Goal: Transaction & Acquisition: Book appointment/travel/reservation

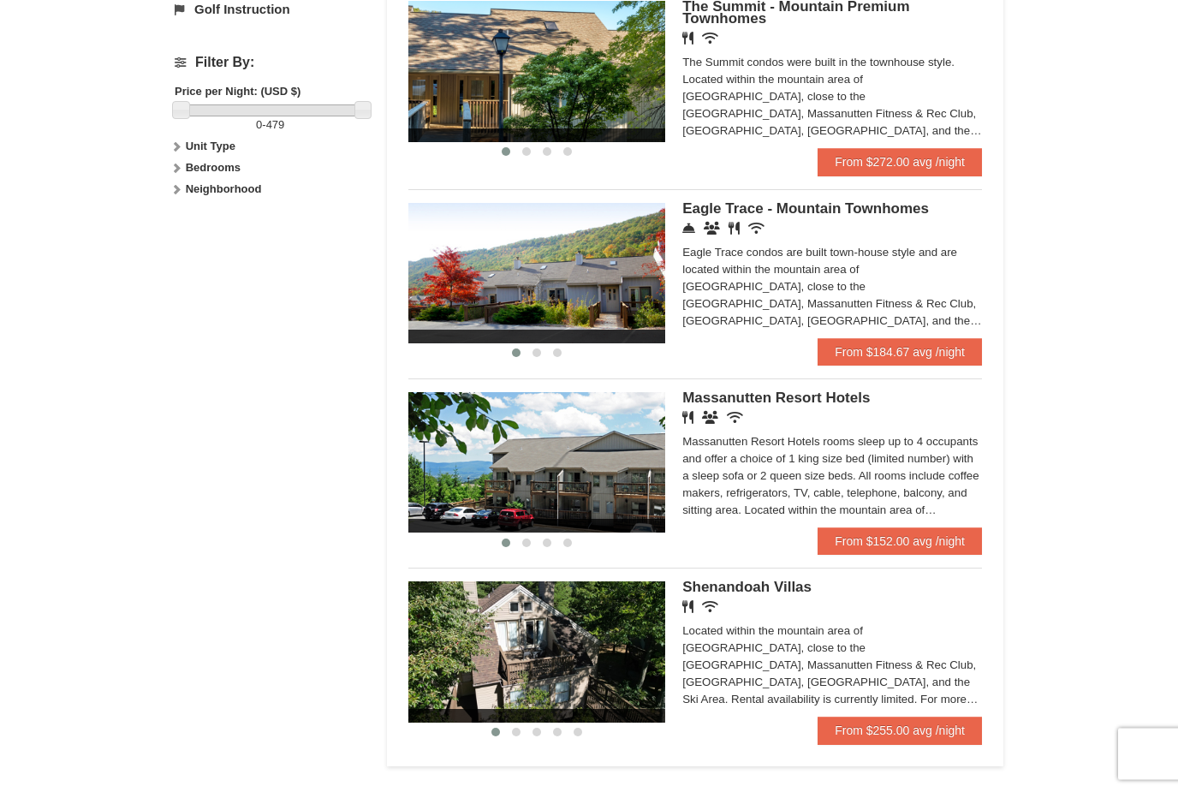
scroll to position [770, 0]
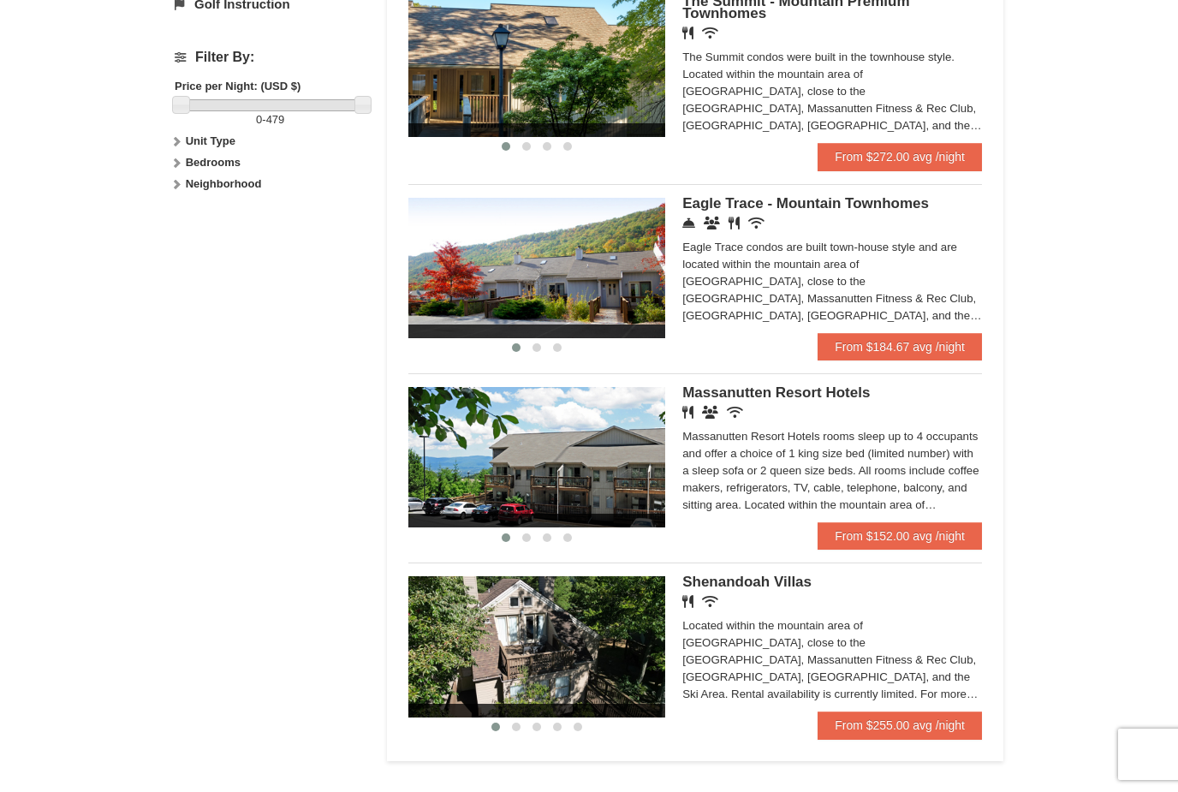
click at [903, 726] on link "From $255.00 avg /night" at bounding box center [900, 725] width 164 height 27
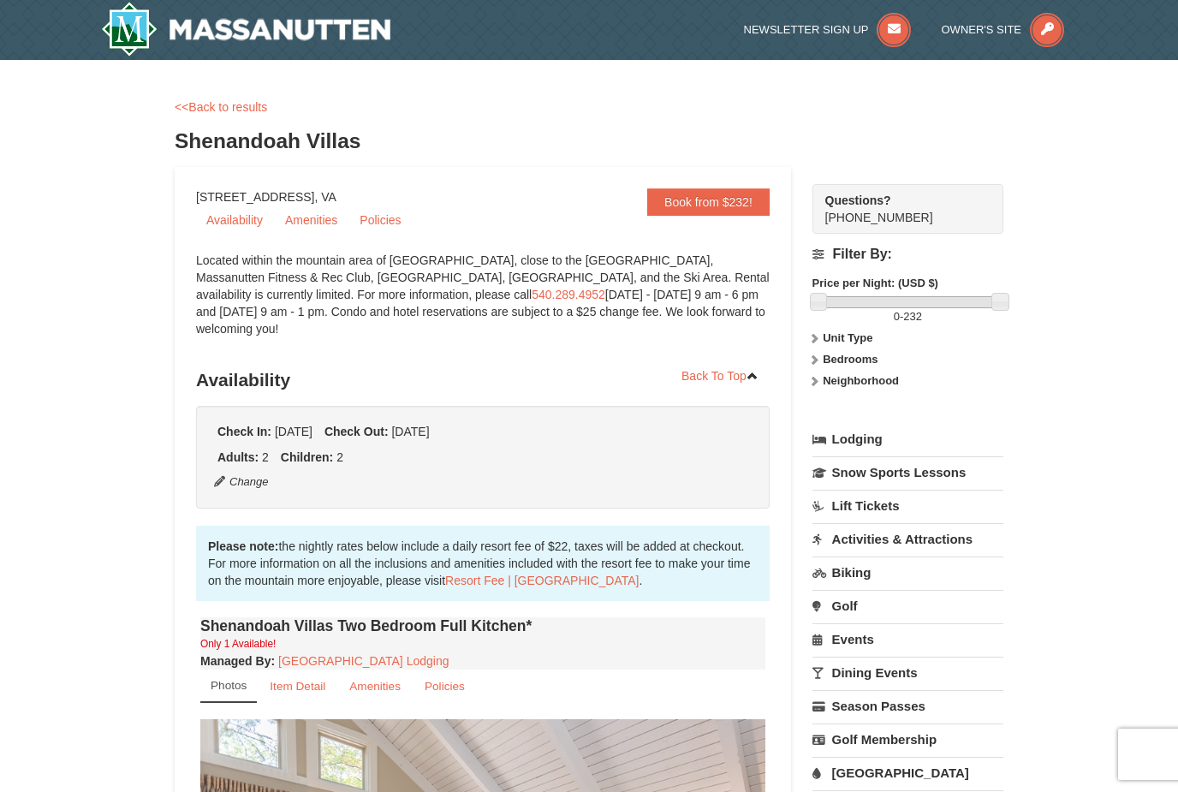
click at [250, 223] on link "Availability" at bounding box center [234, 220] width 77 height 26
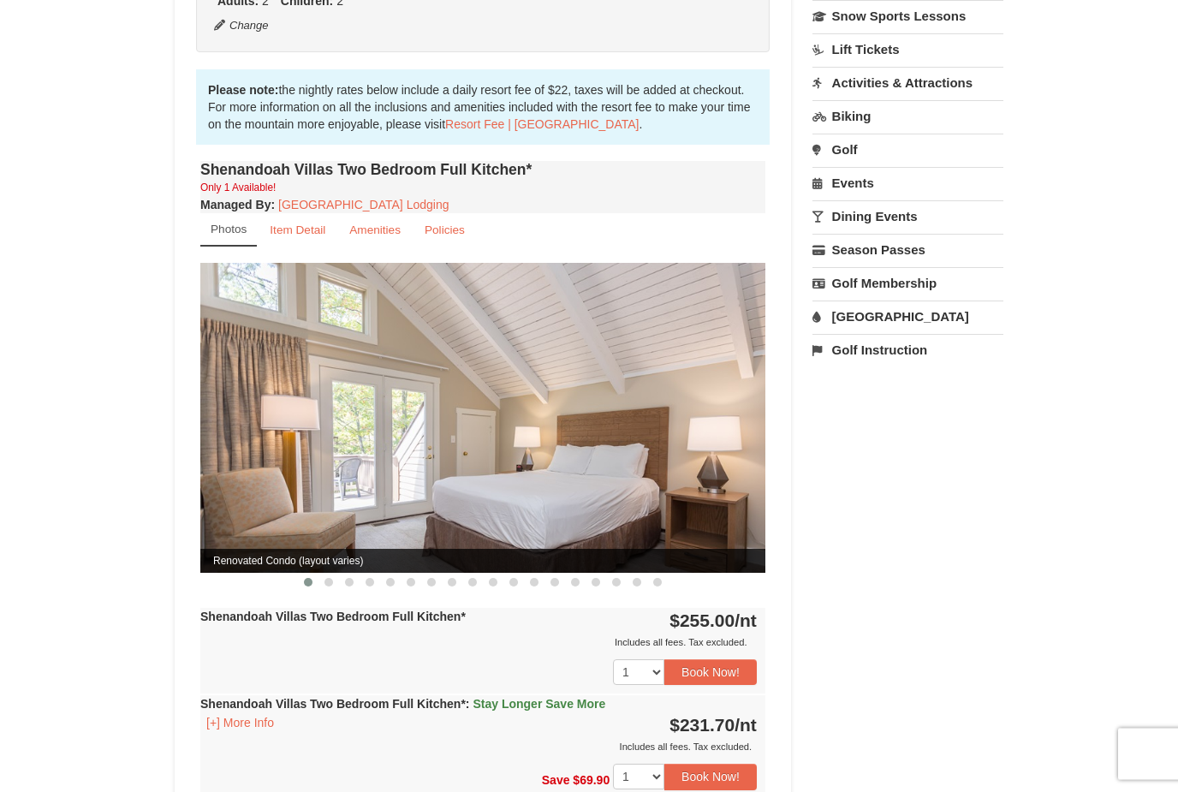
scroll to position [456, 0]
click at [313, 224] on small "Item Detail" at bounding box center [298, 230] width 56 height 13
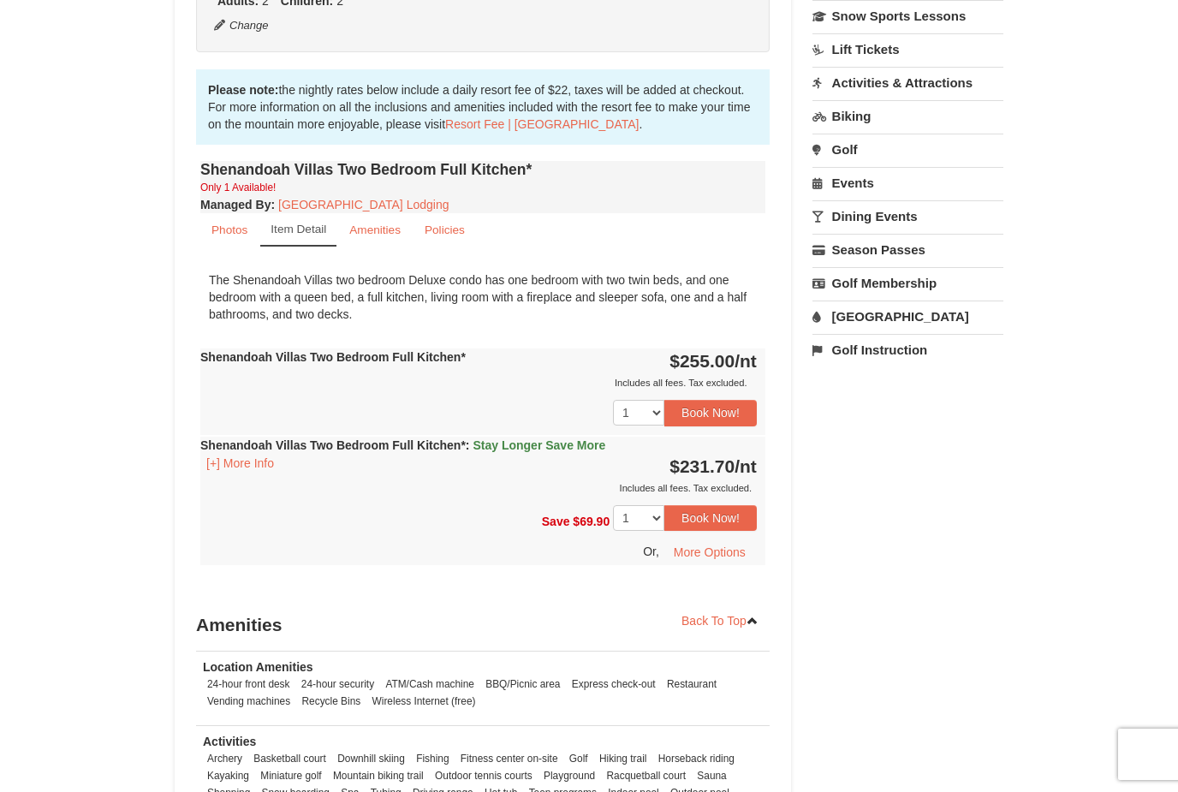
click at [386, 224] on small "Amenities" at bounding box center [374, 230] width 51 height 13
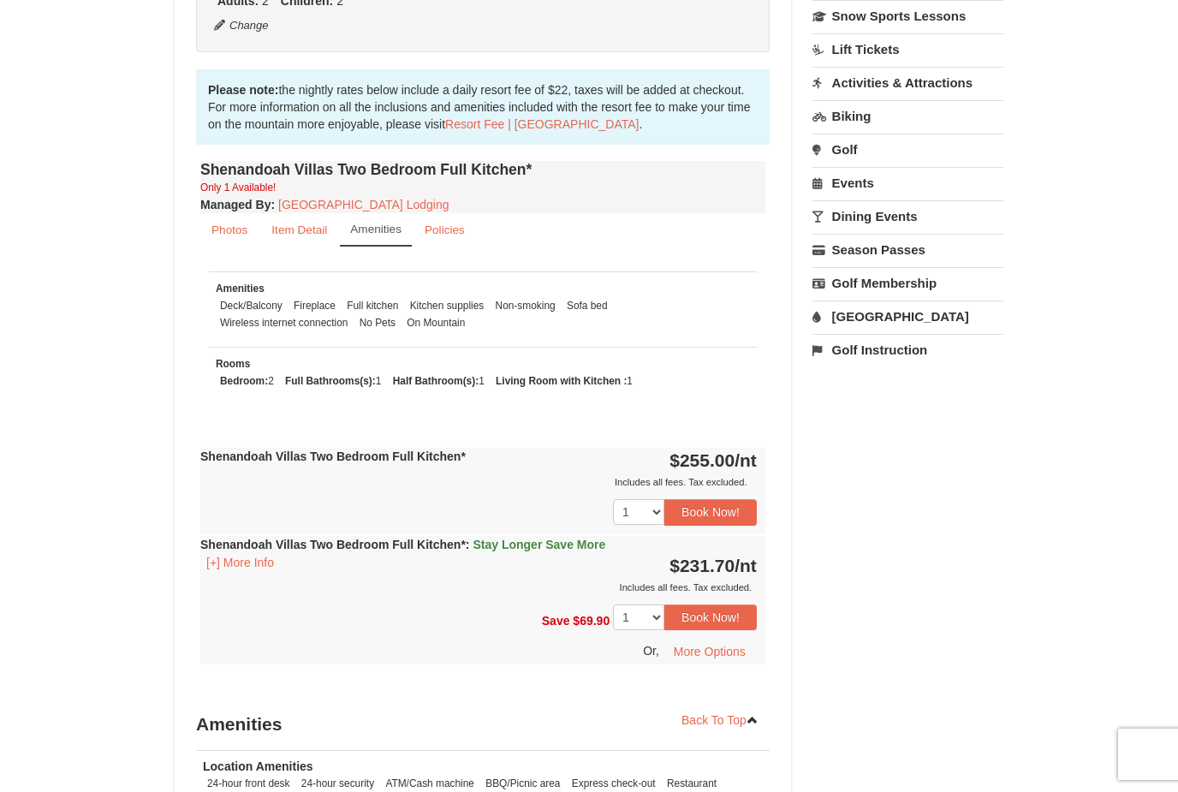
click at [252, 553] on button "[+] More Info" at bounding box center [240, 562] width 80 height 19
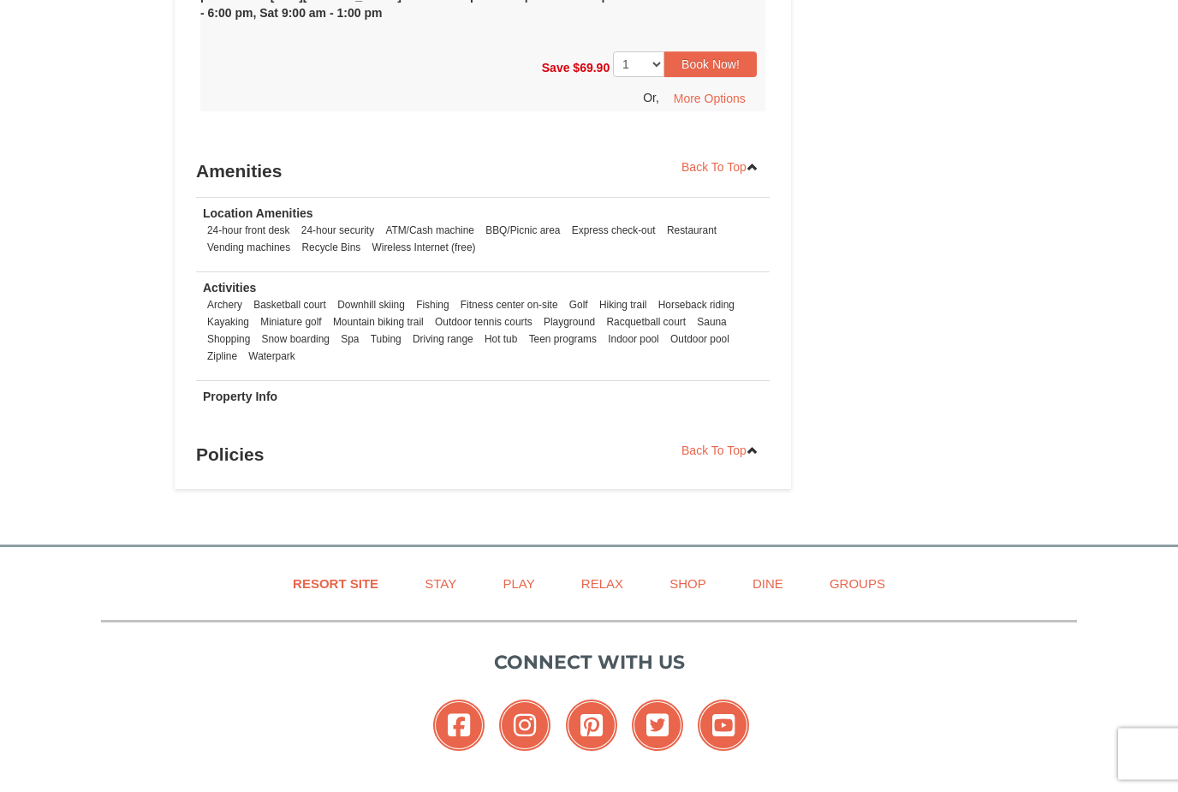
scroll to position [1194, 0]
click at [255, 446] on h3 "Policies" at bounding box center [483, 454] width 574 height 34
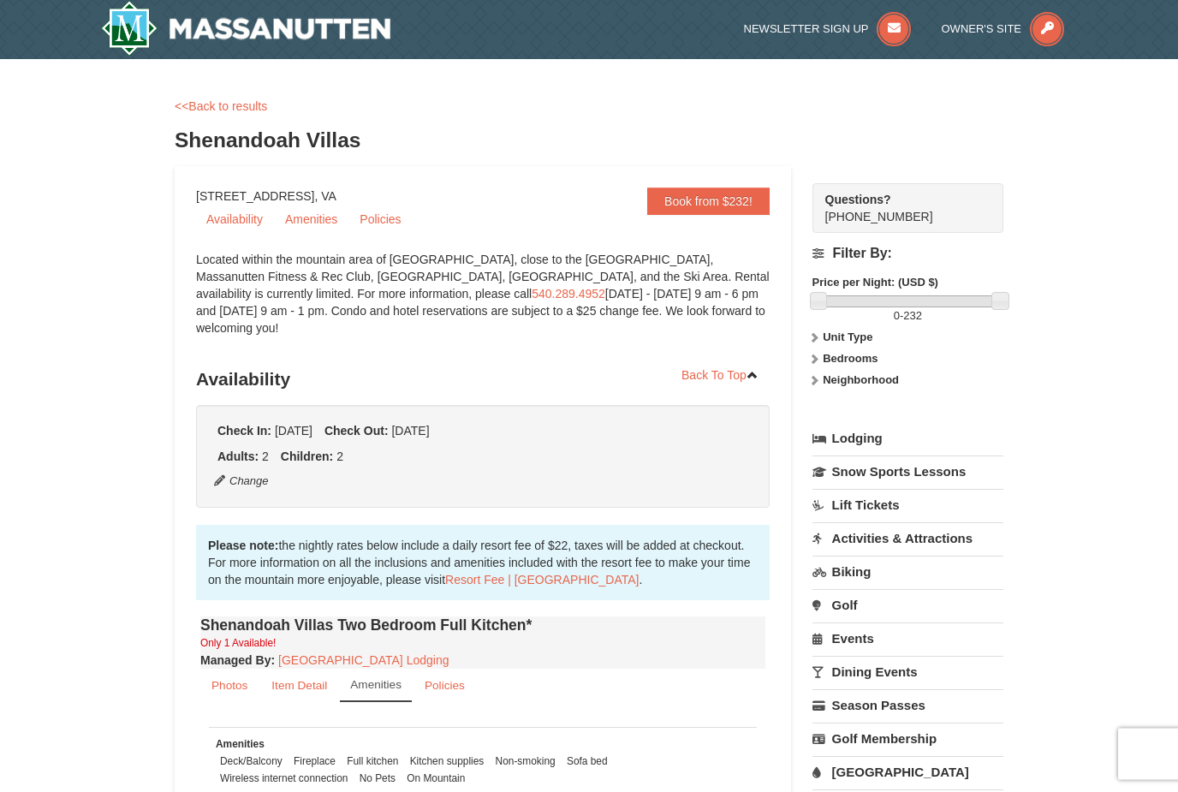
scroll to position [0, 0]
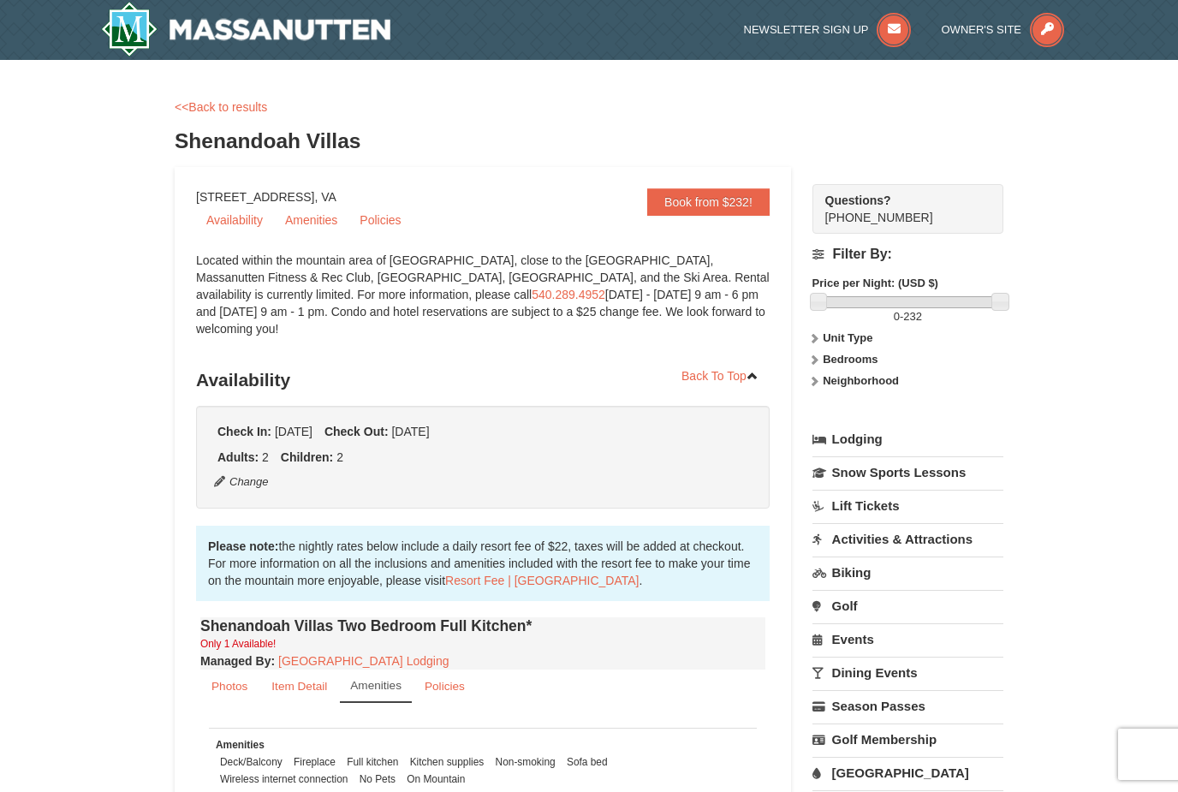
click at [384, 230] on link "Policies" at bounding box center [380, 220] width 62 height 26
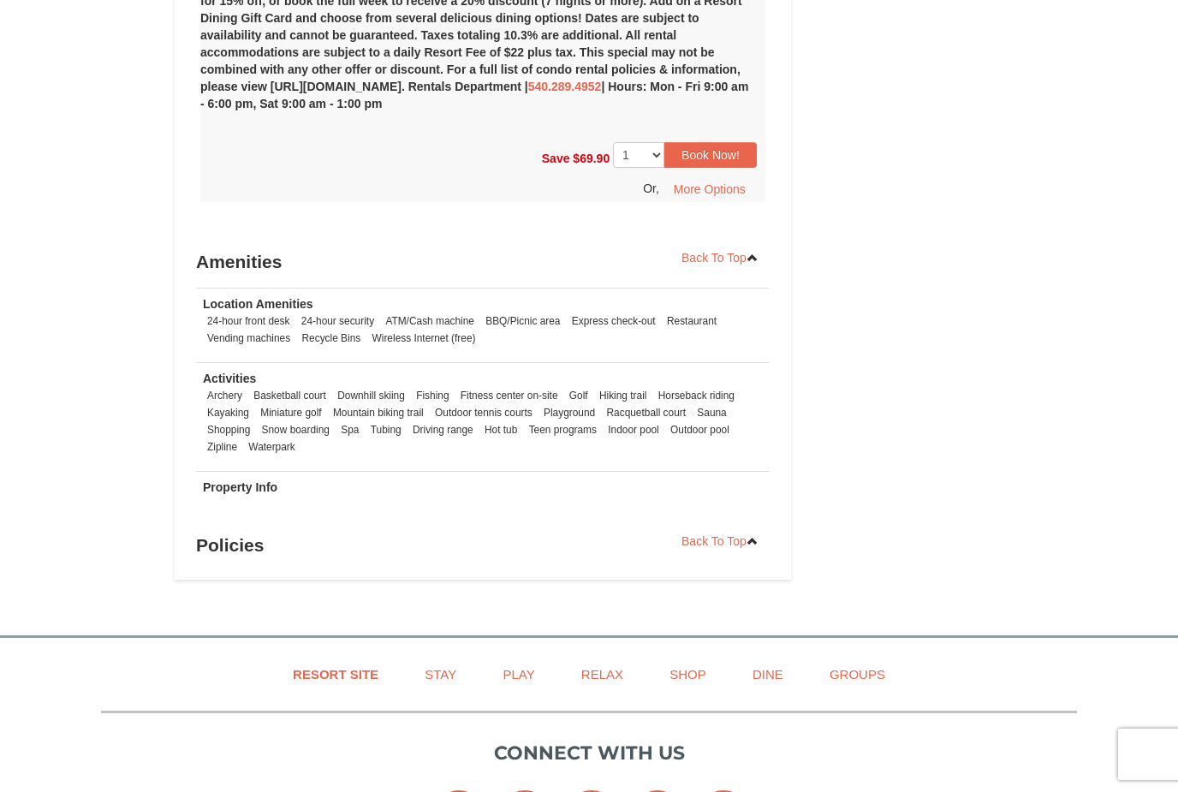
scroll to position [1338, 0]
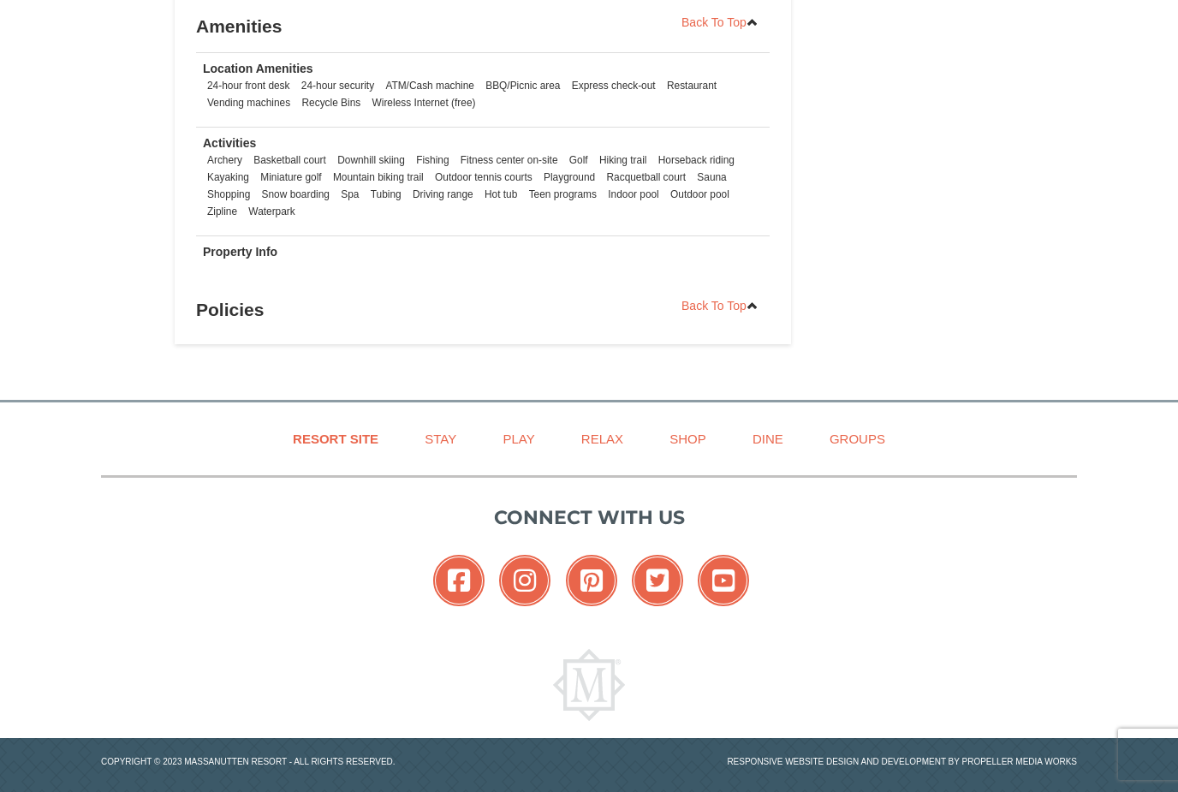
click at [737, 293] on link "Back To Top" at bounding box center [720, 306] width 99 height 26
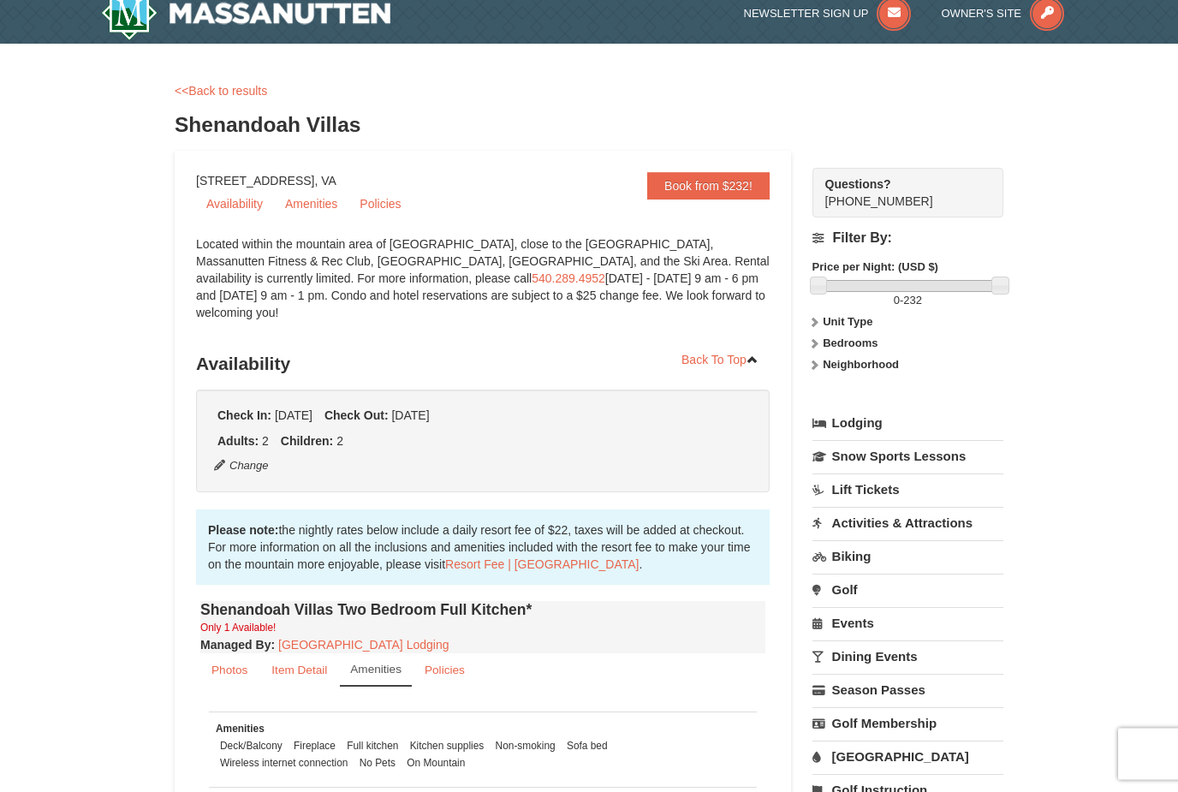
scroll to position [0, 0]
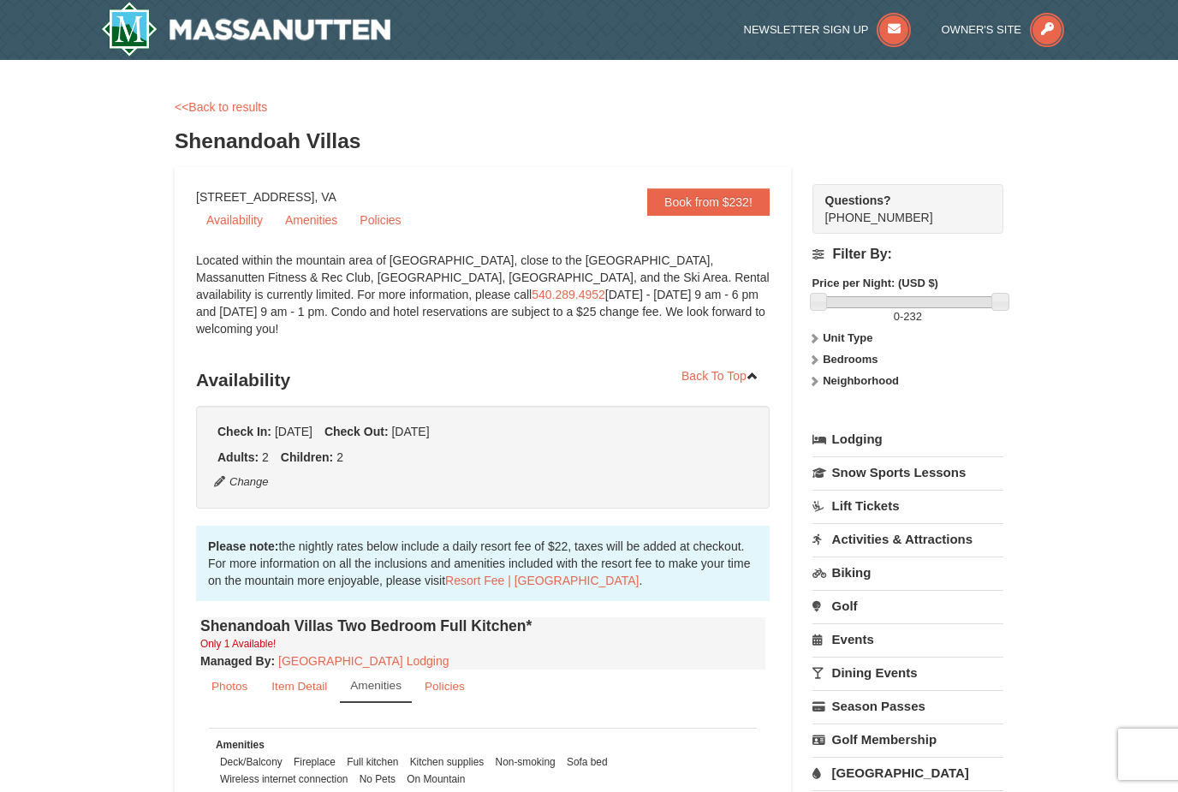
click at [224, 110] on link "<<Back to results" at bounding box center [221, 107] width 92 height 14
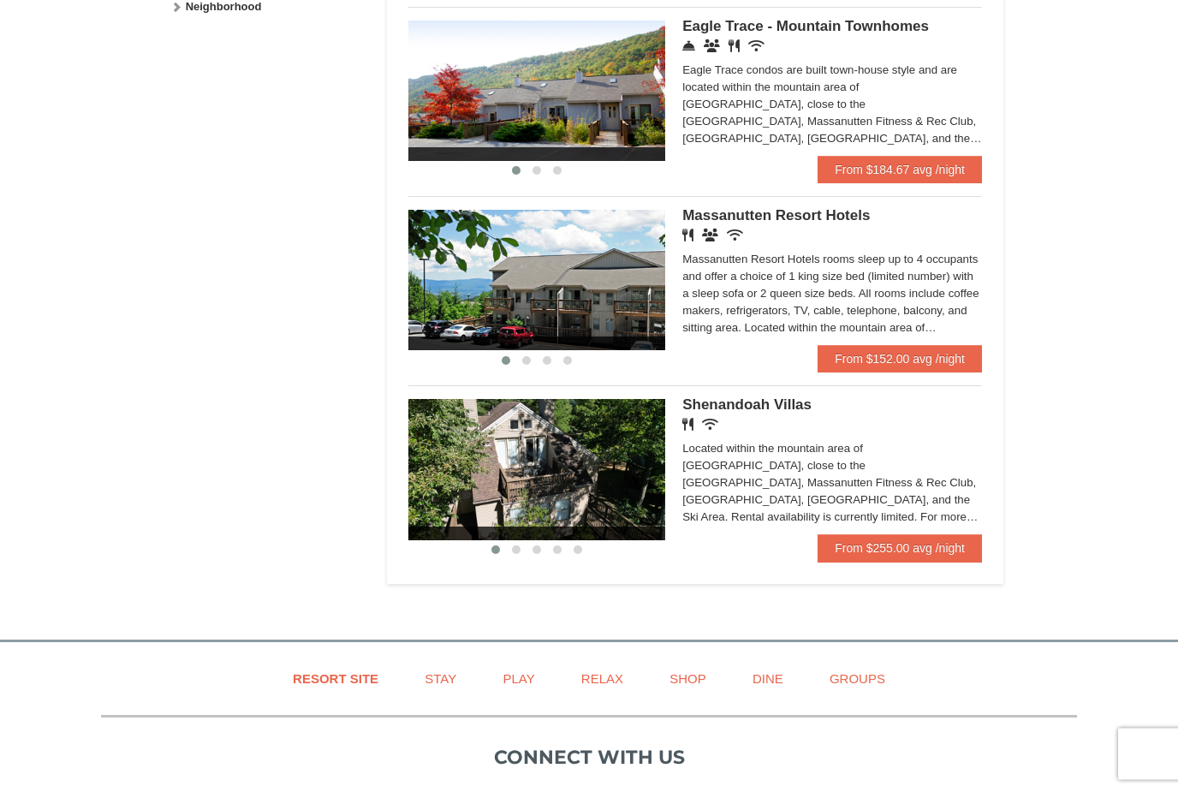
scroll to position [948, 0]
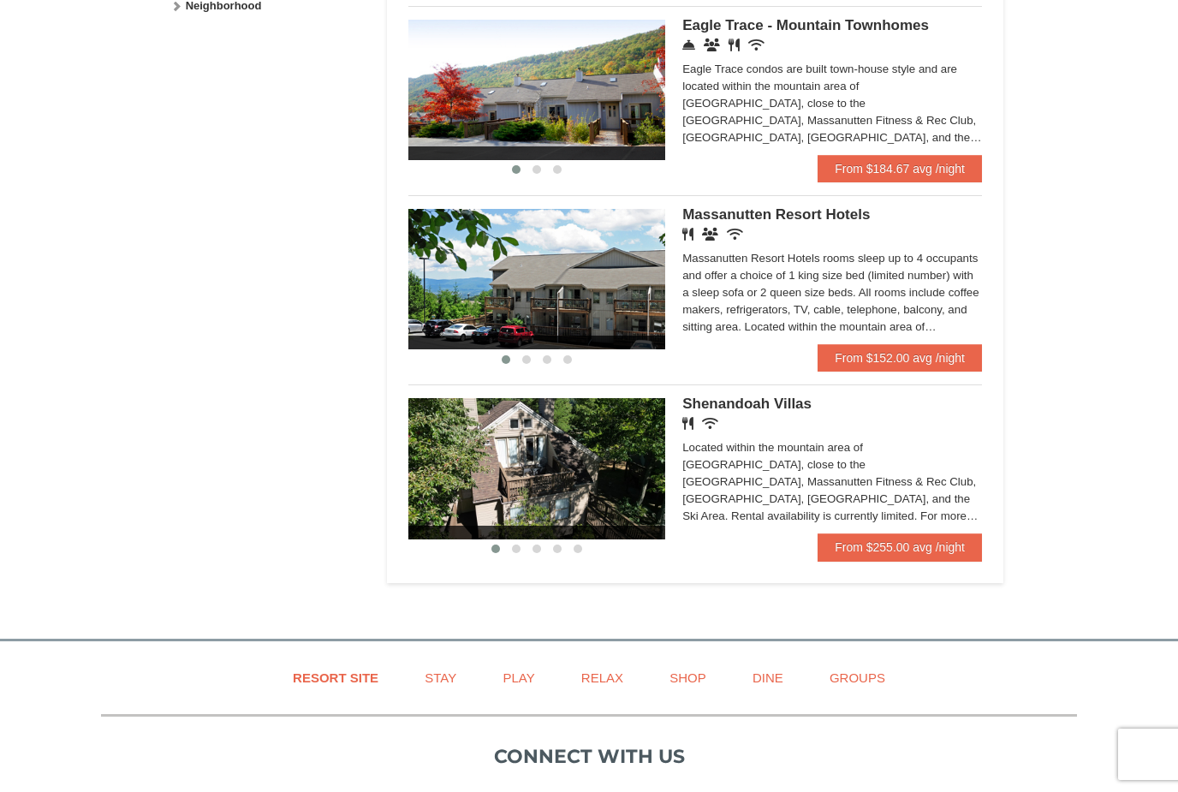
click at [936, 553] on link "From $255.00 avg /night" at bounding box center [900, 547] width 164 height 27
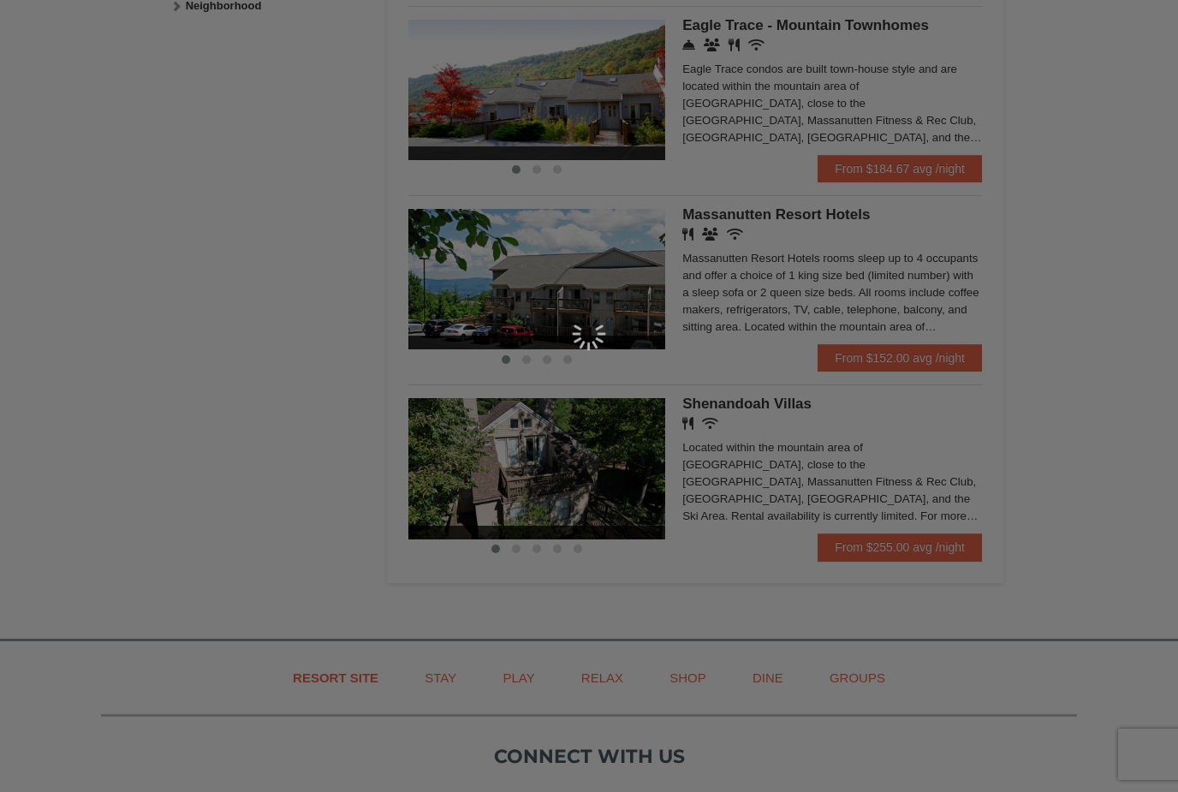
scroll to position [1003, 0]
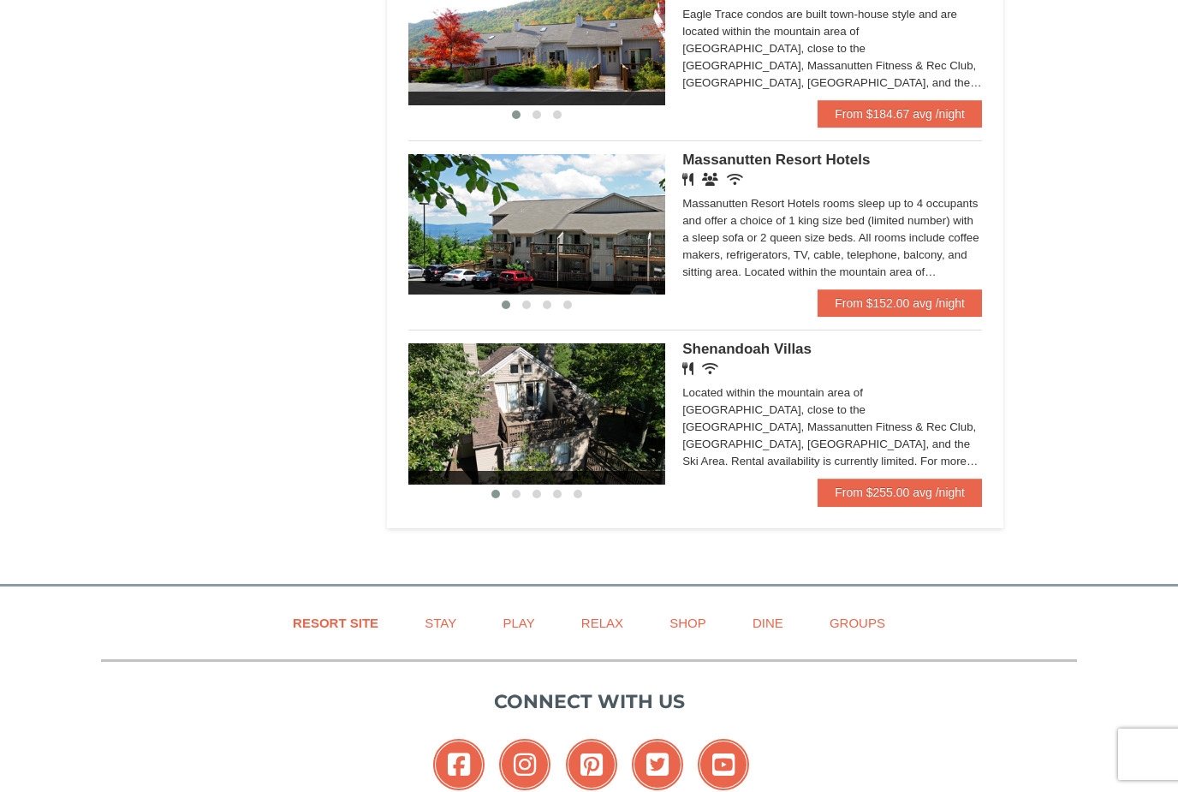
click at [899, 308] on link "From $152.00 avg /night" at bounding box center [900, 302] width 164 height 27
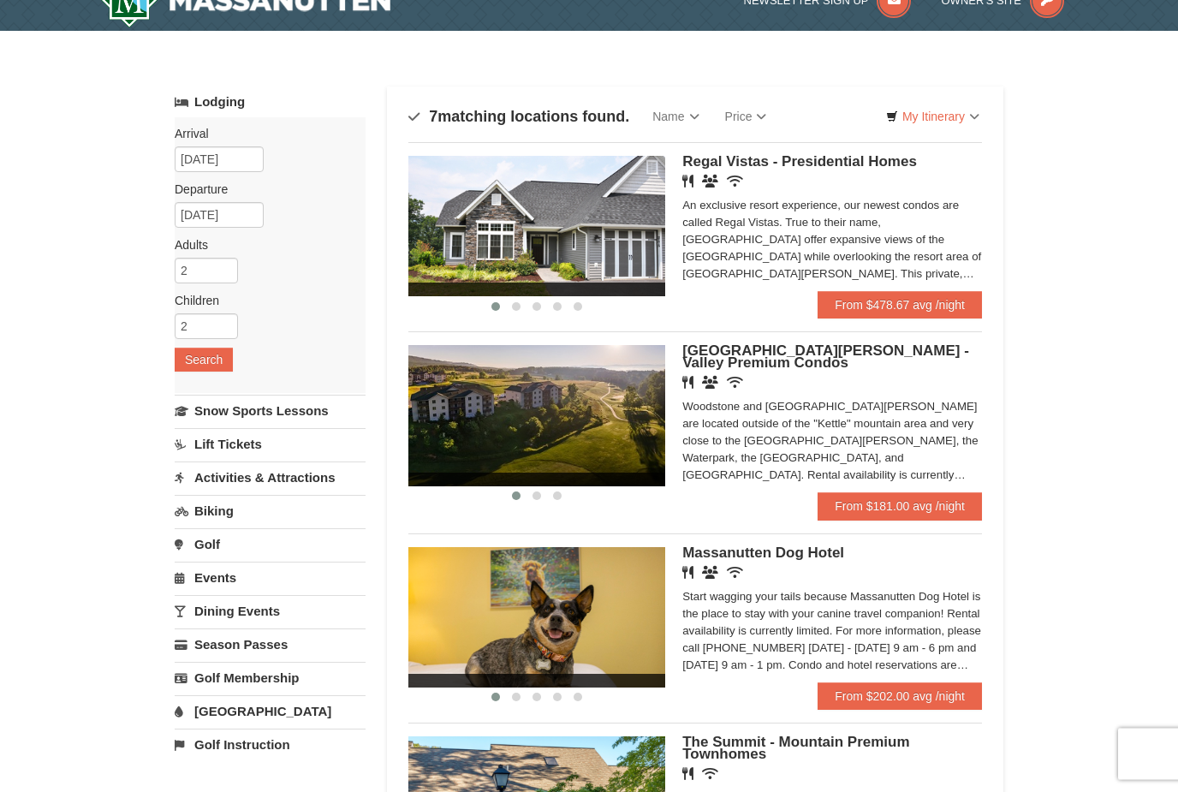
scroll to position [0, 0]
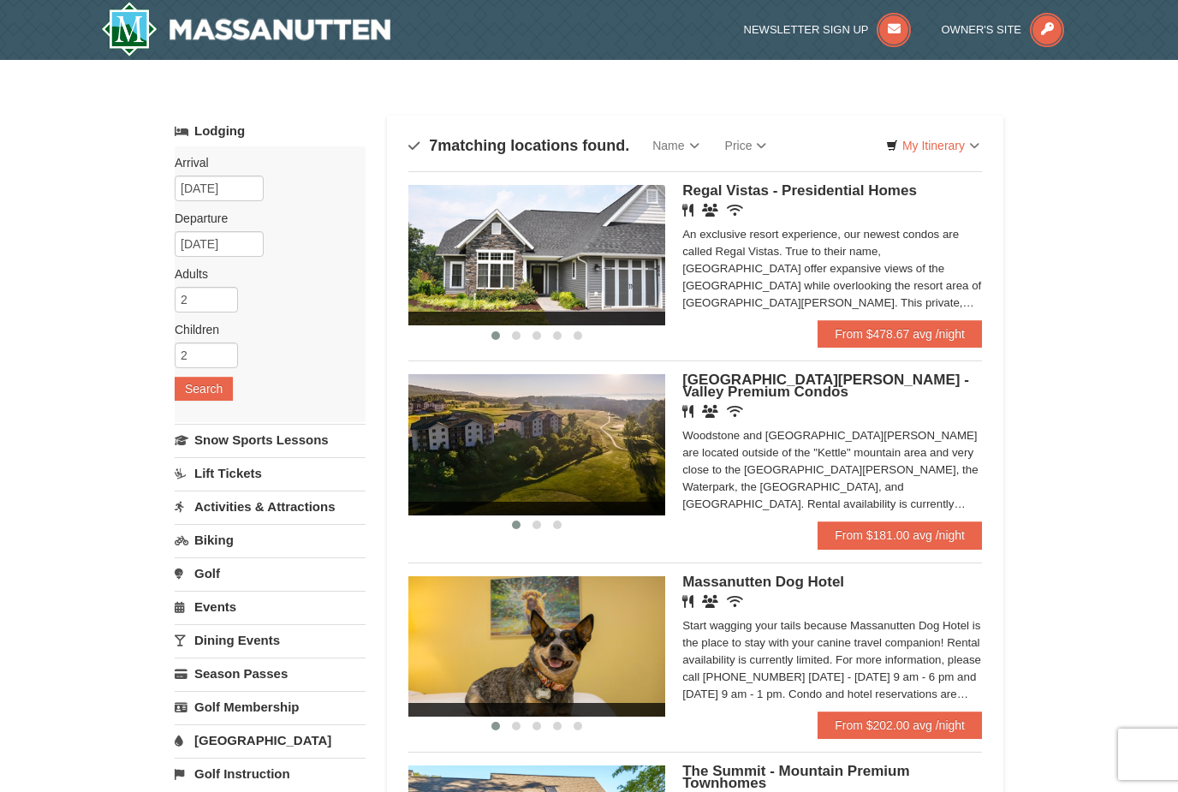
click at [582, 254] on img at bounding box center [537, 255] width 257 height 140
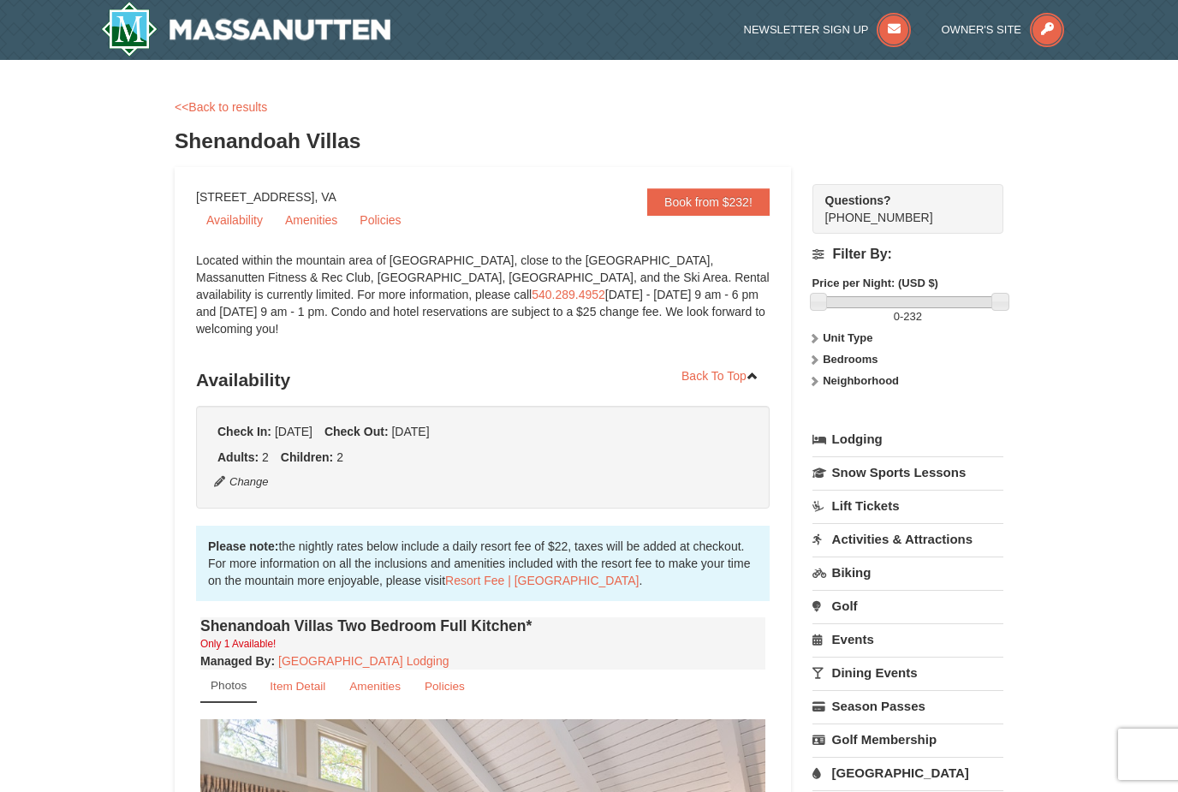
click at [729, 206] on link "Book from $232!" at bounding box center [708, 201] width 122 height 27
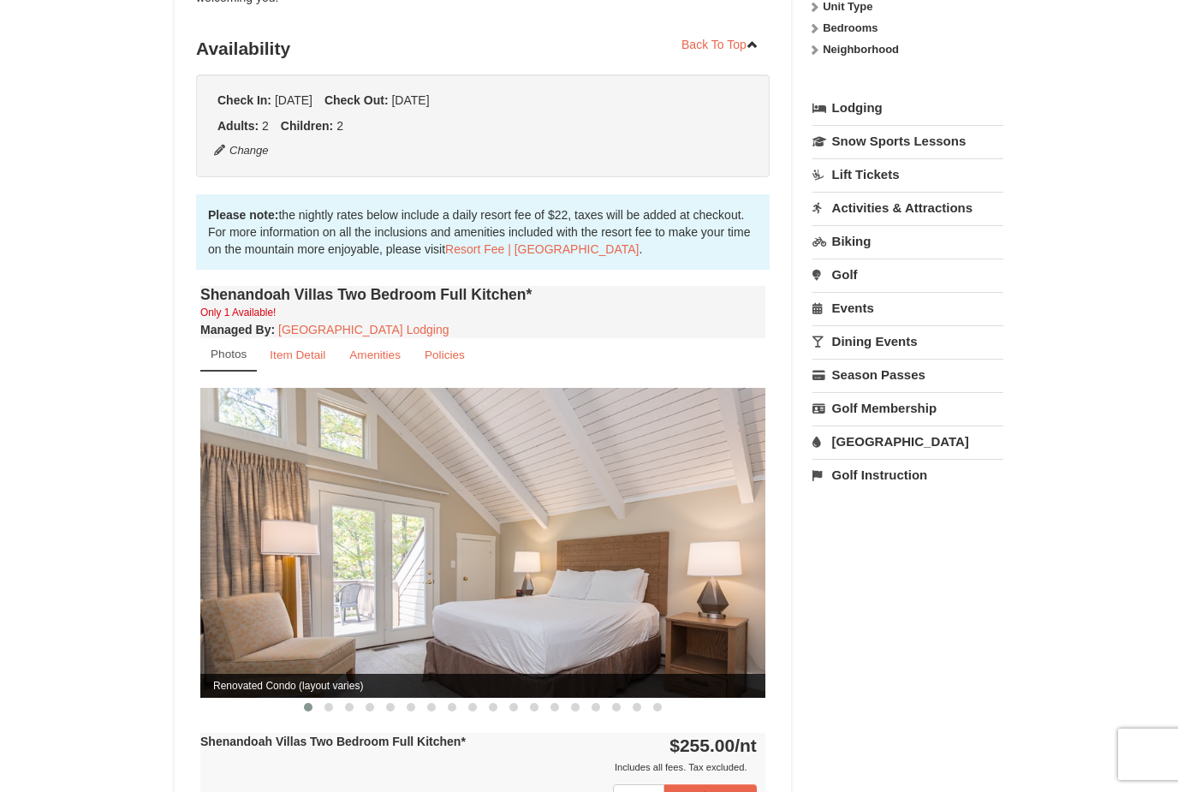
scroll to position [346, 0]
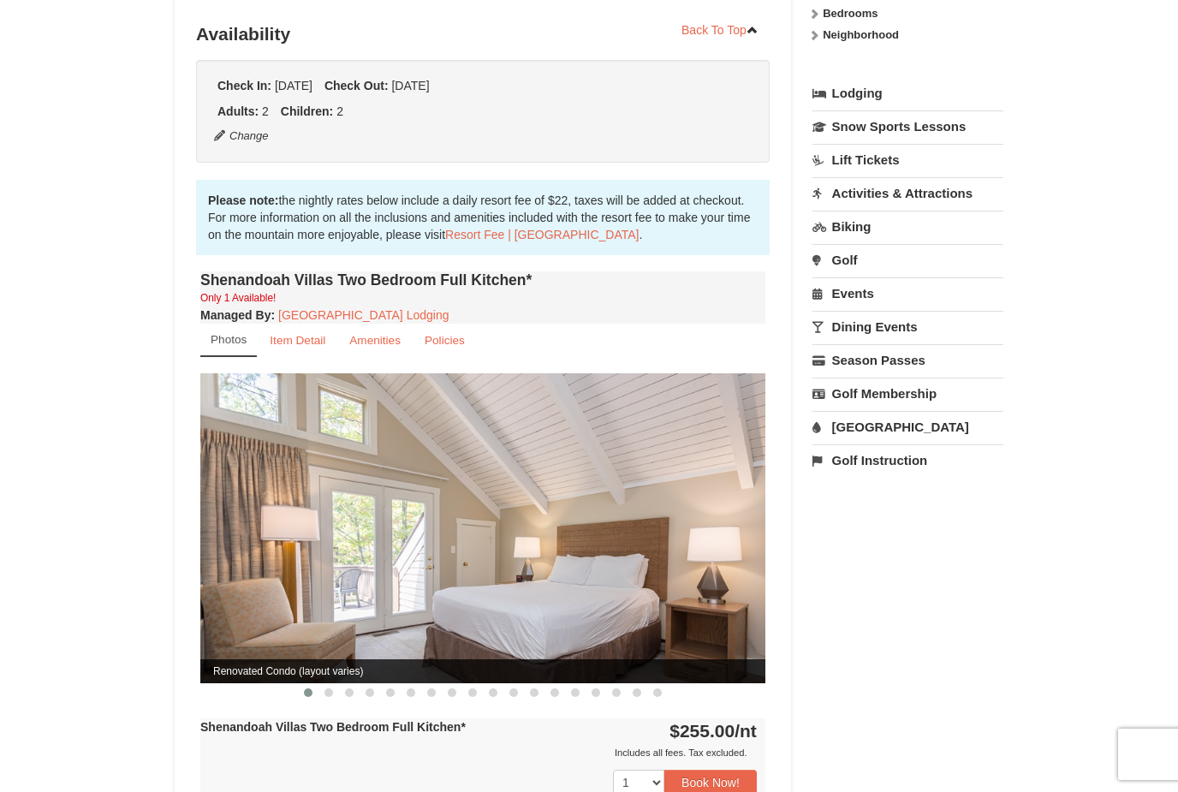
click at [490, 228] on link "Resort Fee | [GEOGRAPHIC_DATA]" at bounding box center [542, 235] width 194 height 14
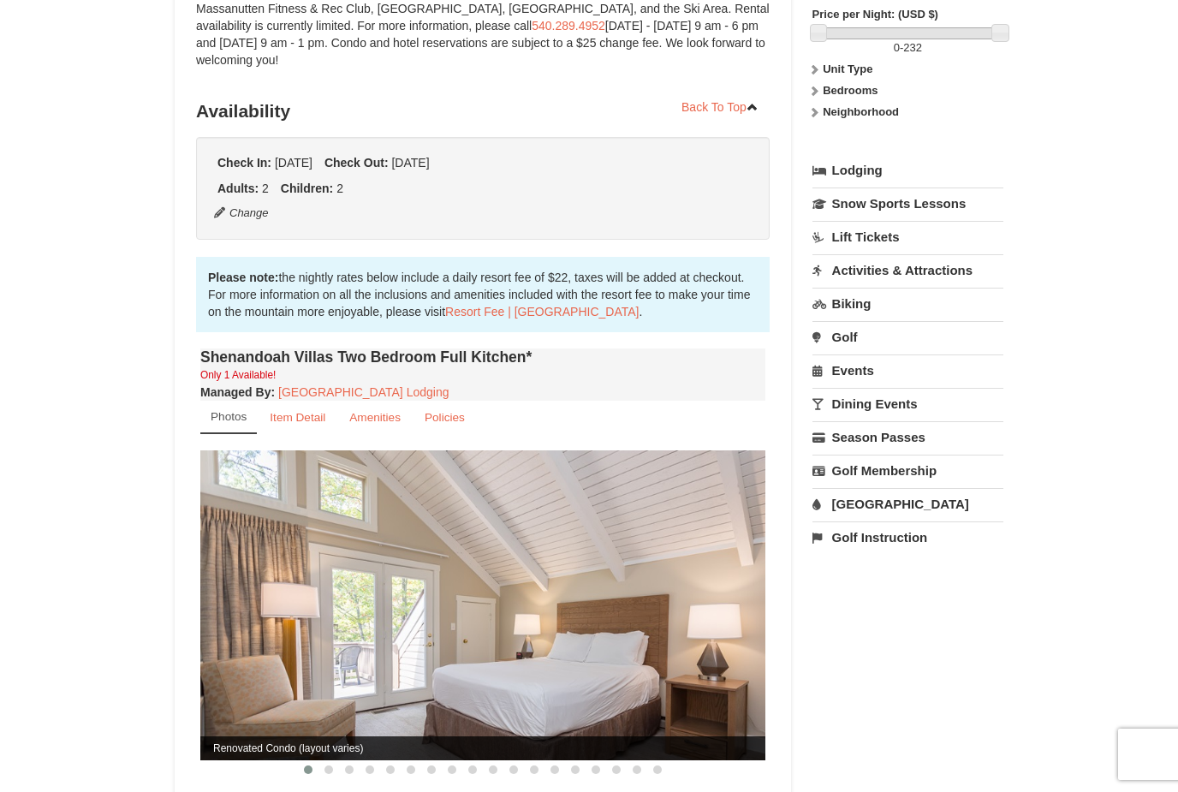
scroll to position [0, 0]
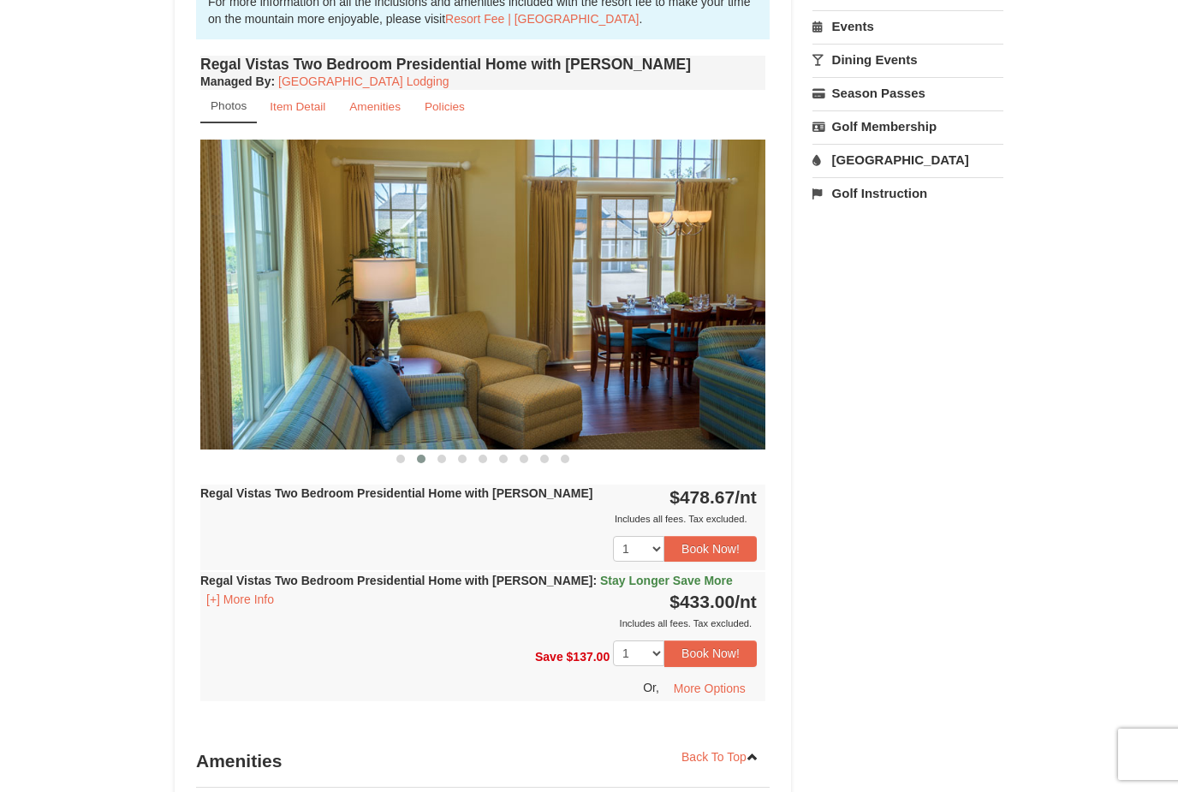
scroll to position [611, 0]
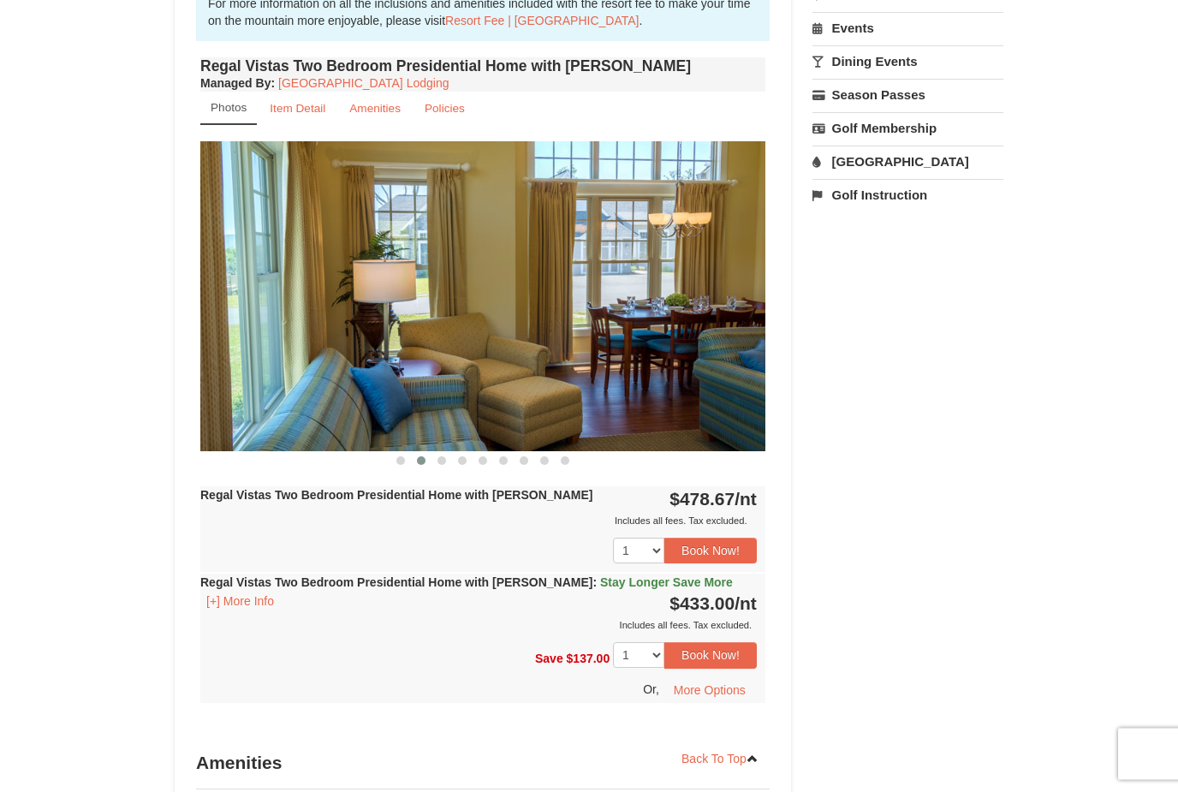
click at [254, 593] on button "[+] More Info" at bounding box center [240, 602] width 80 height 19
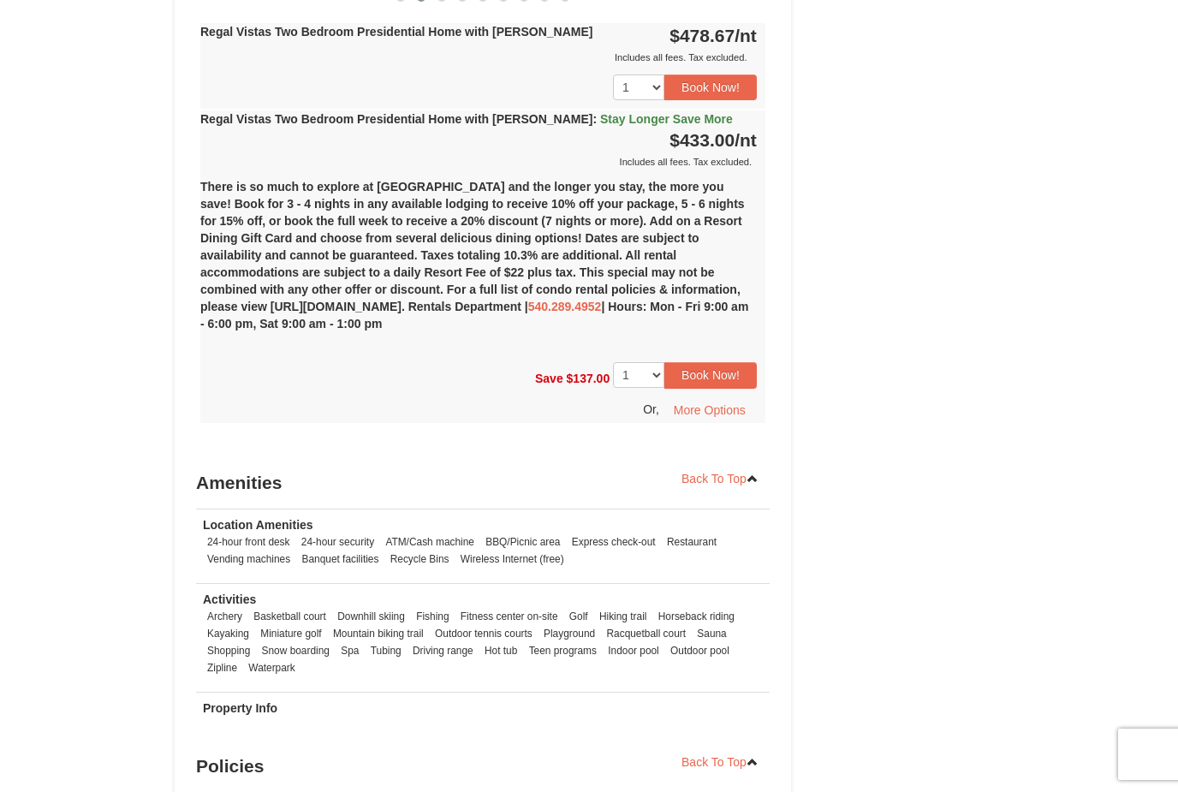
scroll to position [1089, 0]
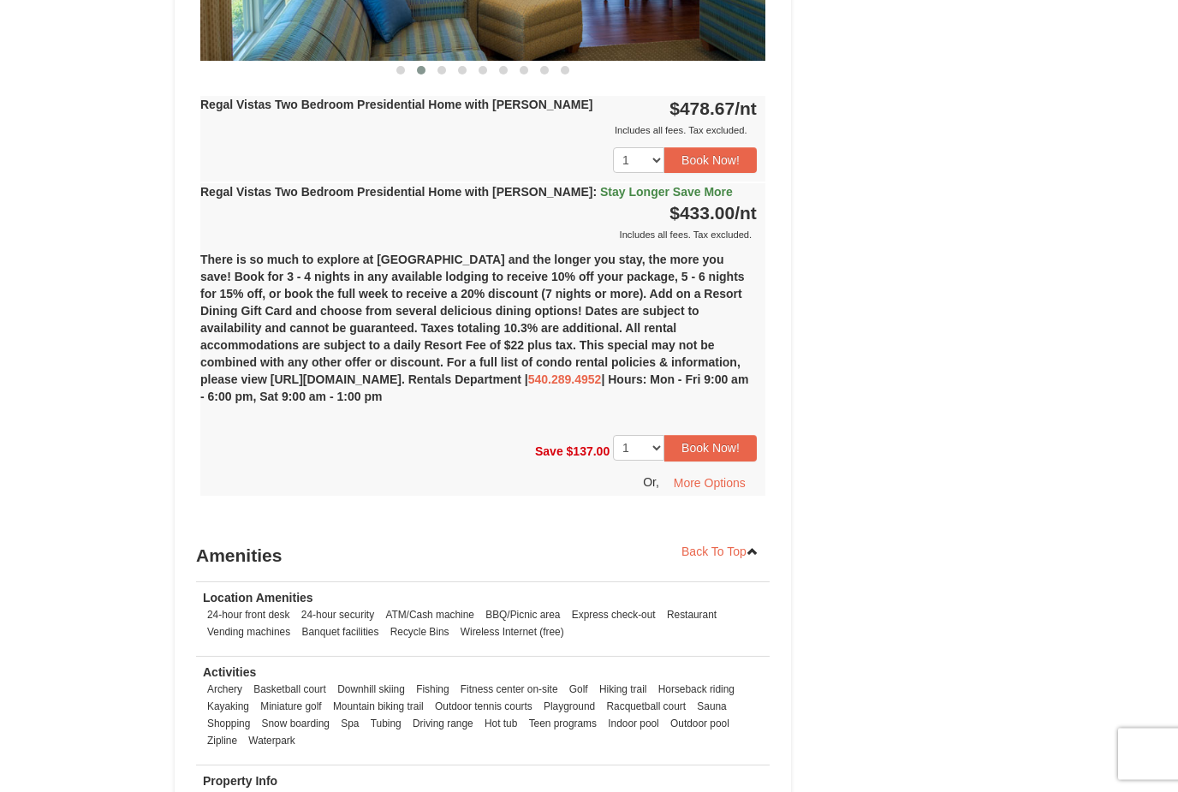
click at [716, 471] on button "More Options" at bounding box center [710, 484] width 94 height 26
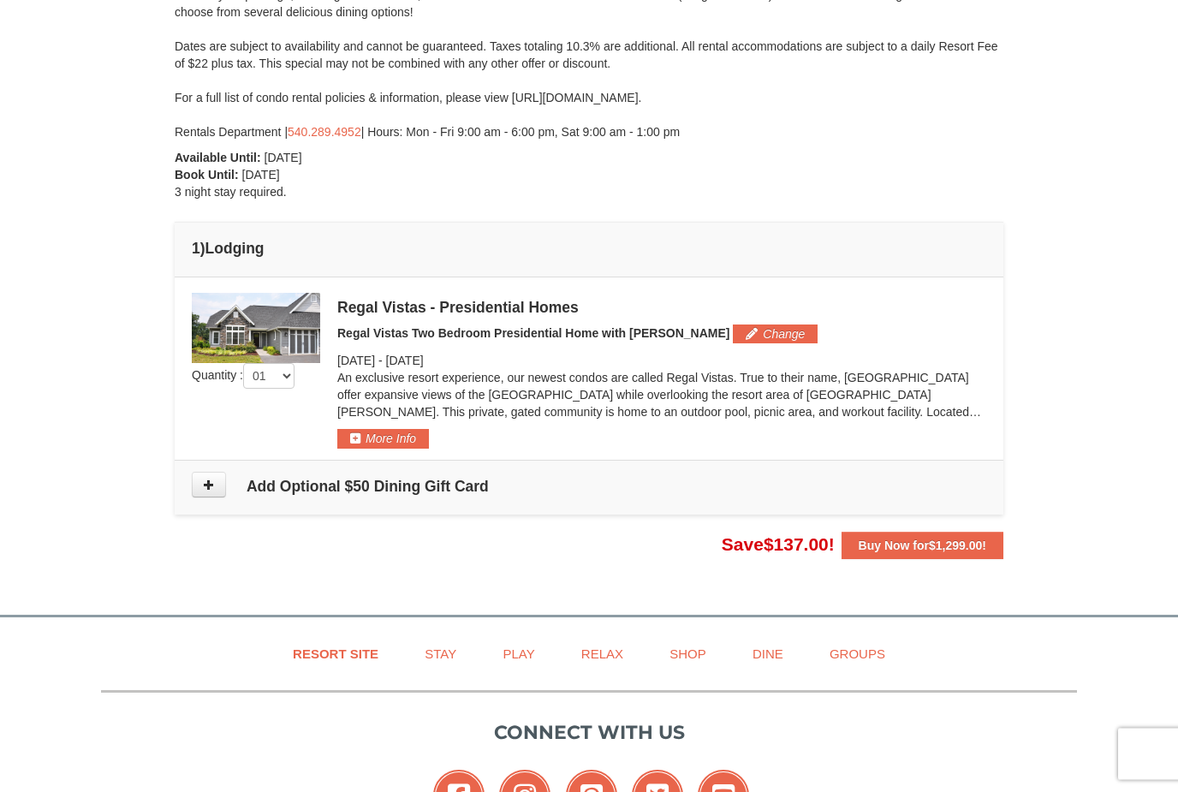
scroll to position [270, 0]
click at [412, 441] on button "More Info" at bounding box center [383, 437] width 92 height 19
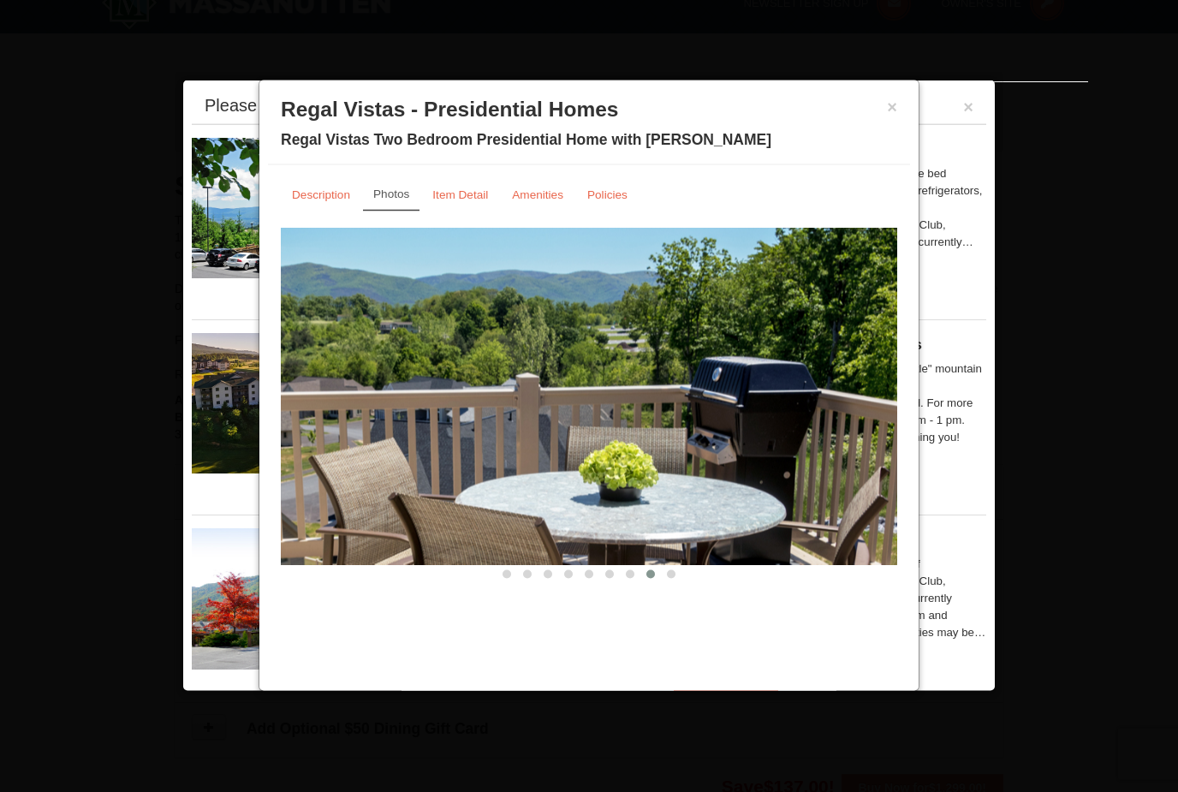
scroll to position [0, 0]
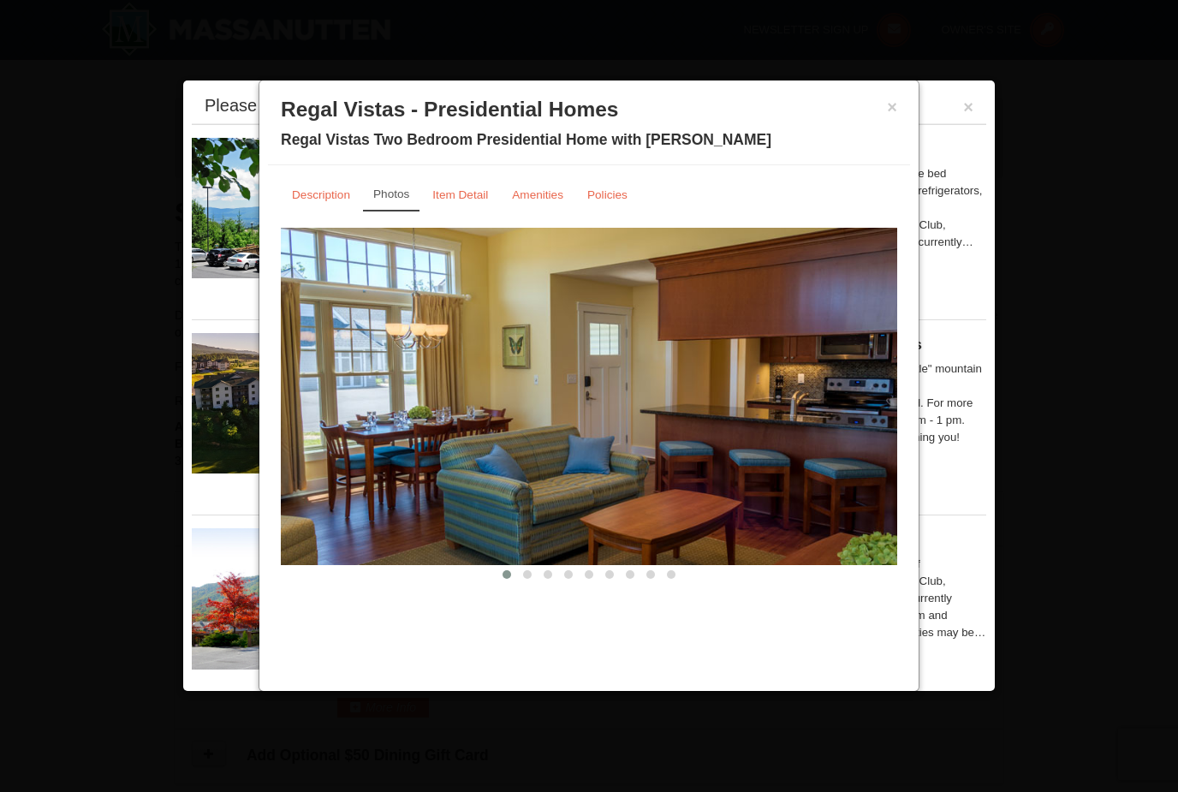
click at [474, 194] on small "Item Detail" at bounding box center [461, 194] width 56 height 13
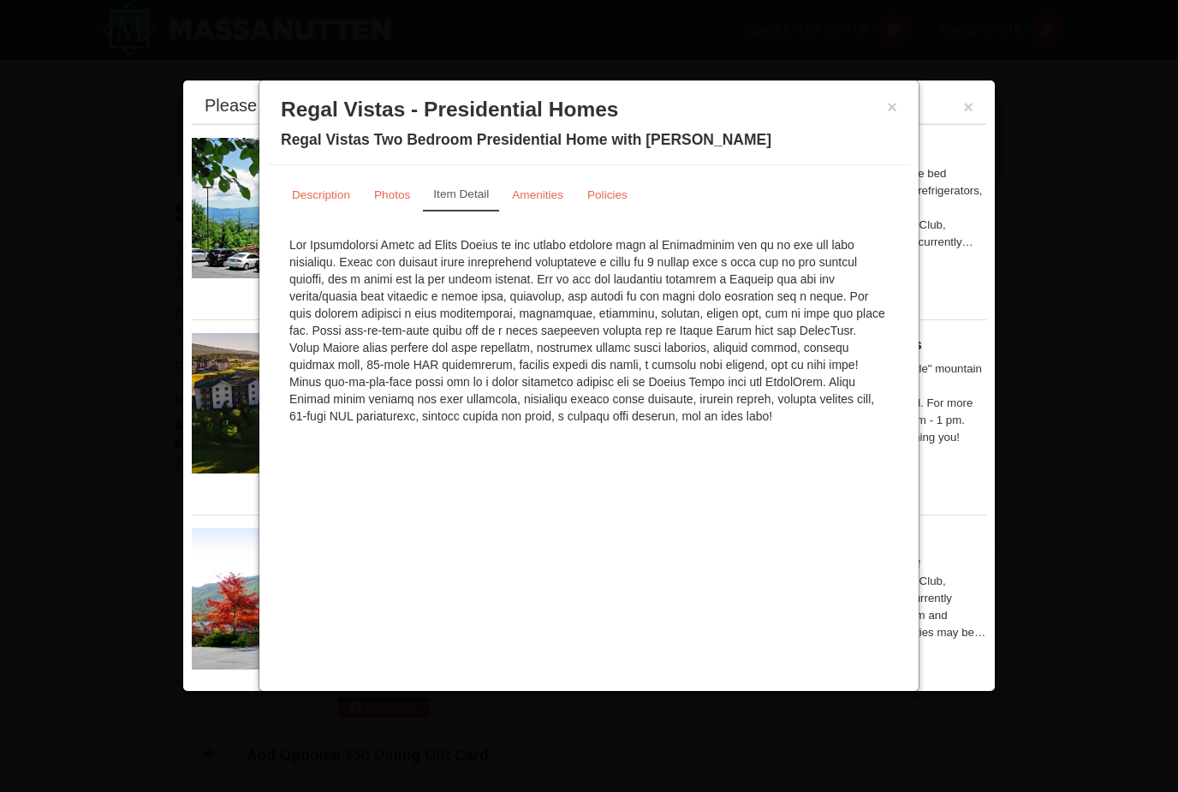
click at [547, 197] on small "Amenities" at bounding box center [537, 194] width 51 height 13
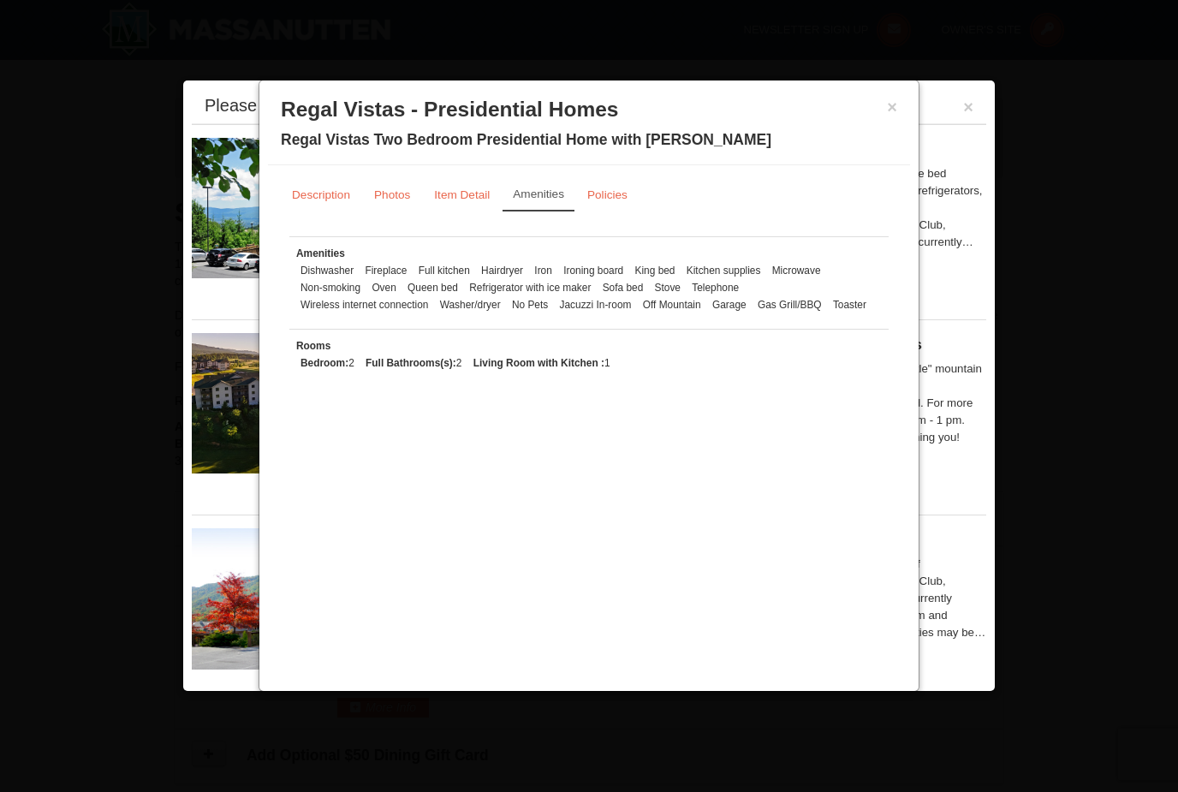
click at [1091, 602] on div at bounding box center [589, 396] width 1178 height 792
click at [620, 195] on small "Policies" at bounding box center [608, 194] width 40 height 13
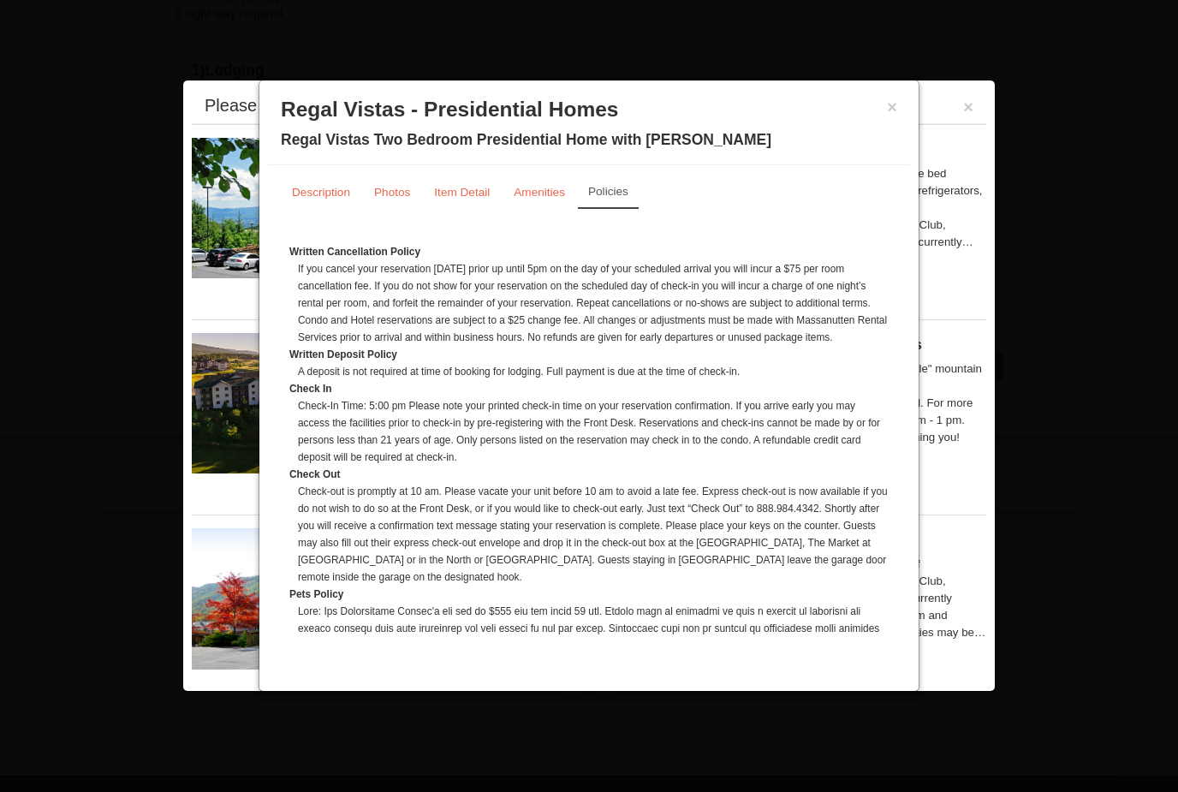
scroll to position [1, 0]
click at [345, 199] on small "Description" at bounding box center [321, 194] width 58 height 13
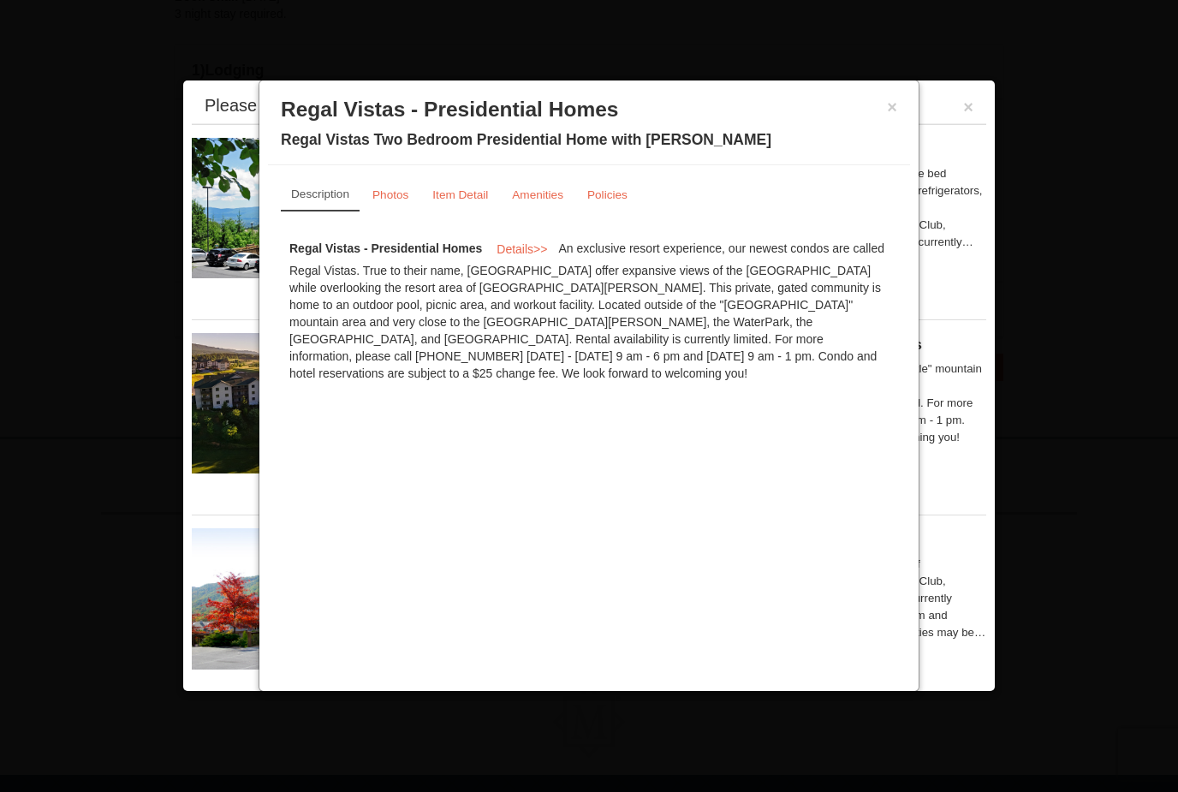
click at [906, 112] on div "× Regal Vistas - Presidential Homes Regal Vistas Two Bedroom Presidential Home …" at bounding box center [589, 127] width 642 height 76
click at [892, 104] on button "×" at bounding box center [892, 106] width 10 height 17
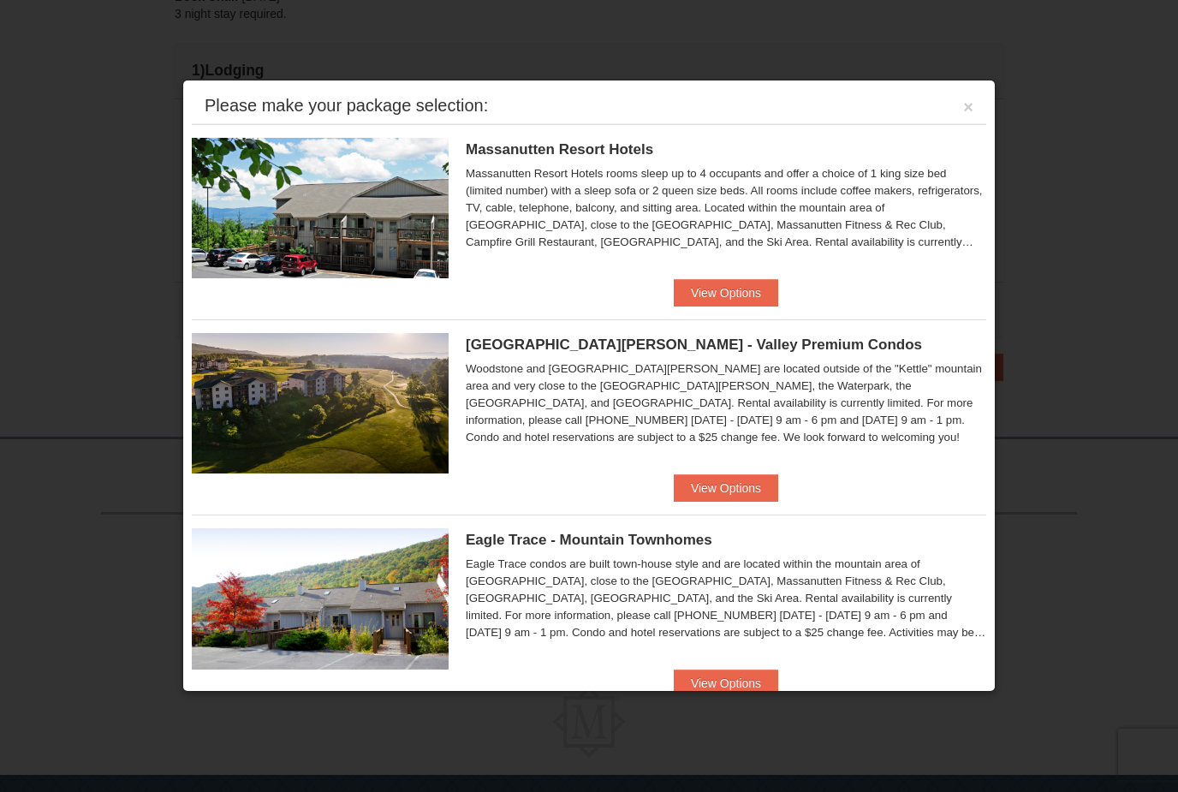
click at [965, 112] on button "×" at bounding box center [969, 106] width 10 height 17
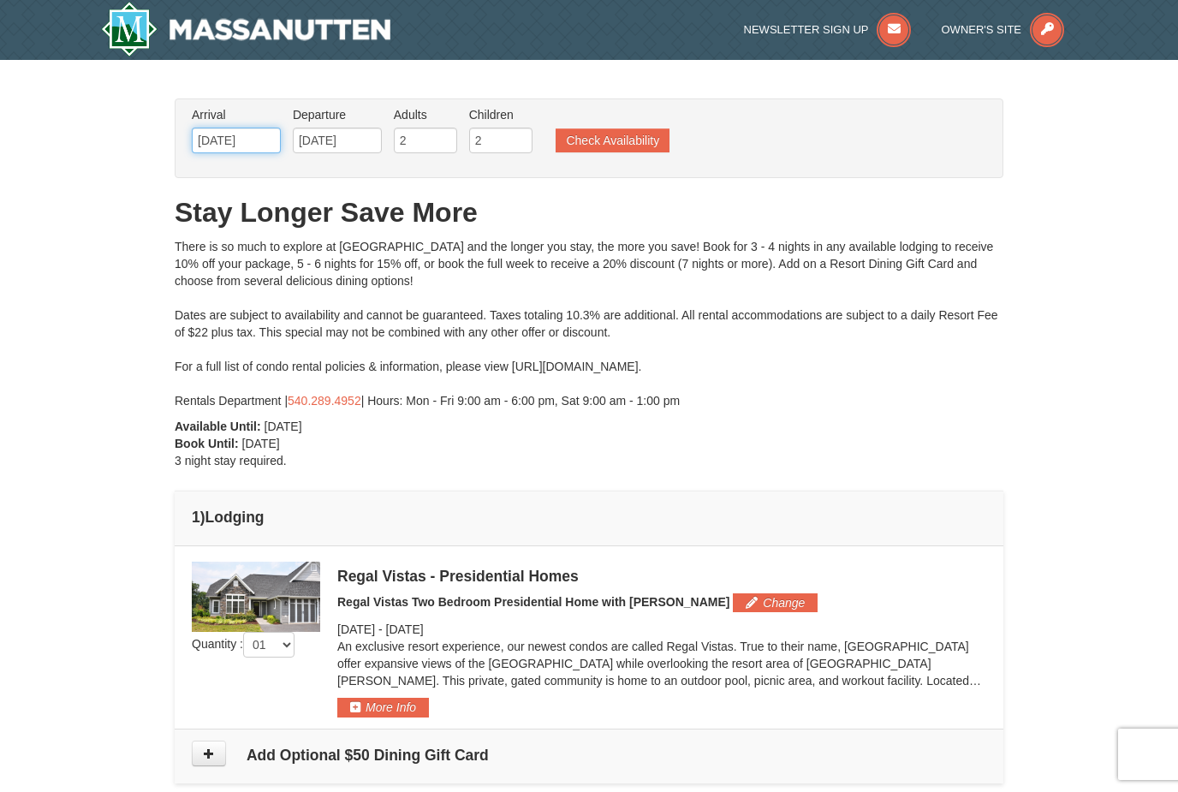
click at [264, 144] on input "11/26/2025" at bounding box center [236, 141] width 89 height 26
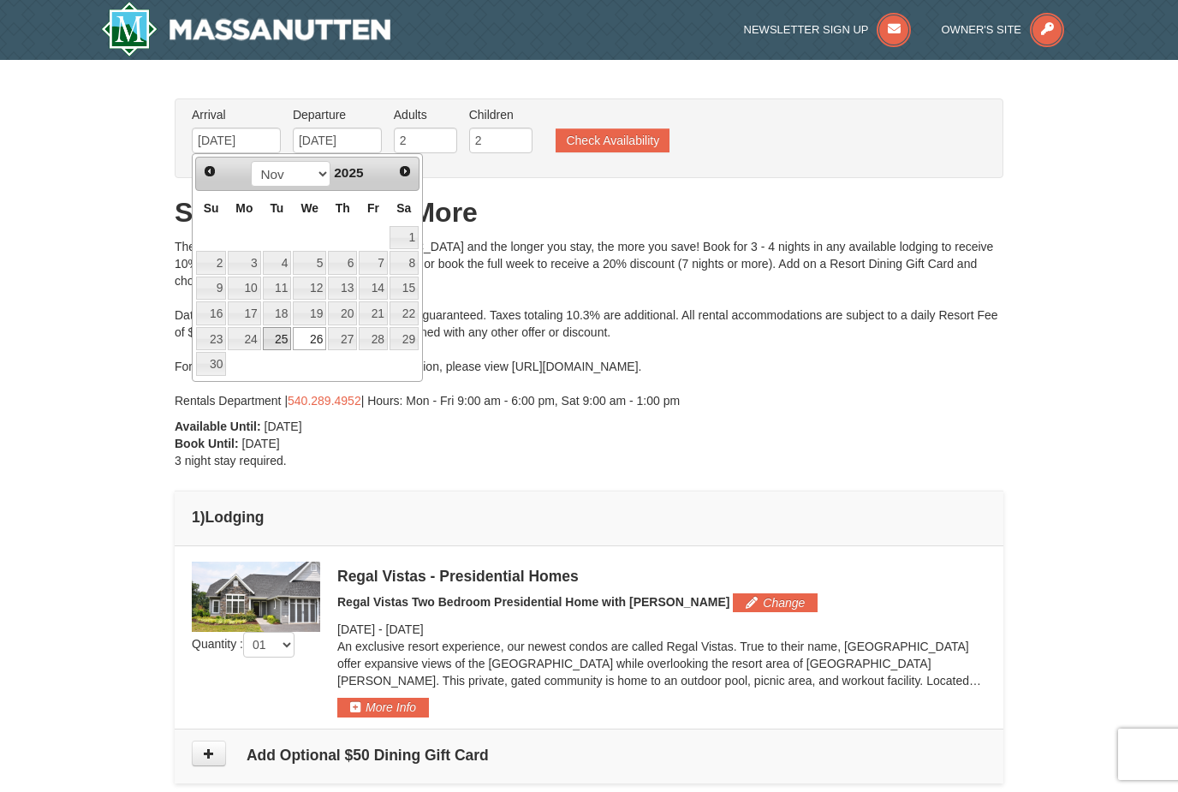
click at [278, 337] on link "25" at bounding box center [277, 339] width 29 height 24
type input "11/25/2025"
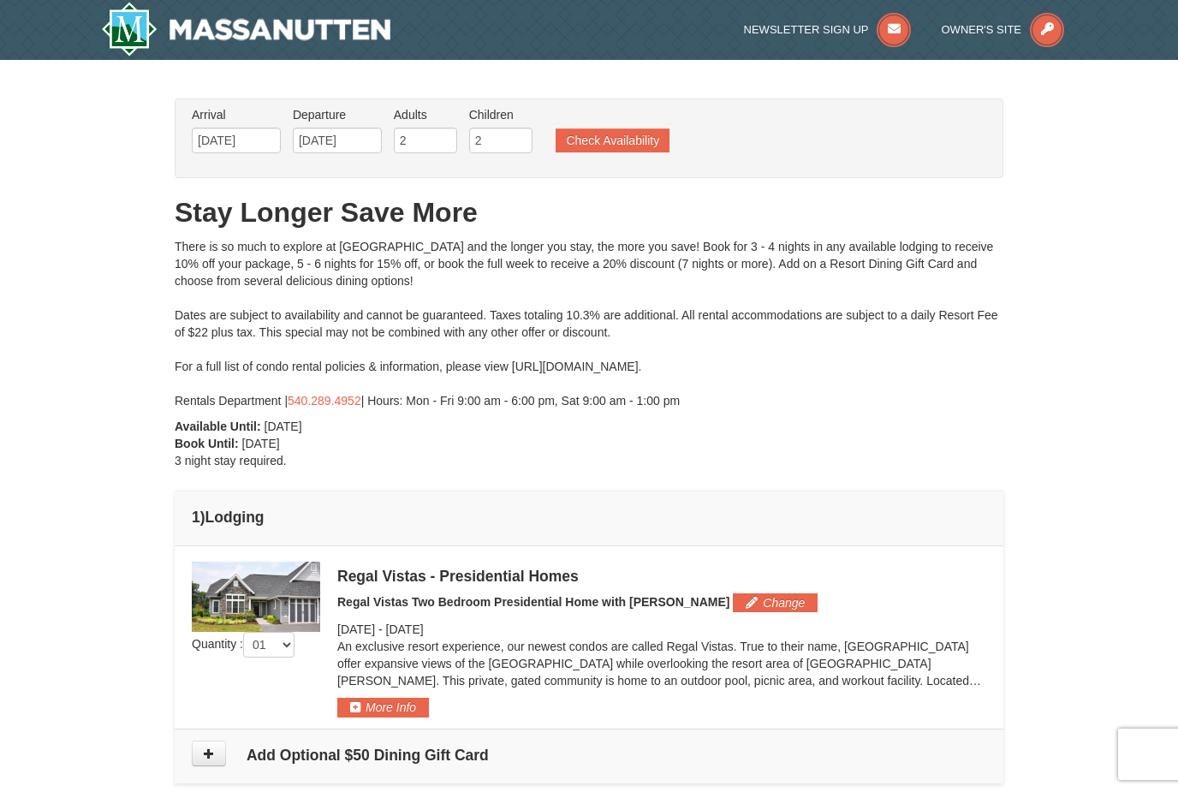
click at [638, 141] on button "Check Availability" at bounding box center [613, 140] width 114 height 24
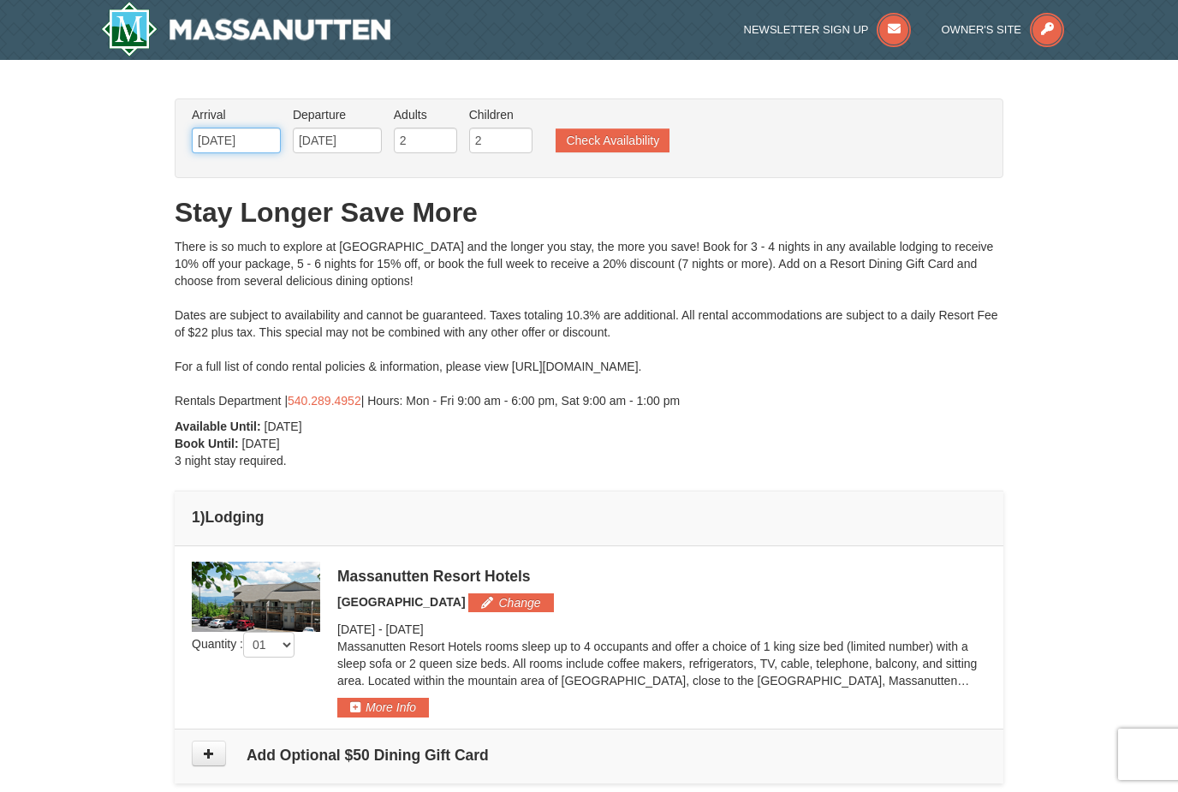
click at [236, 141] on input "11/25/2025" at bounding box center [236, 141] width 89 height 26
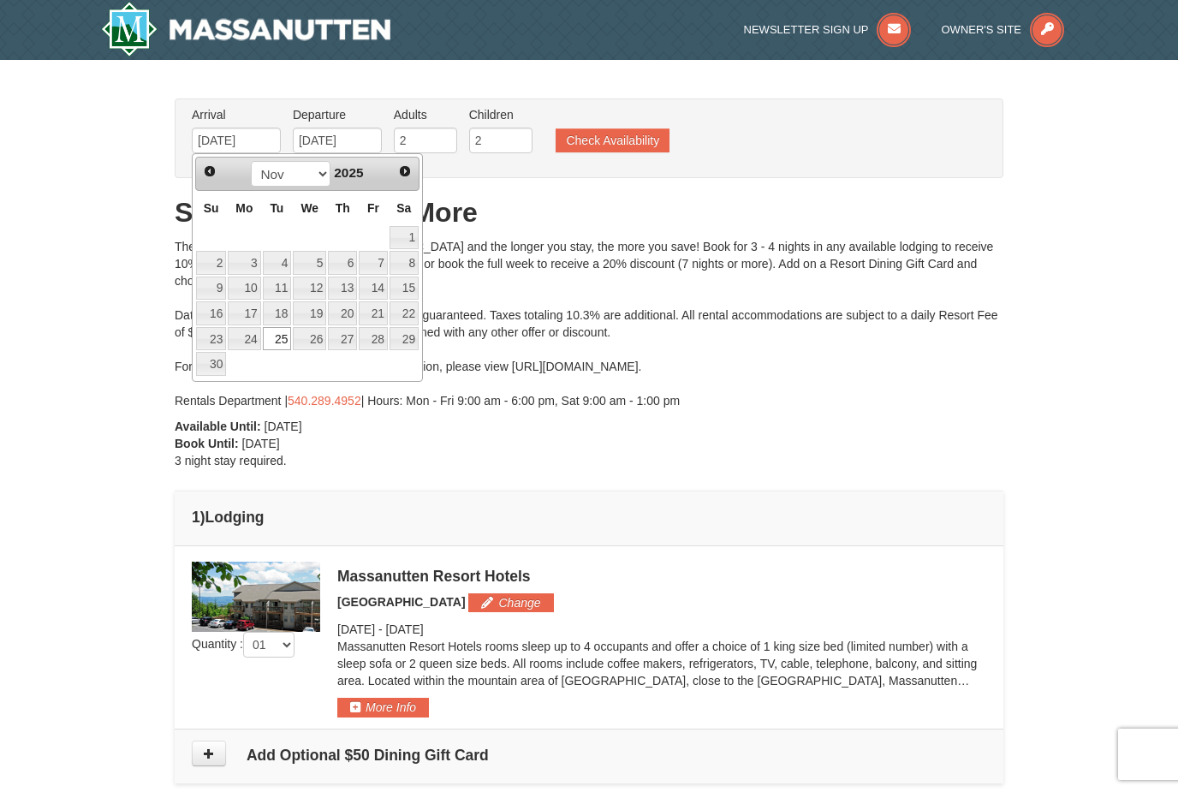
click at [313, 343] on link "26" at bounding box center [309, 339] width 33 height 24
type input "[DATE]"
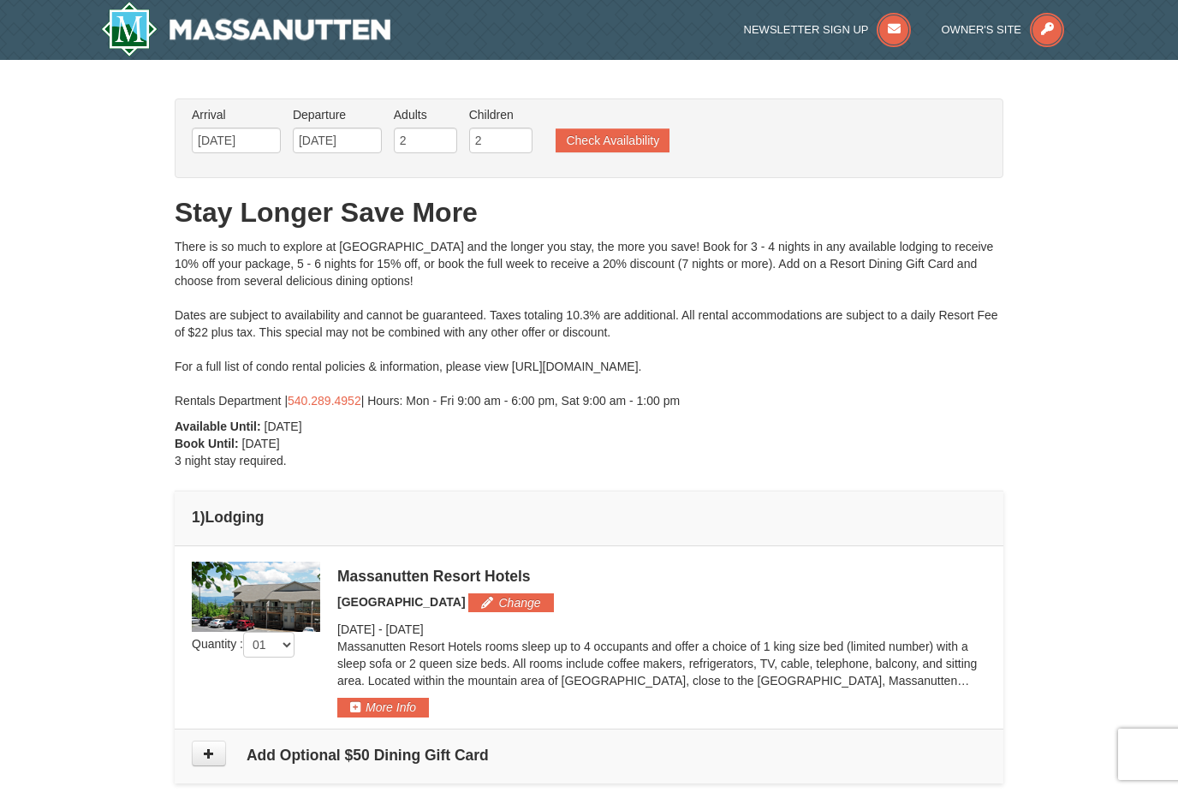
click at [626, 140] on button "Check Availability" at bounding box center [613, 140] width 114 height 24
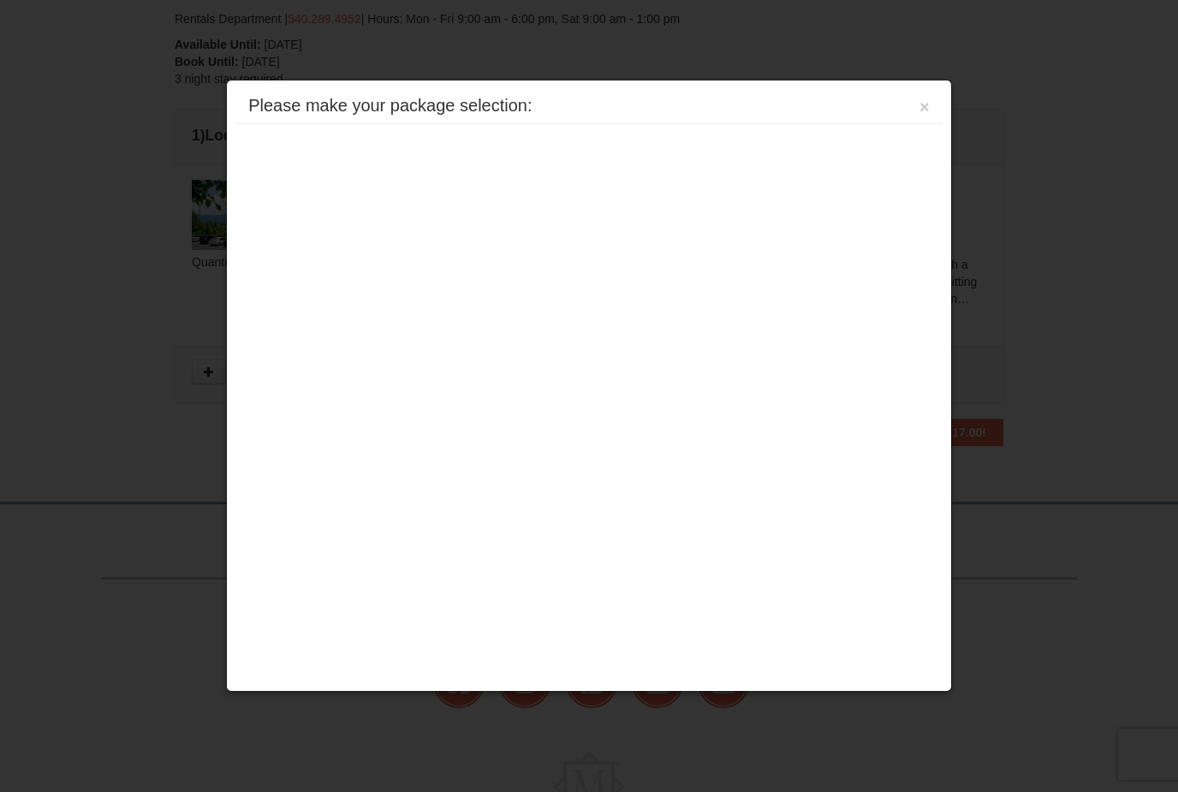
scroll to position [502, 0]
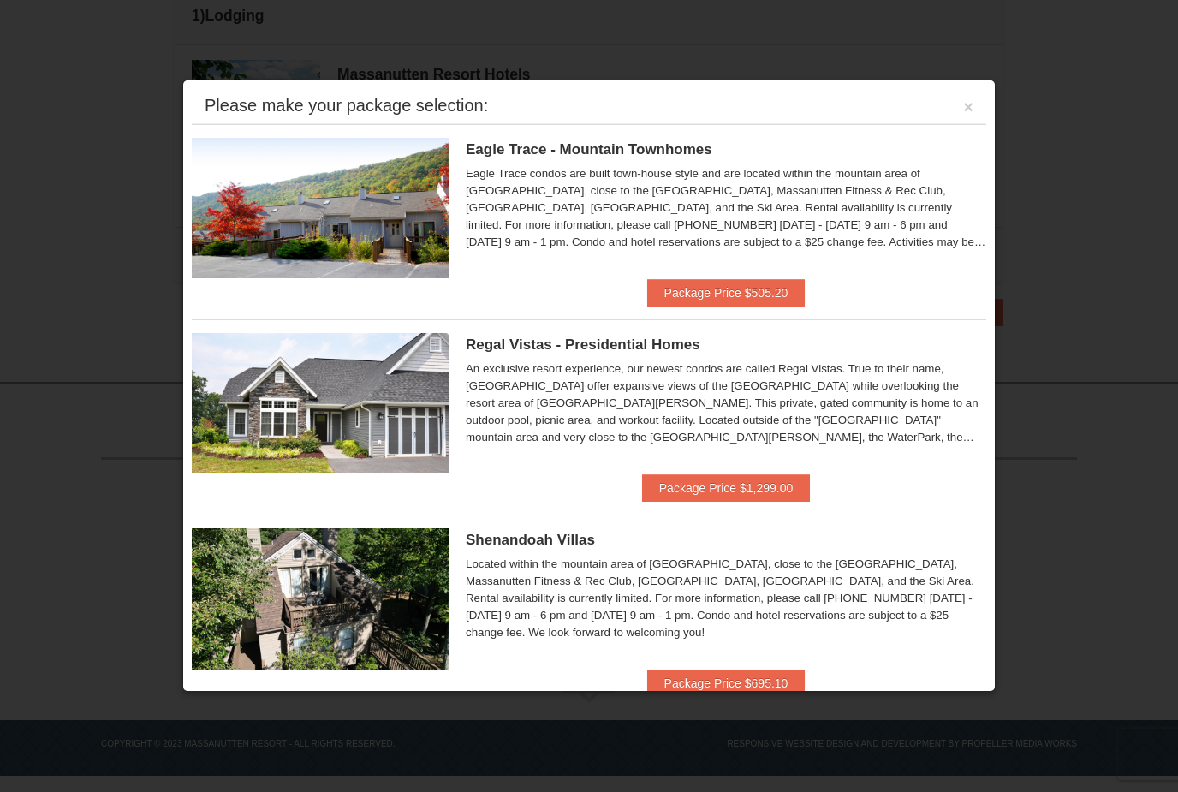
click at [971, 106] on button "×" at bounding box center [969, 106] width 10 height 17
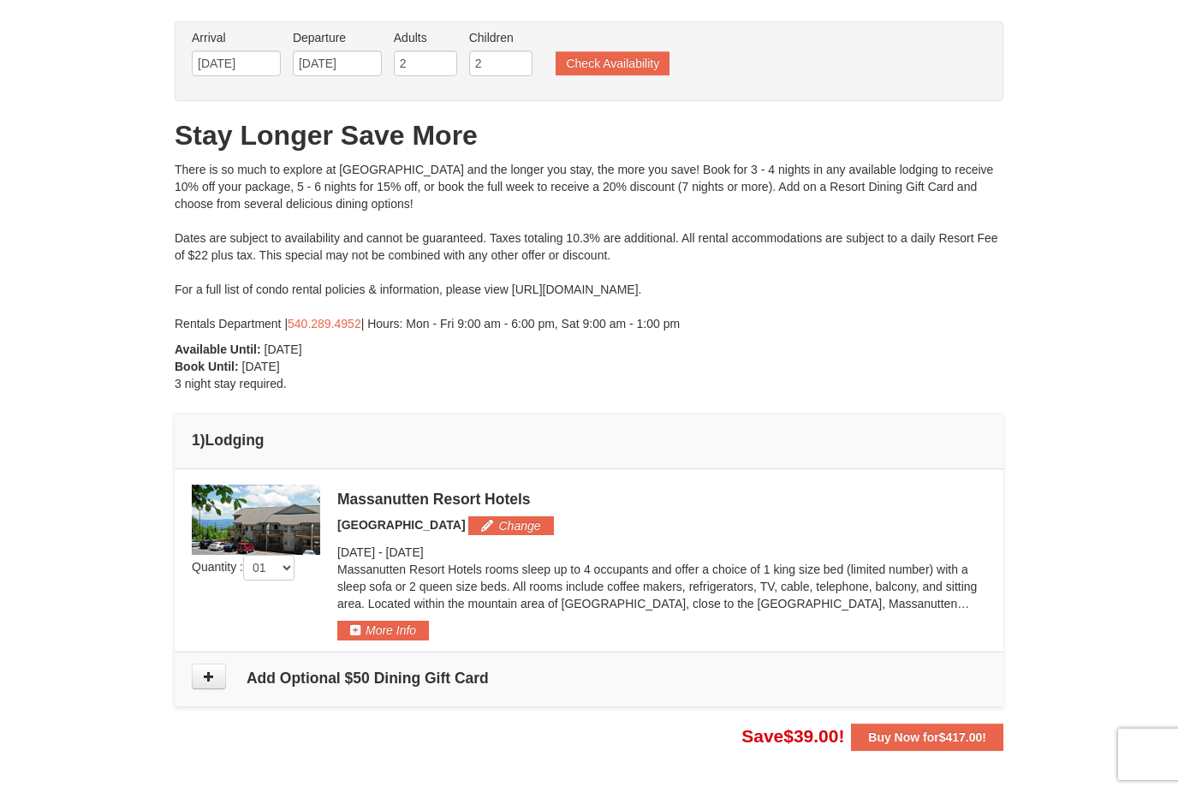
scroll to position [0, 0]
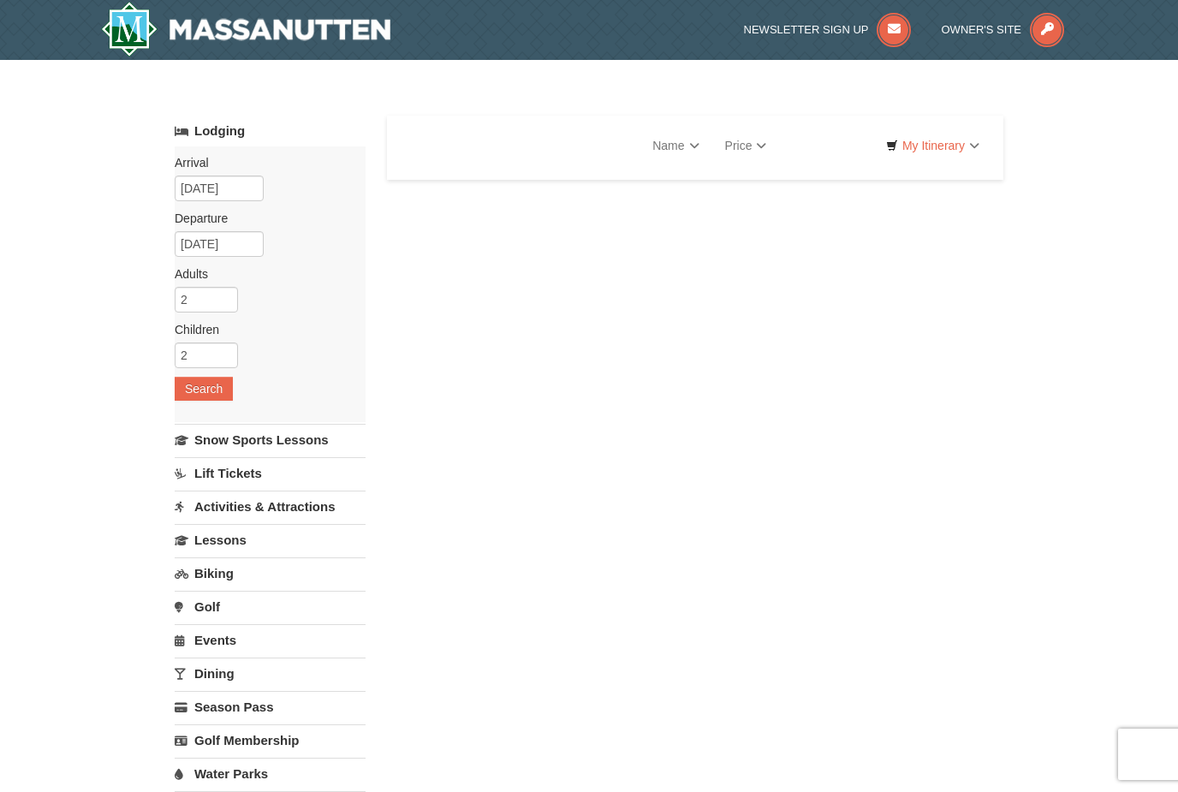
select select "10"
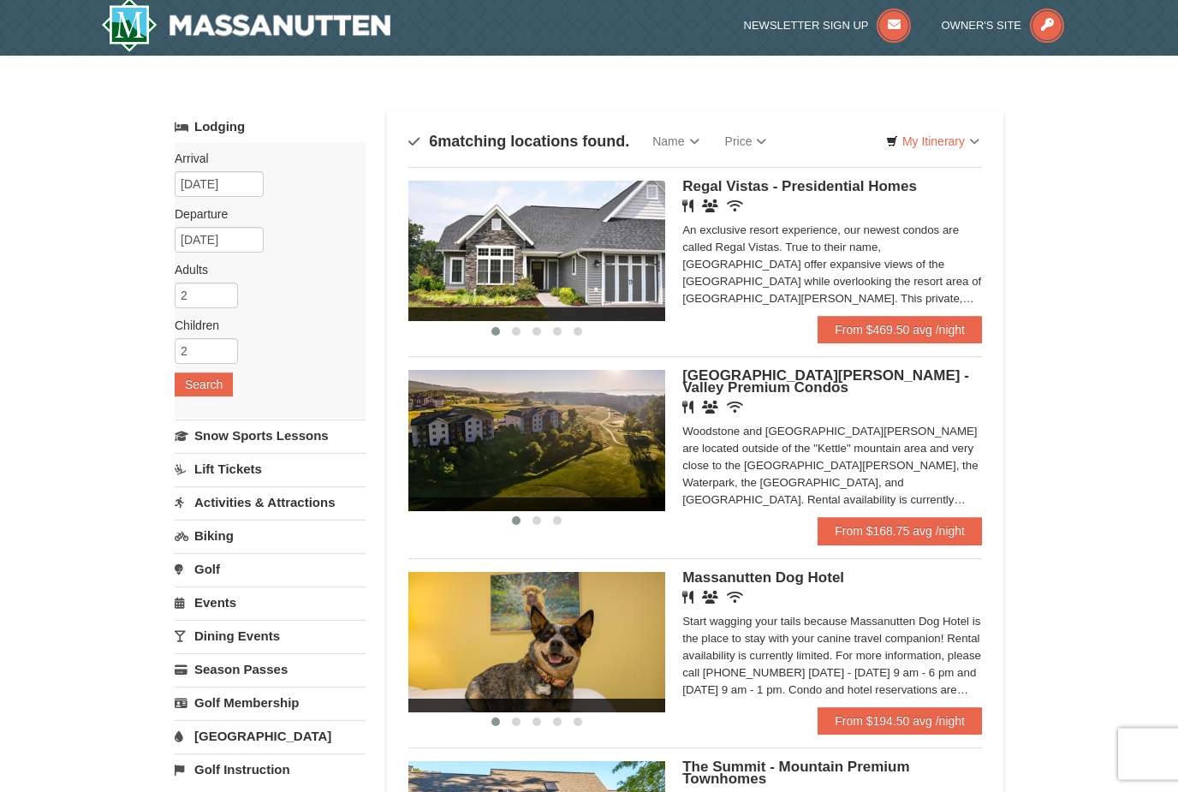
scroll to position [4, 0]
click at [955, 331] on link "From $469.50 avg /night" at bounding box center [900, 329] width 164 height 27
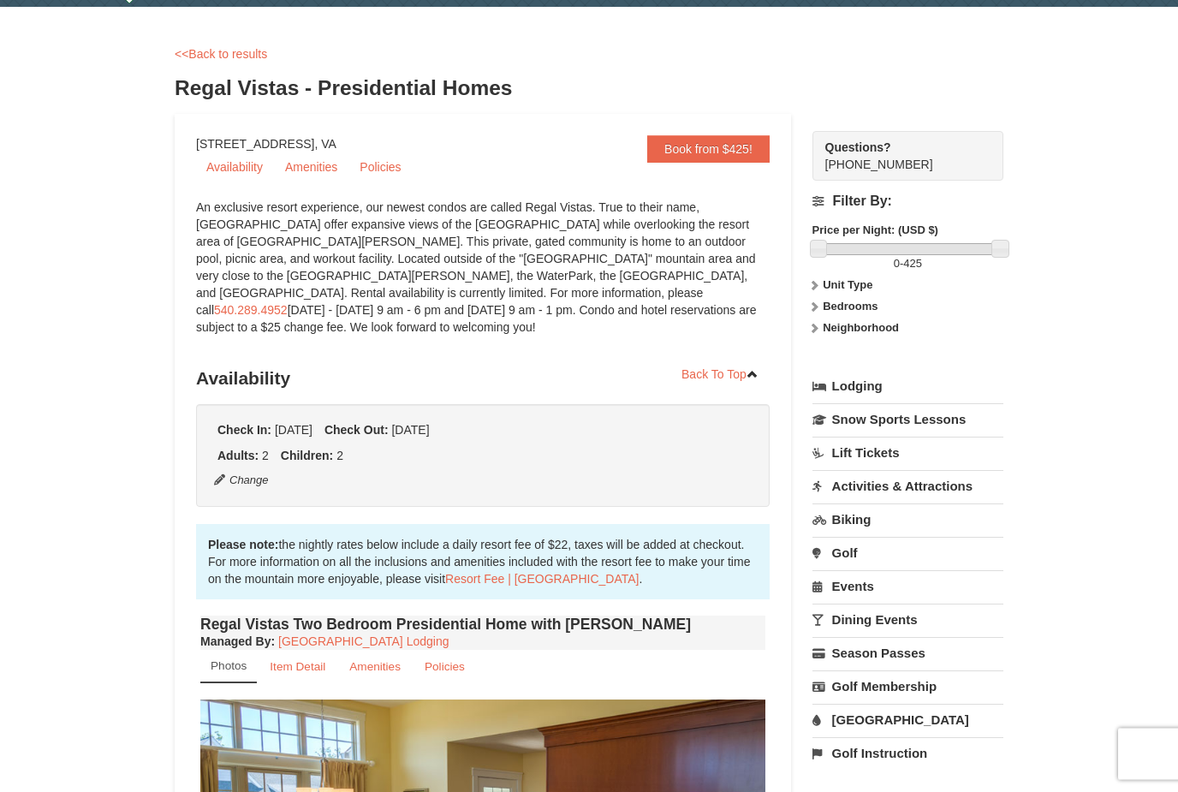
scroll to position [52, 0]
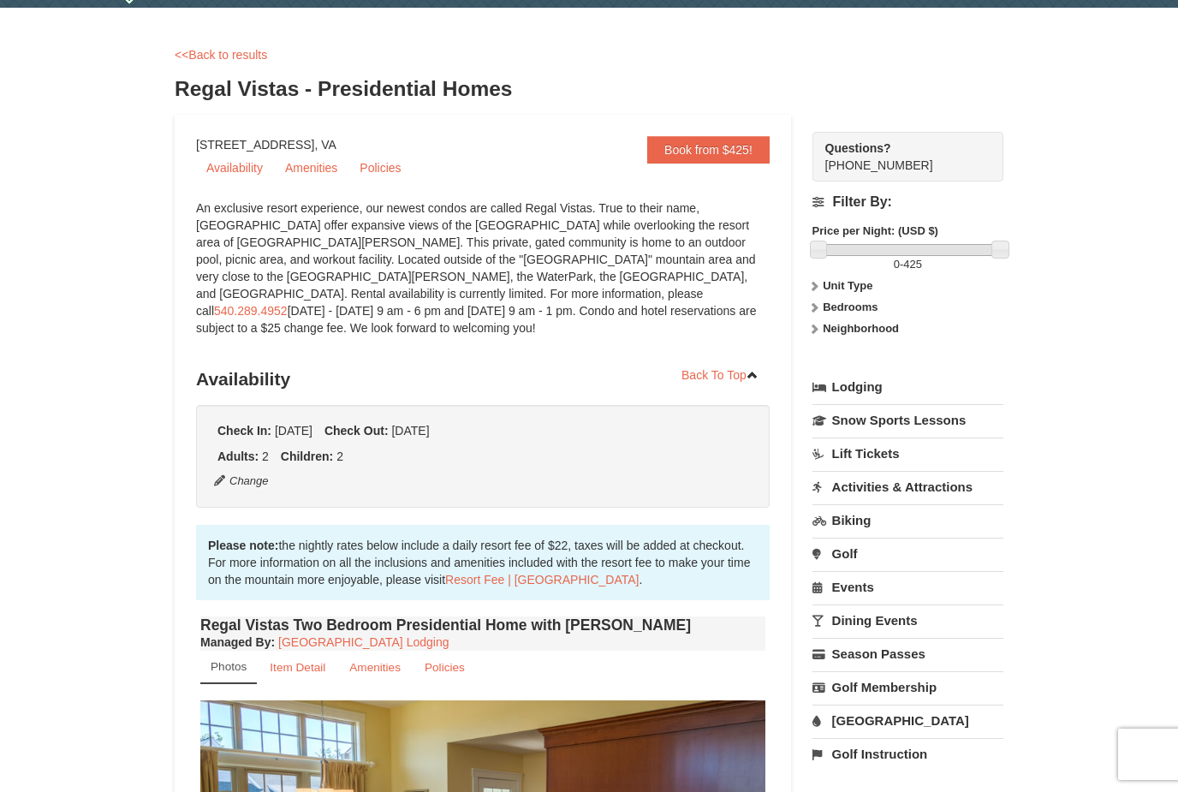
click at [395, 171] on link "Policies" at bounding box center [380, 168] width 62 height 26
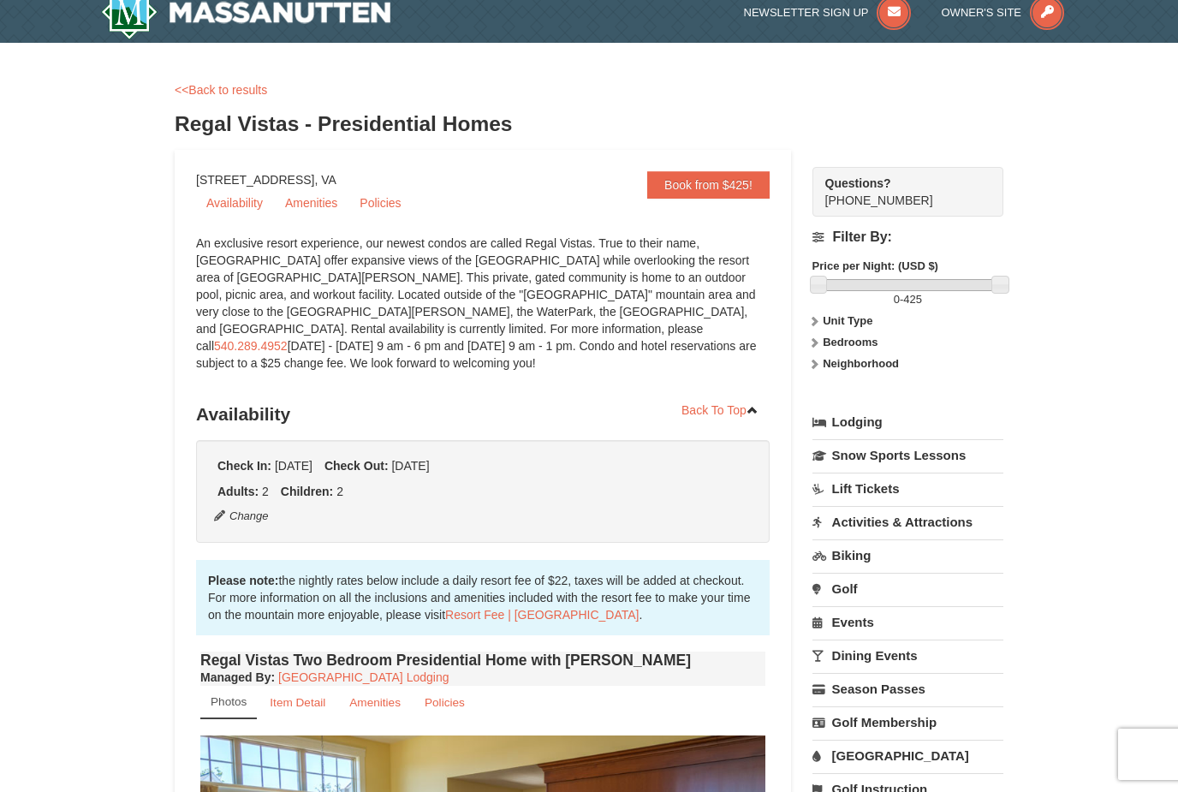
scroll to position [21, 0]
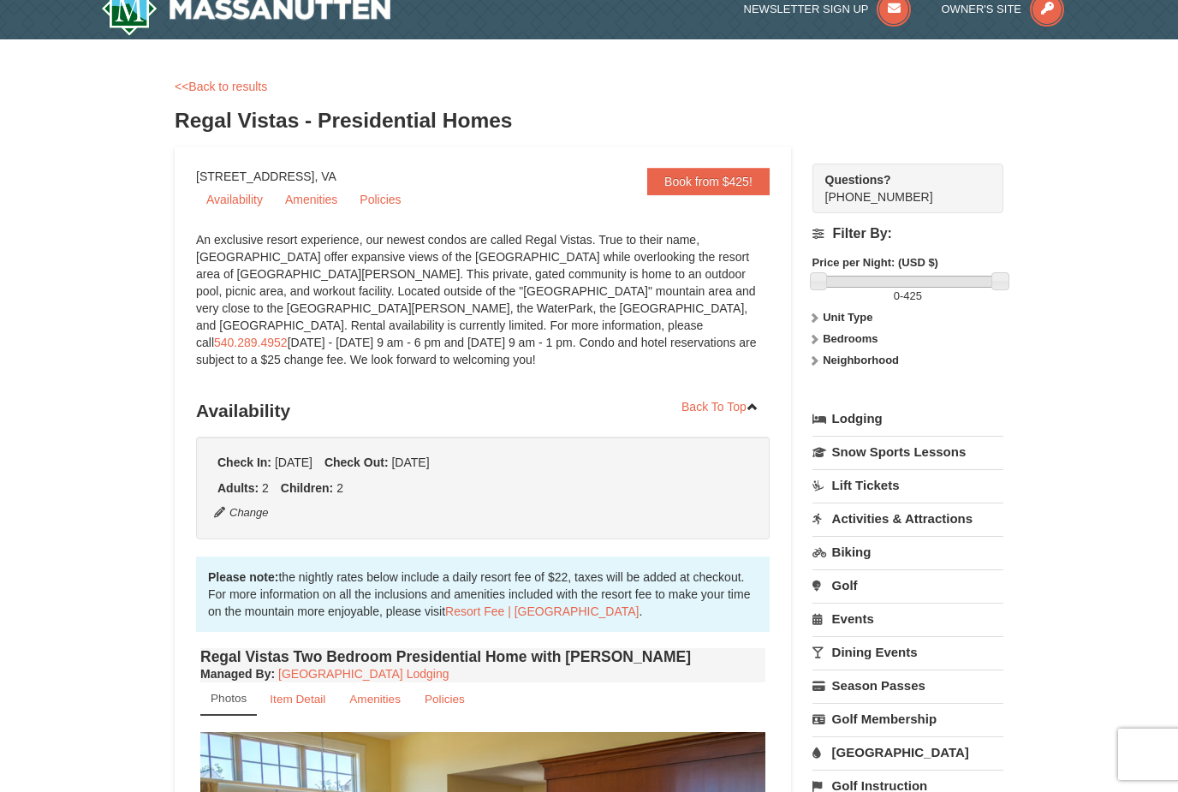
click at [324, 211] on link "Amenities" at bounding box center [311, 200] width 73 height 26
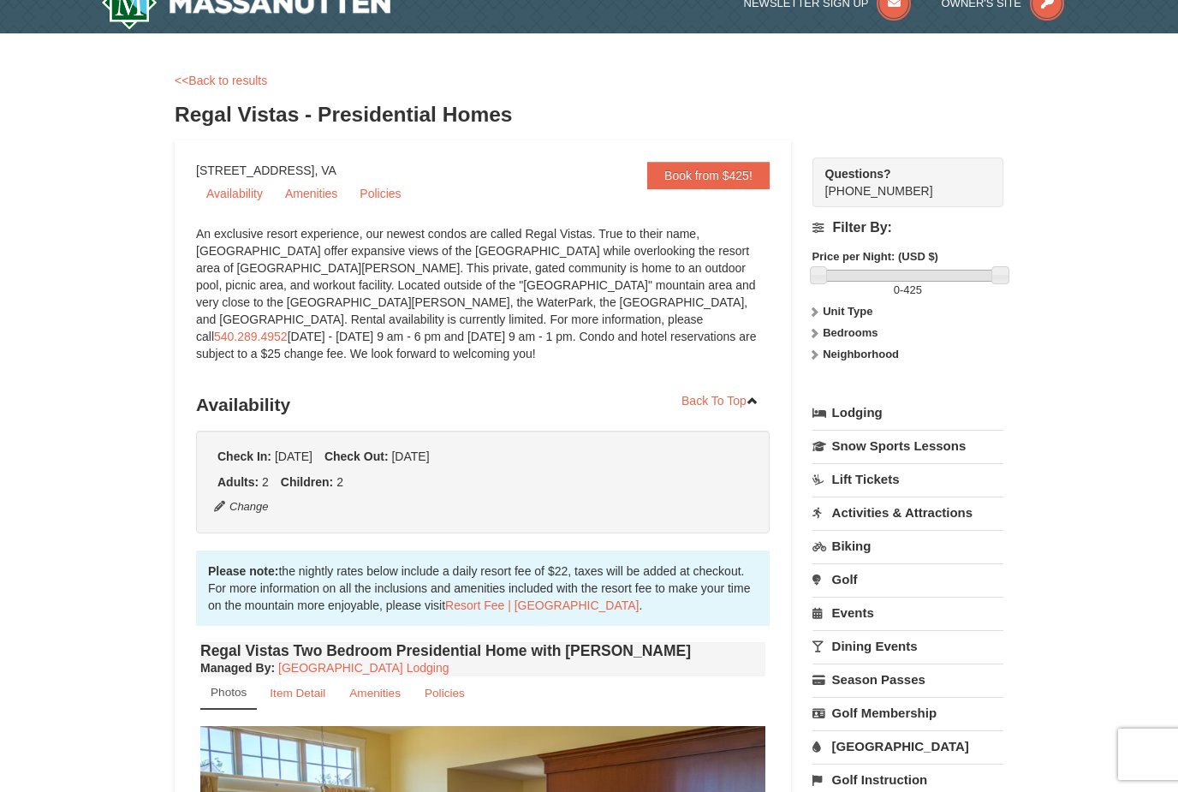
scroll to position [0, 0]
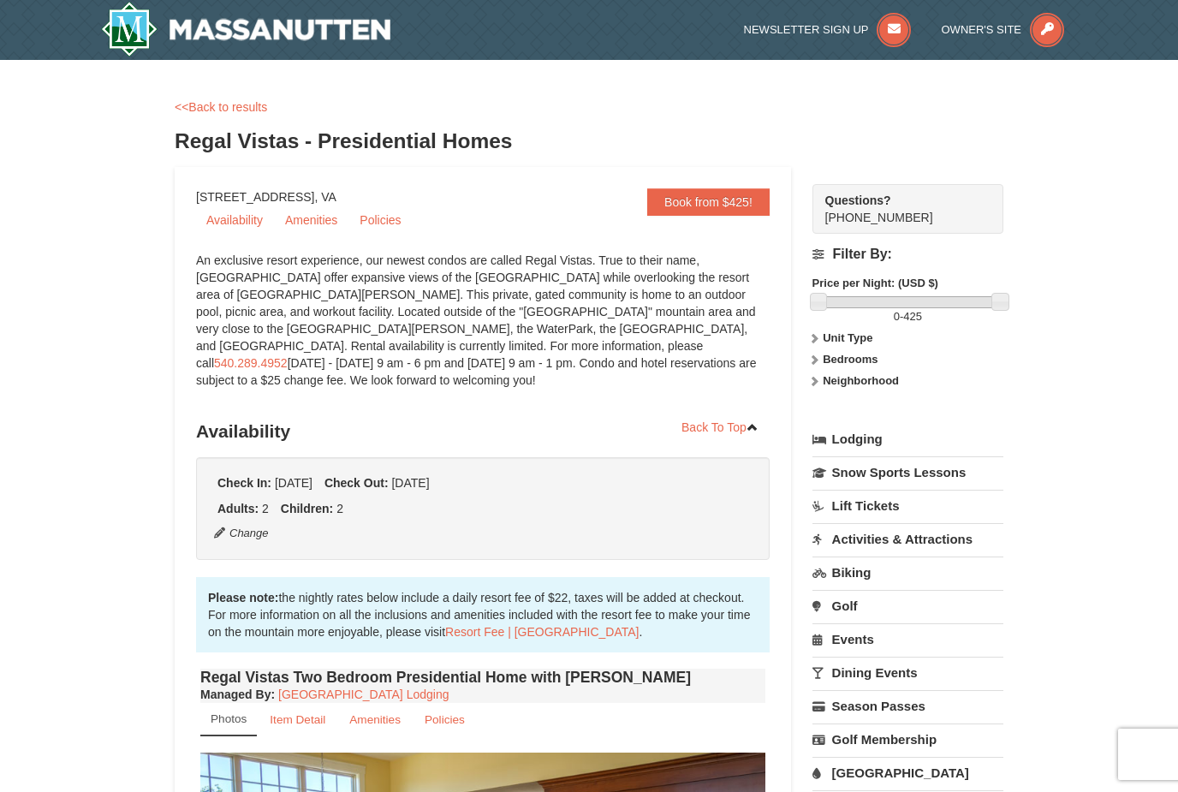
click at [241, 223] on link "Availability" at bounding box center [234, 220] width 77 height 26
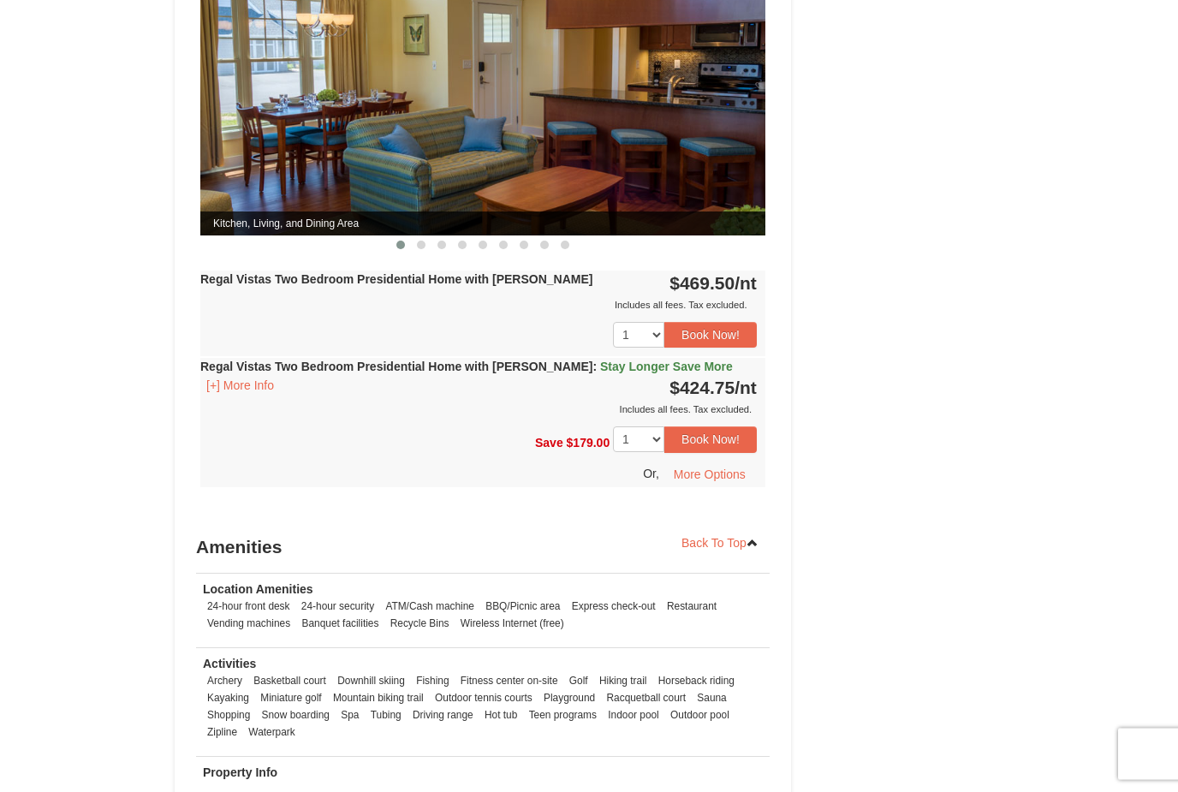
scroll to position [800, 0]
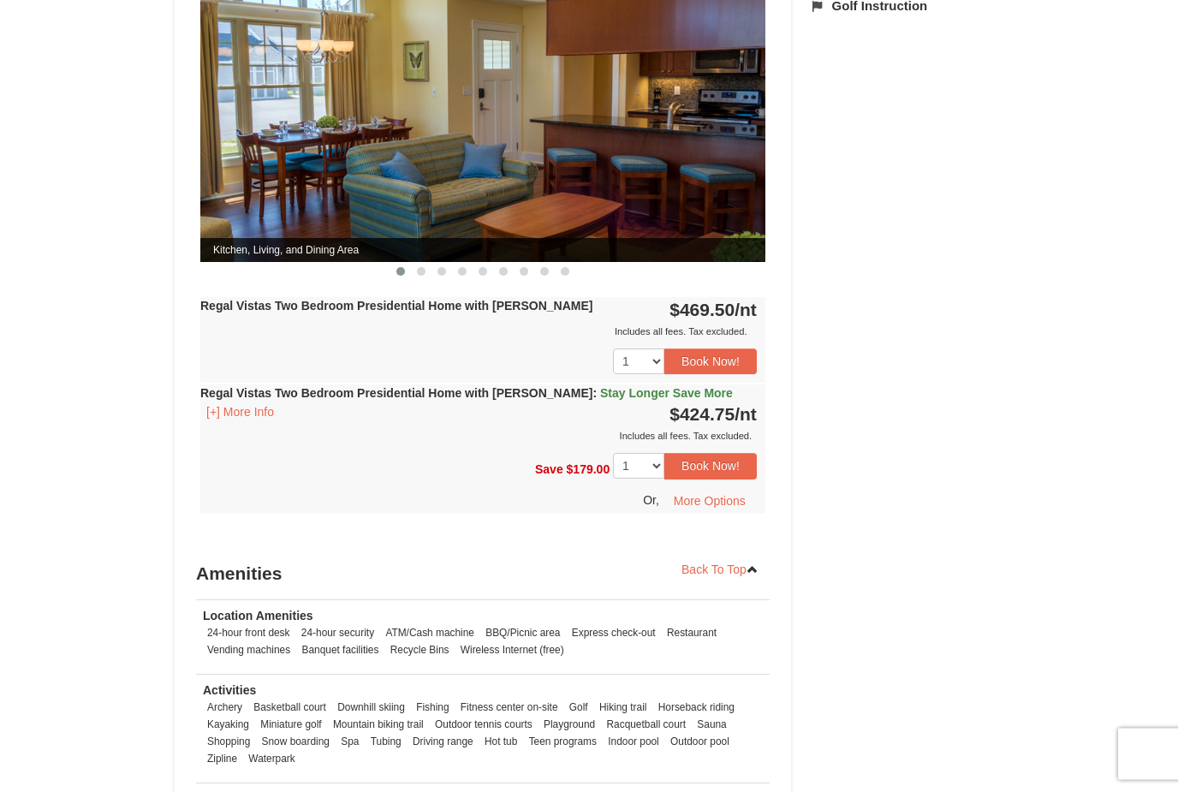
click at [721, 349] on button "Book Now!" at bounding box center [711, 362] width 92 height 26
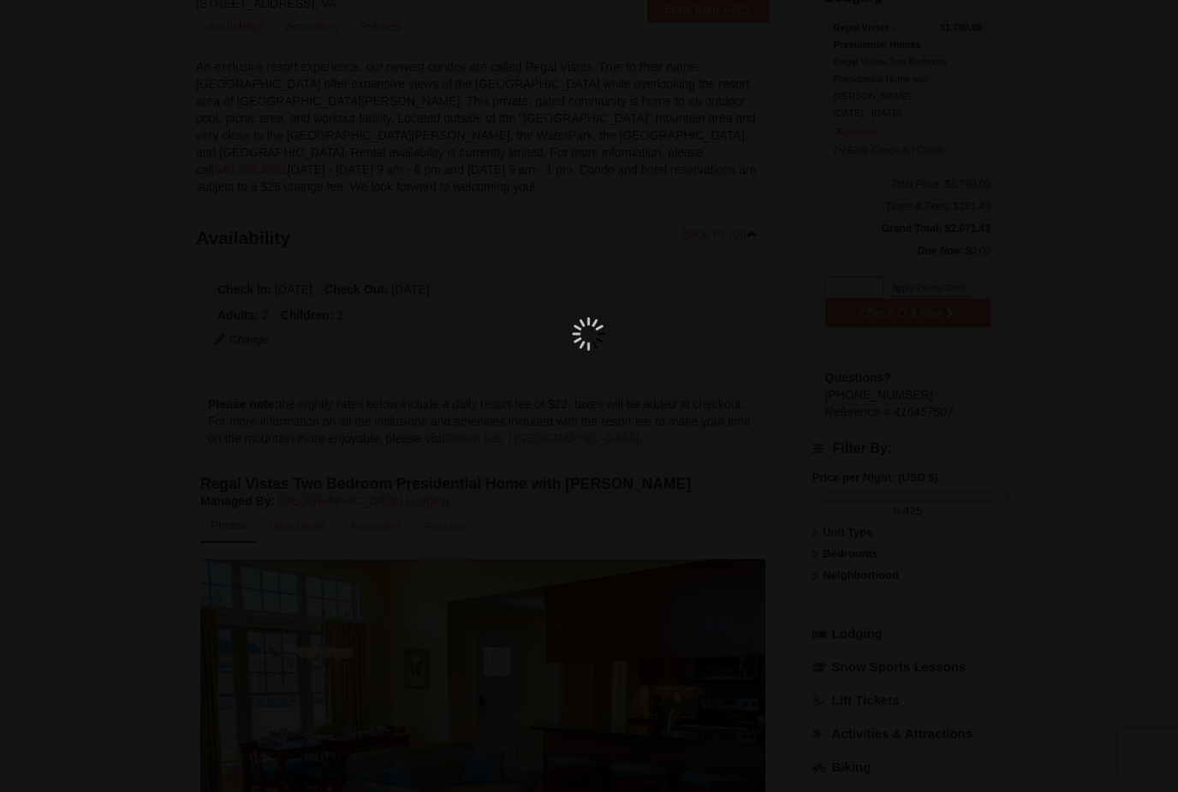
scroll to position [167, 0]
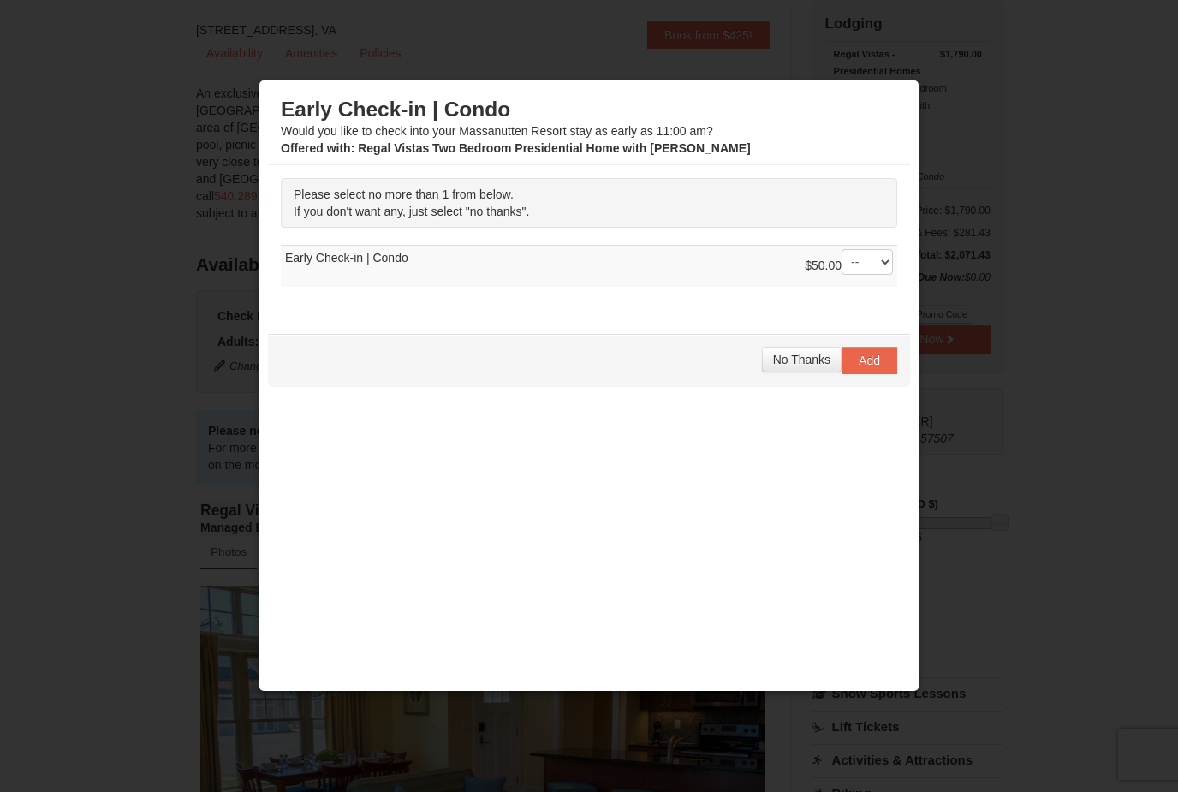
click at [990, 237] on div at bounding box center [589, 396] width 1178 height 792
click at [176, 368] on div at bounding box center [589, 396] width 1178 height 792
click at [504, 558] on div "Early Check-in | Condo Would you like to check into your Massanutten Resort sta…" at bounding box center [589, 389] width 642 height 600
click at [891, 103] on h3 "Early Check-in | Condo" at bounding box center [589, 110] width 617 height 26
click at [609, 211] on p "Please select no more than 1 from below. If you don't want any, just select "no…" at bounding box center [589, 203] width 617 height 50
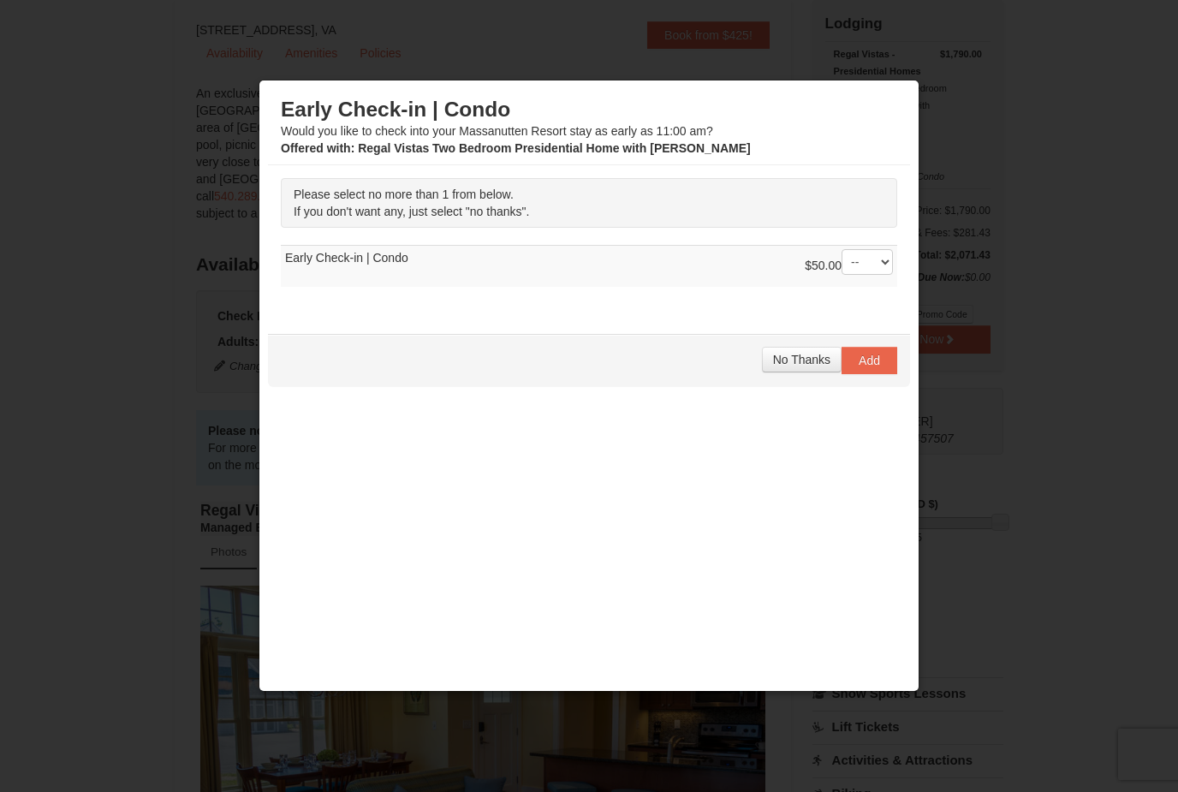
click at [813, 366] on span "No Thanks" at bounding box center [801, 360] width 57 height 14
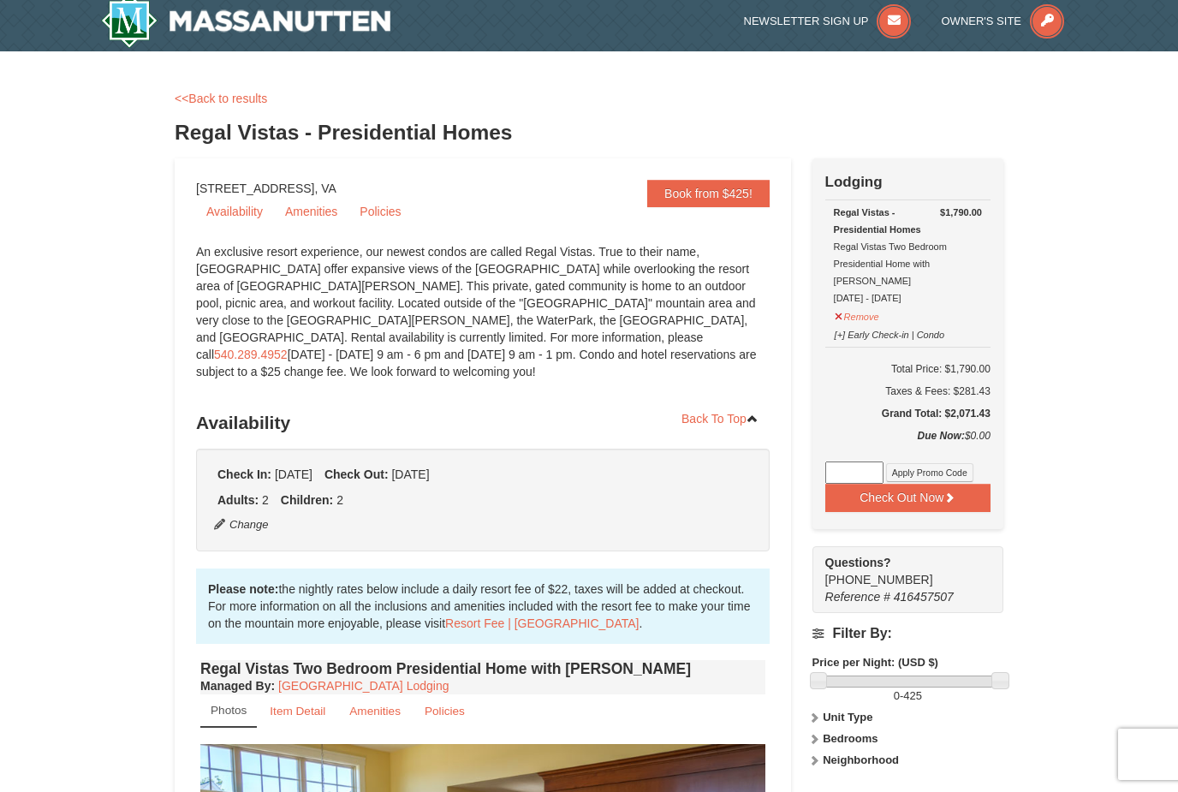
scroll to position [0, 0]
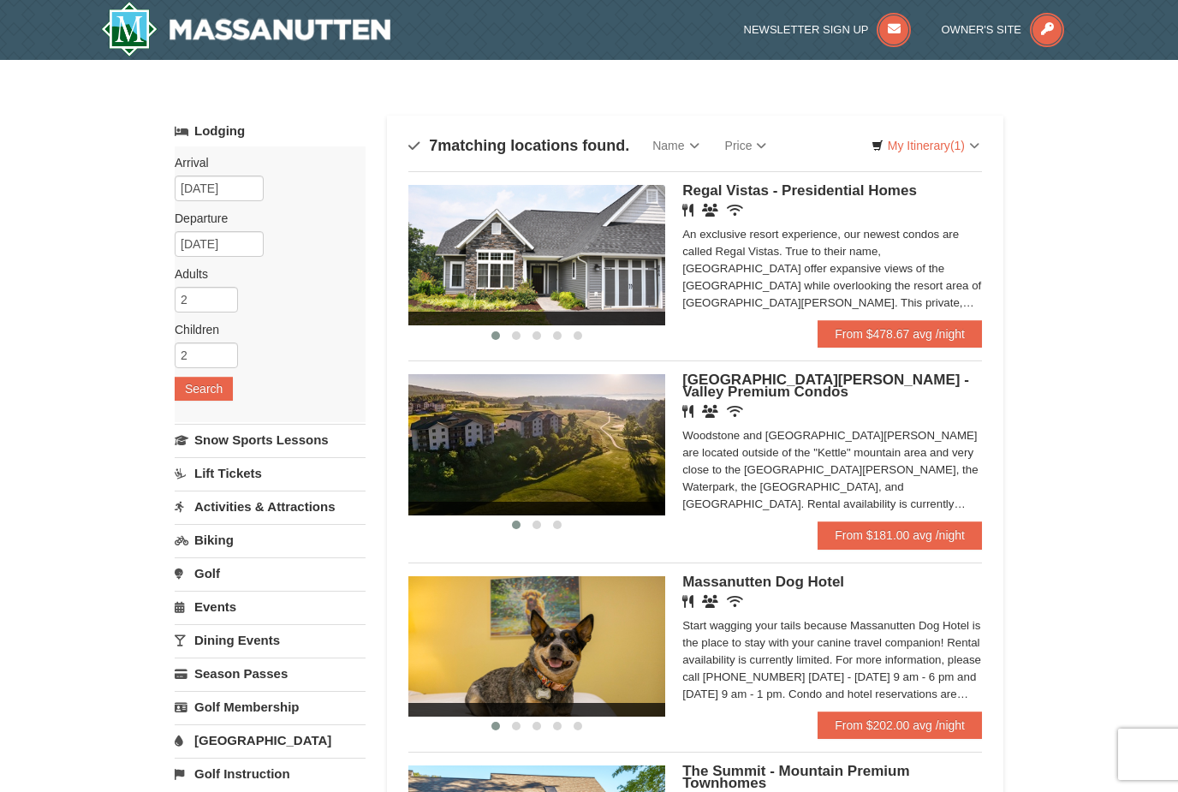
click at [913, 331] on link "From $478.67 avg /night" at bounding box center [900, 333] width 164 height 27
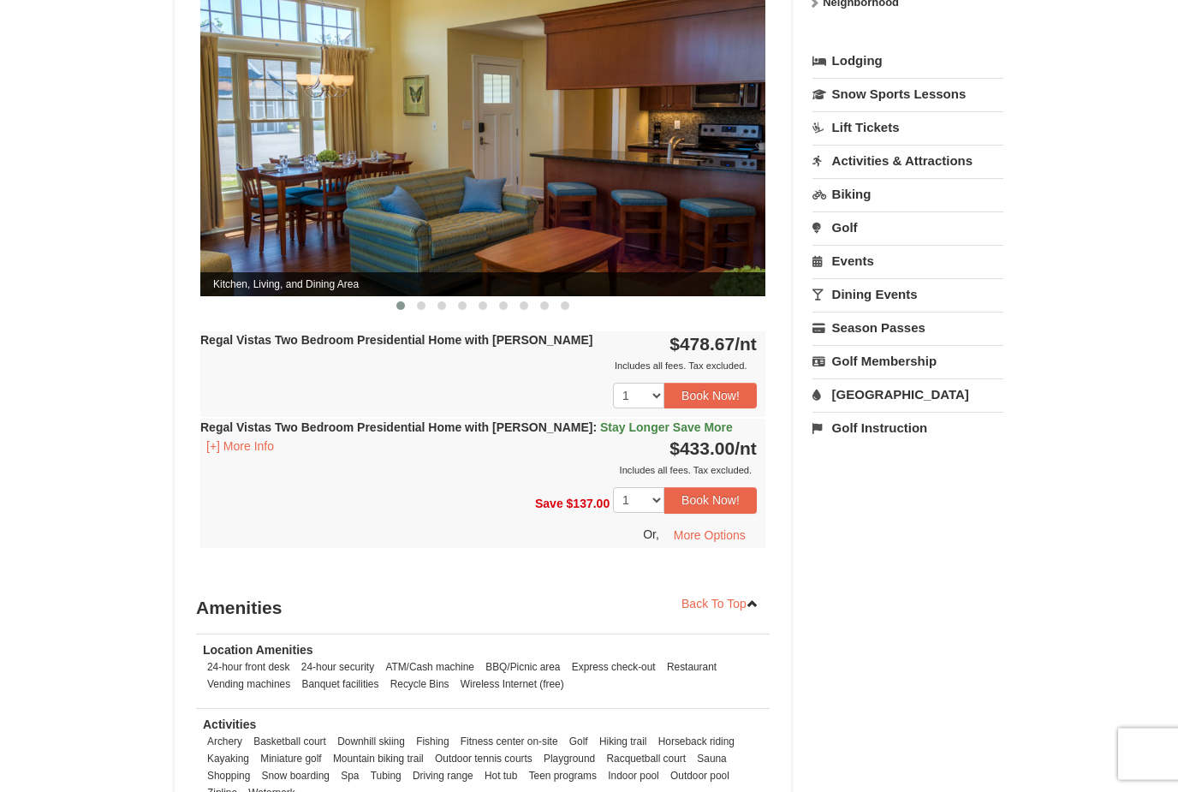
scroll to position [767, 0]
click at [730, 382] on button "Book Now!" at bounding box center [711, 395] width 92 height 26
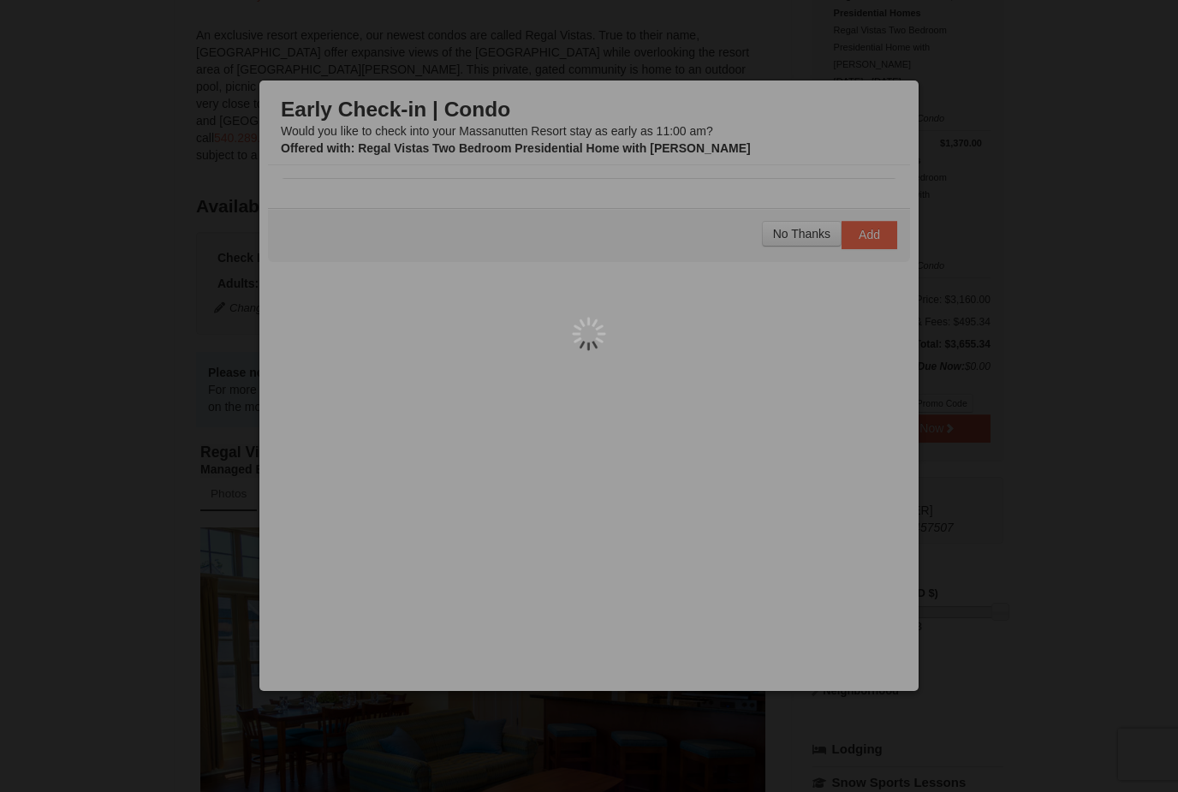
scroll to position [167, 0]
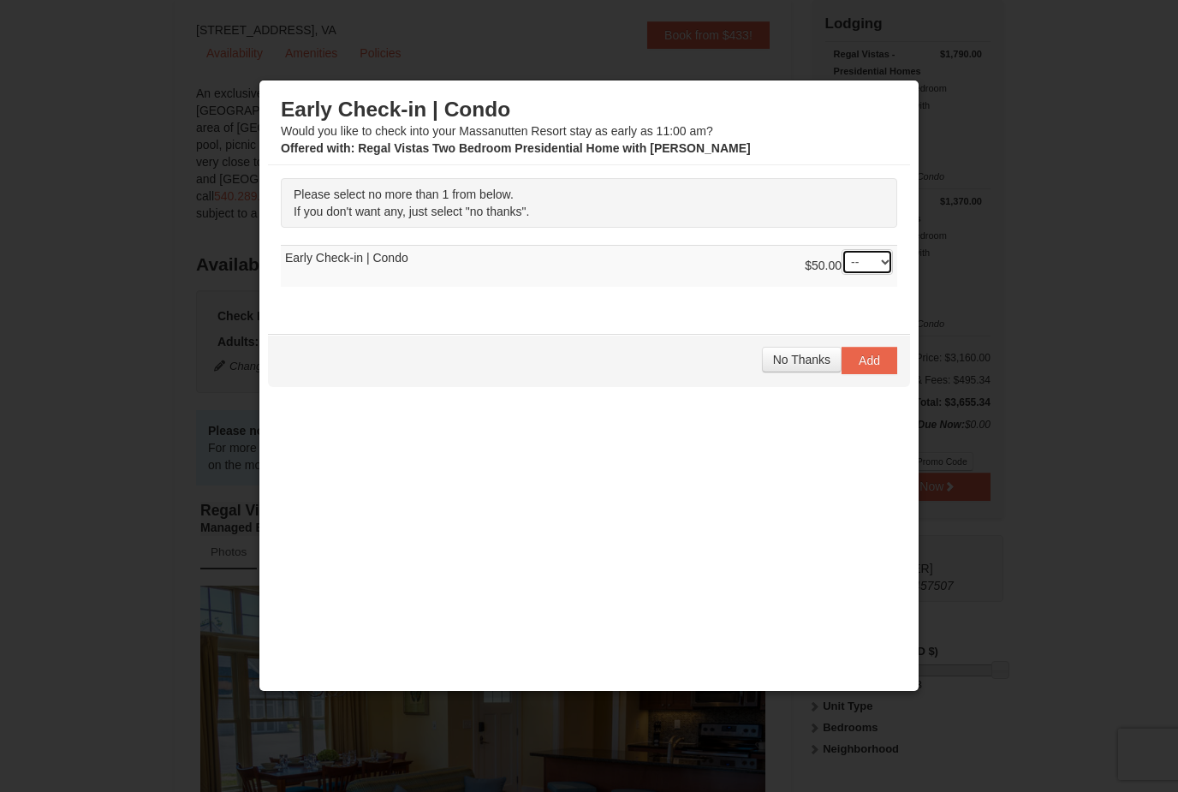
click at [883, 266] on select "-- 01" at bounding box center [867, 262] width 51 height 26
select select "1"
click at [876, 364] on span "Add" at bounding box center [869, 361] width 21 height 14
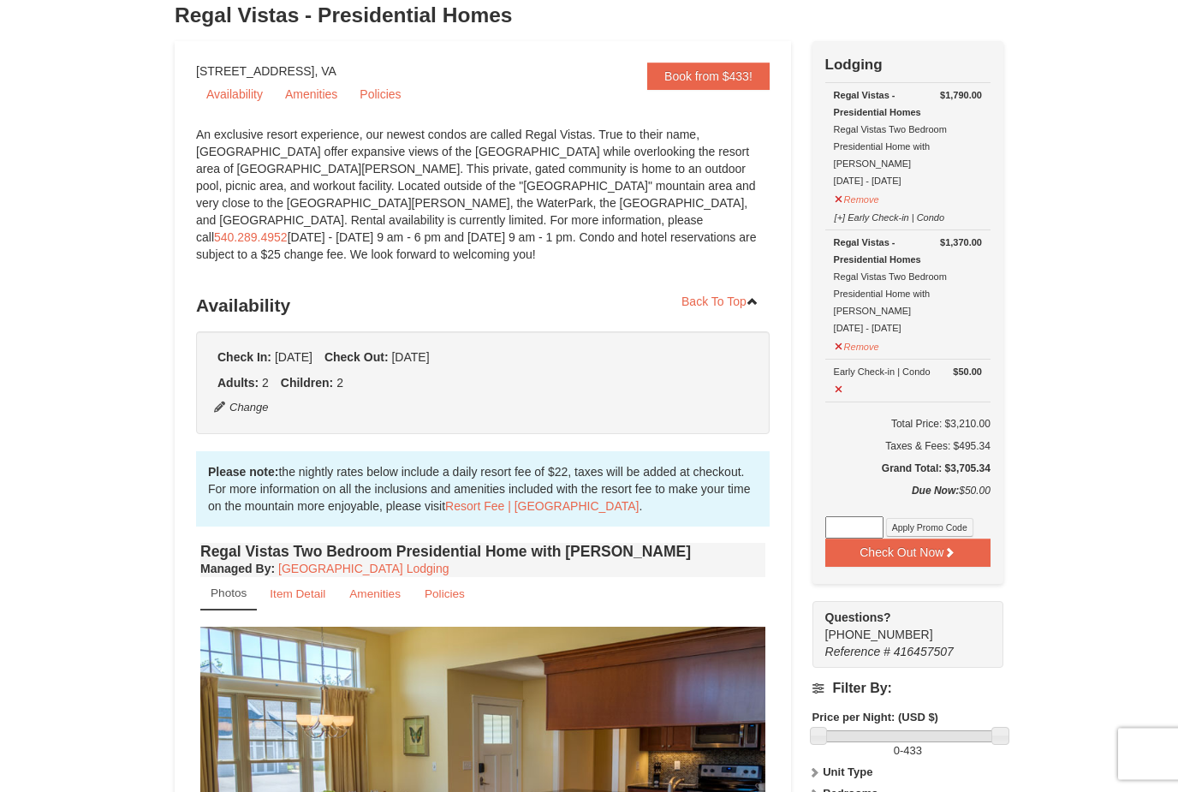
scroll to position [113, 0]
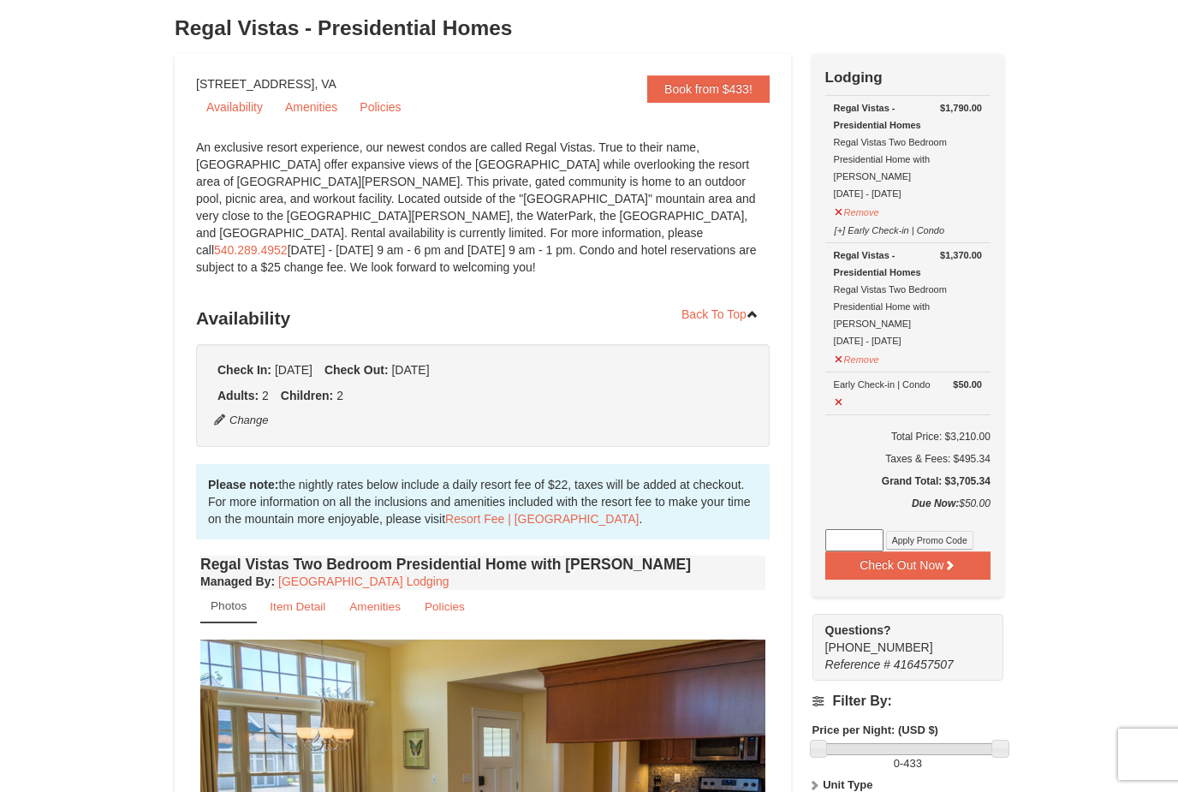
click at [949, 559] on icon at bounding box center [950, 565] width 12 height 12
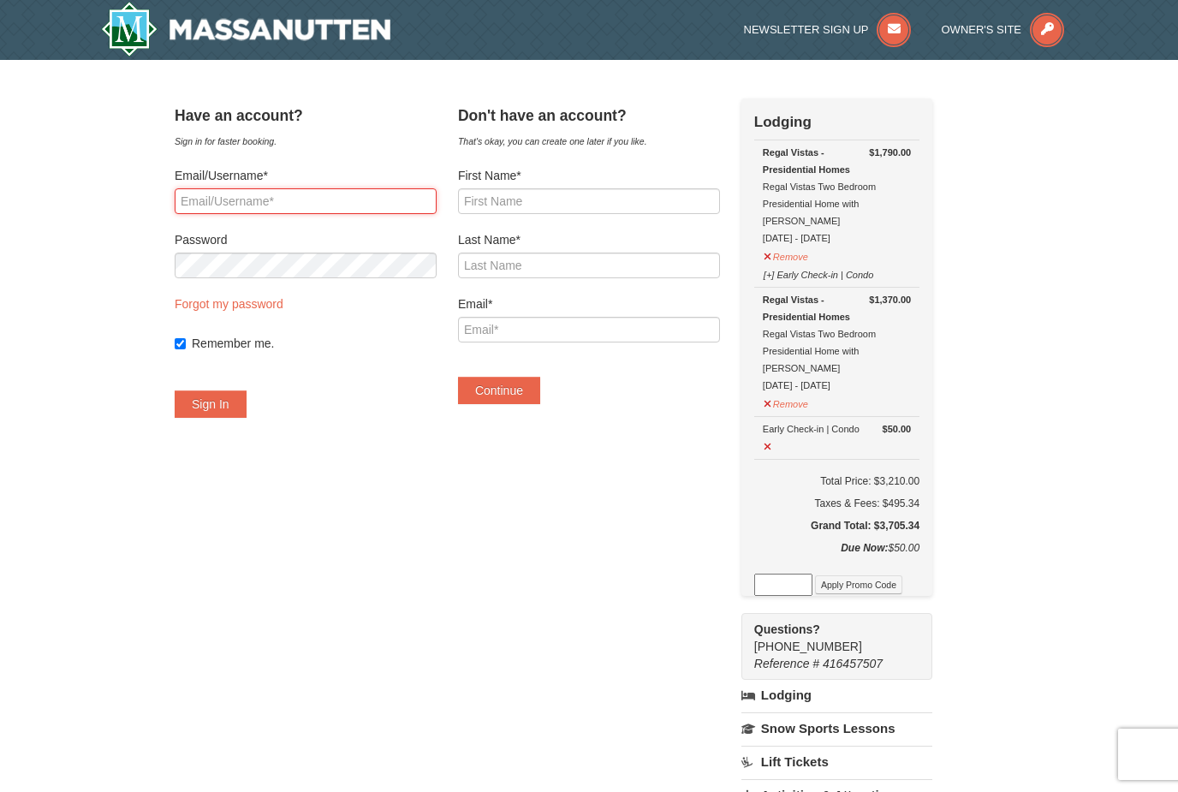
click at [409, 210] on input "Email/Username*" at bounding box center [306, 201] width 262 height 26
click at [648, 206] on input "First Name*" at bounding box center [589, 201] width 262 height 26
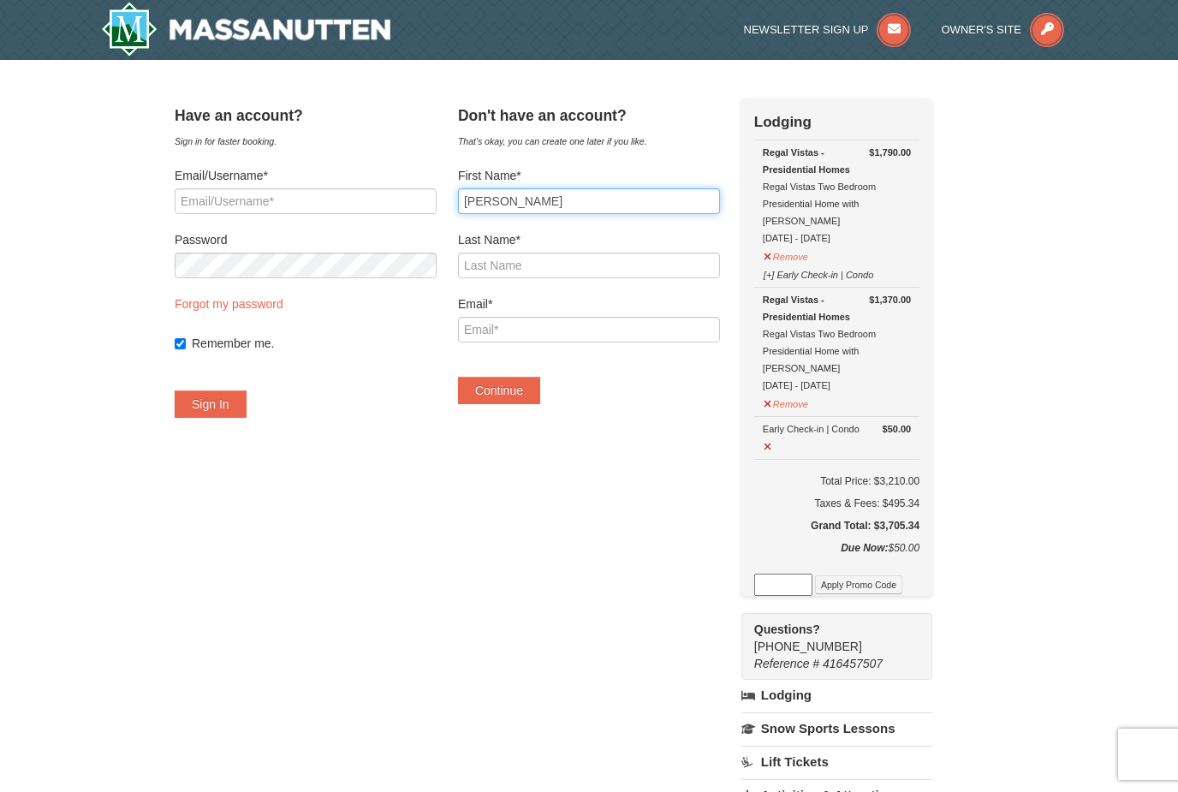
type input "Paola"
click at [677, 267] on input "Last Name*" at bounding box center [589, 266] width 262 height 26
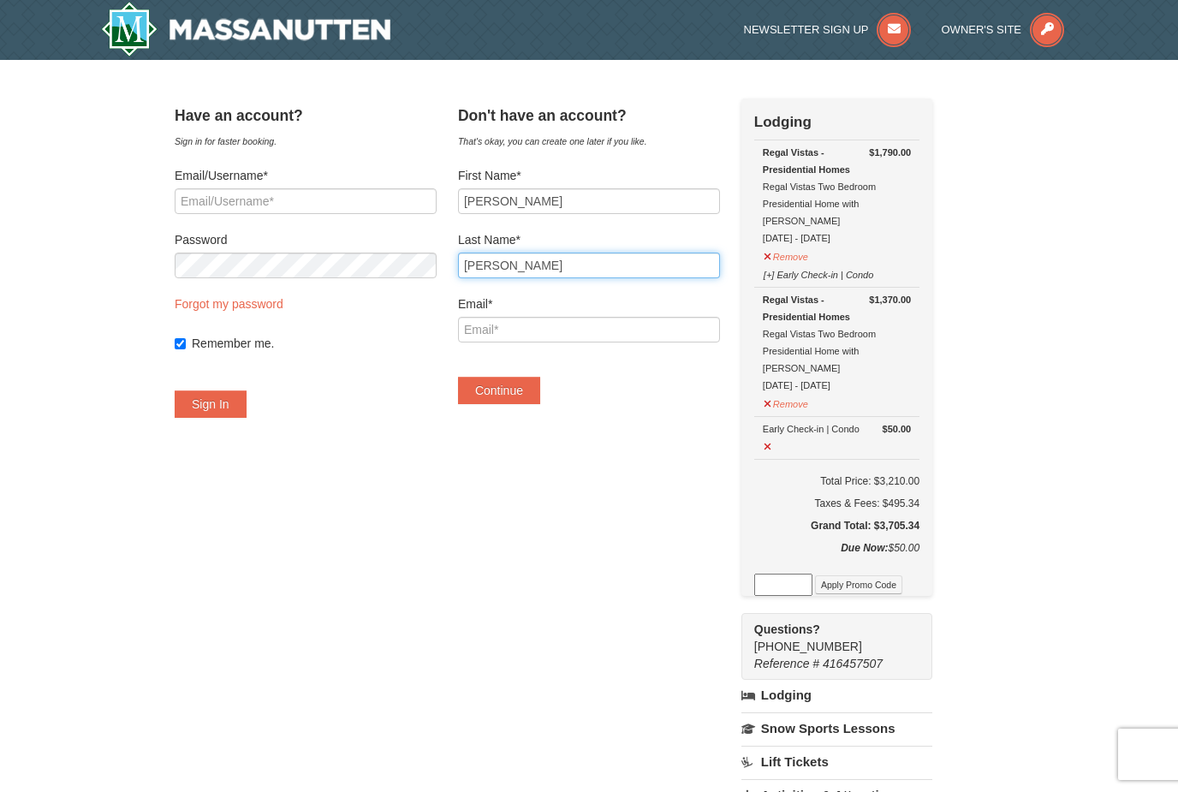
type input "Matilsky"
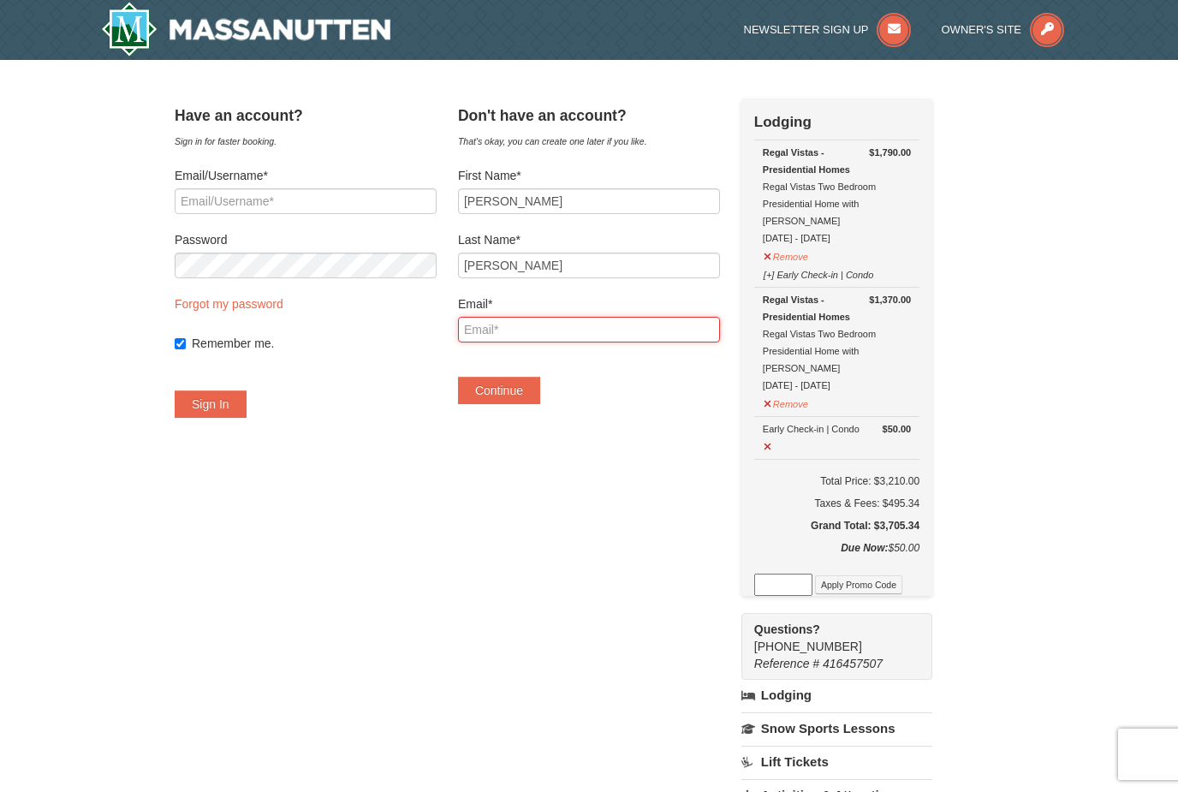
click at [629, 331] on input "Email*" at bounding box center [589, 330] width 262 height 26
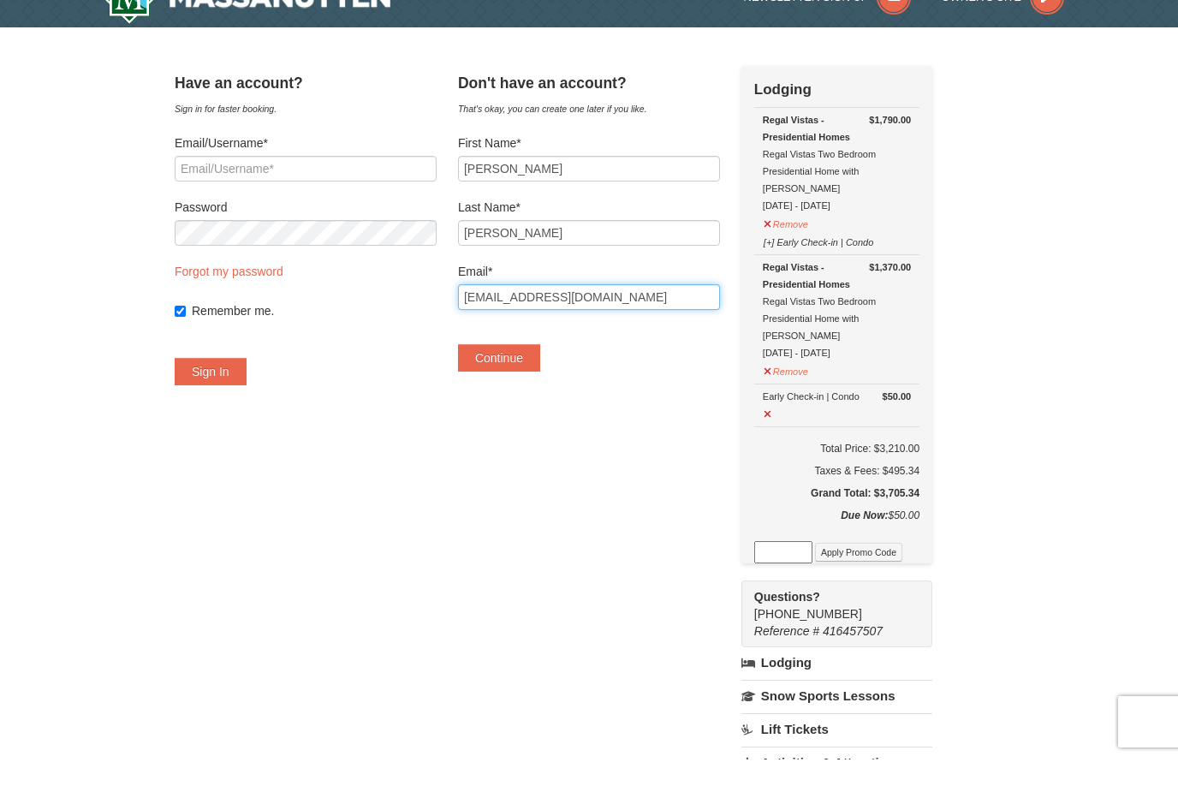
type input "pmatilsk@yahoo.com"
click at [540, 377] on button "Continue" at bounding box center [499, 390] width 82 height 27
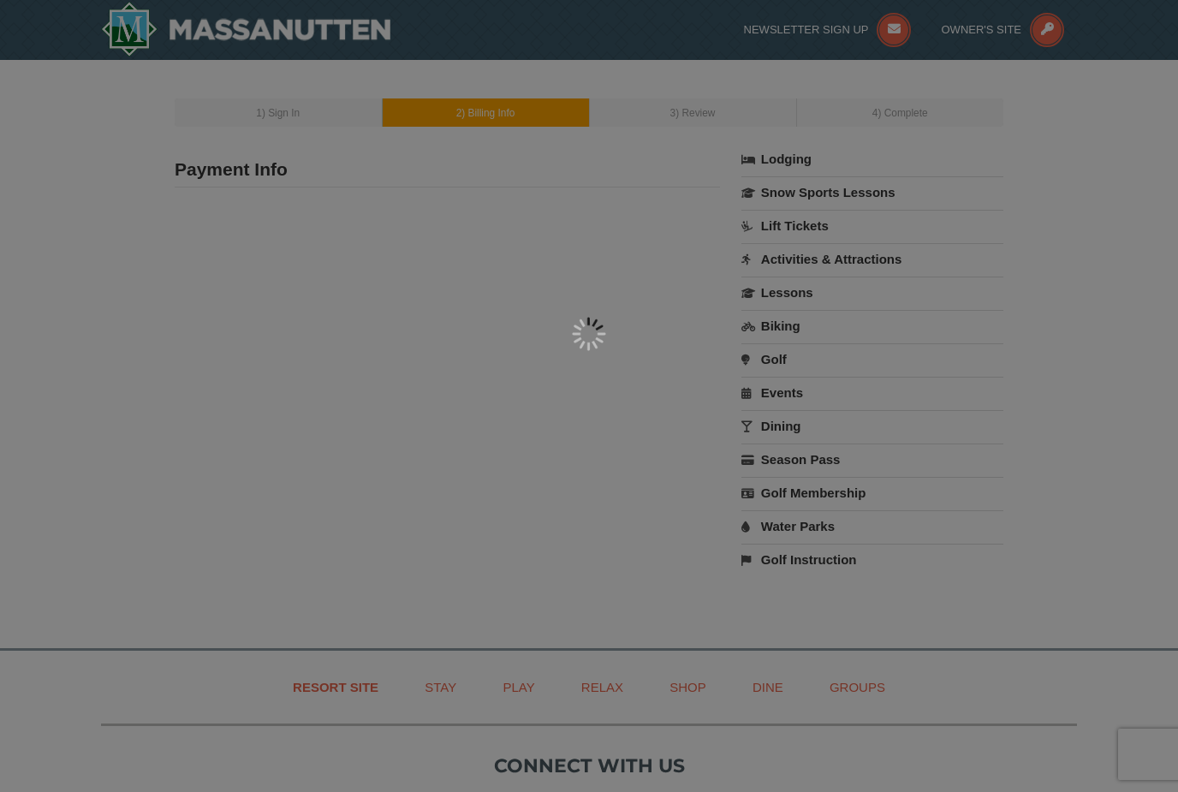
type input "[PERSON_NAME]"
type input "pmatilsk@yahoo.com"
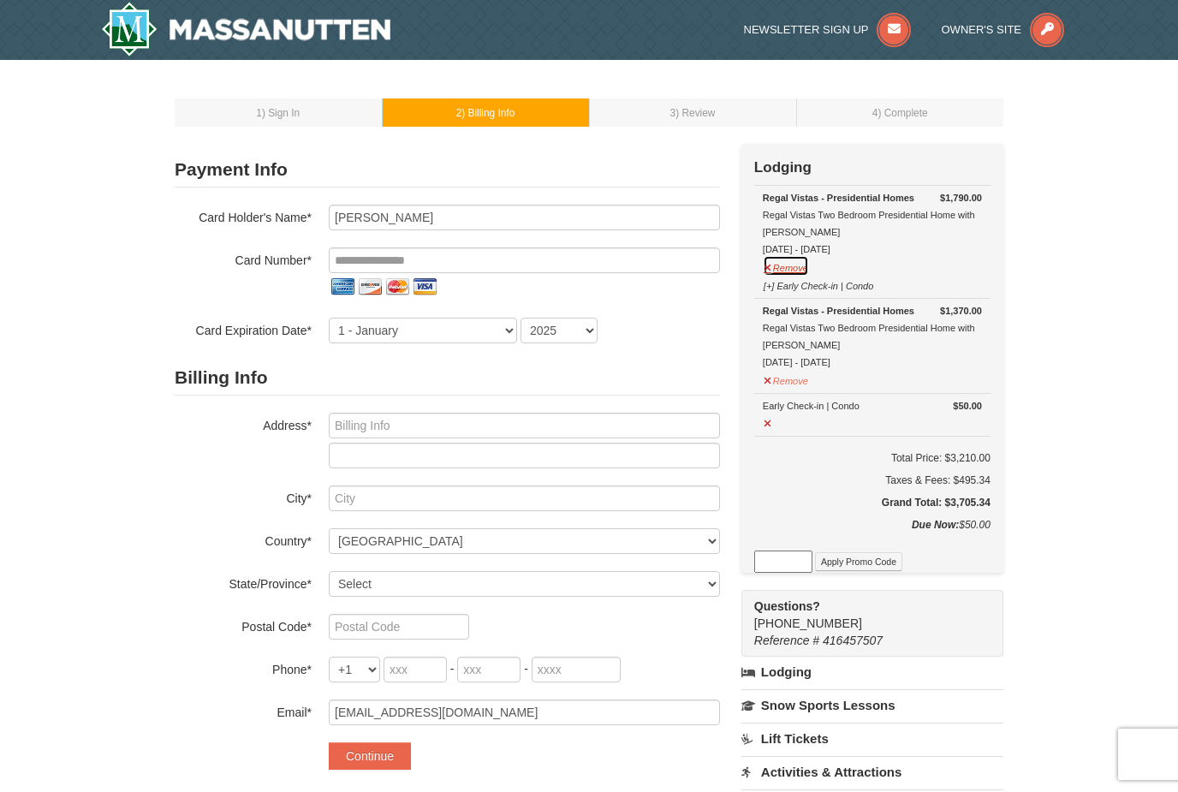
click at [783, 272] on button "Remove" at bounding box center [786, 265] width 46 height 21
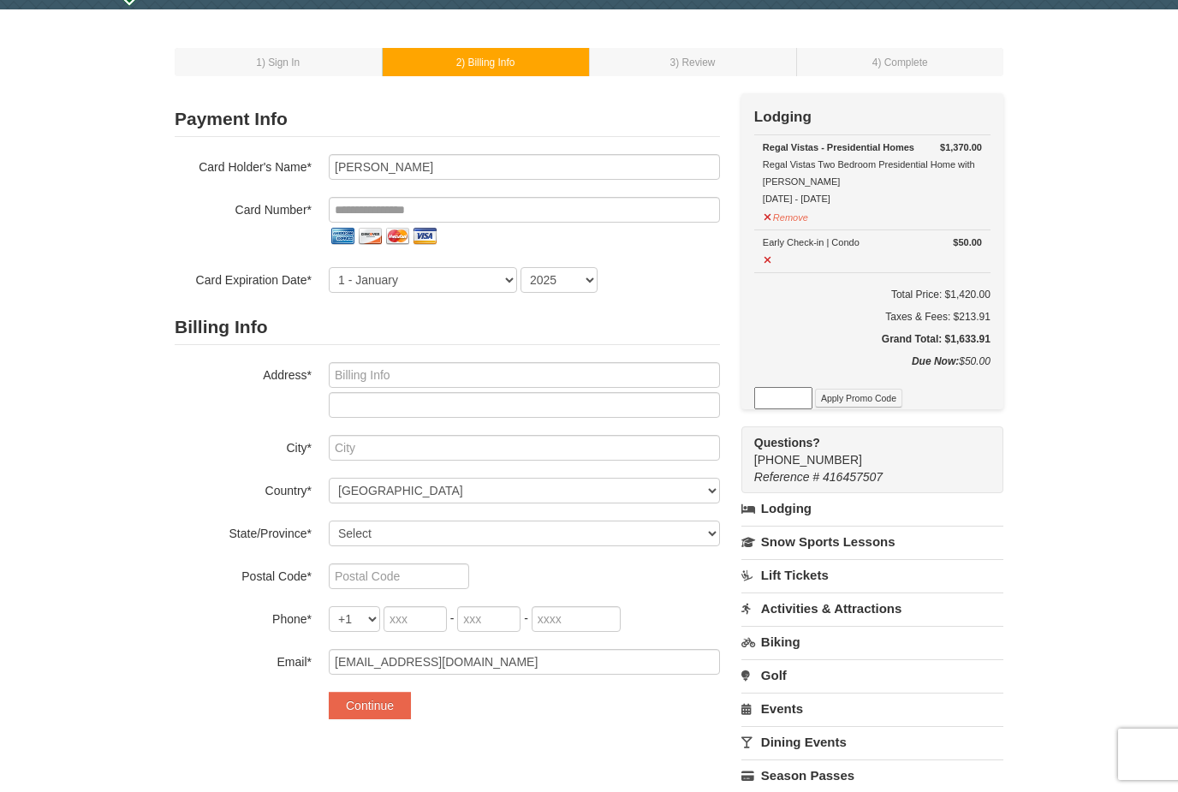
scroll to position [54, 0]
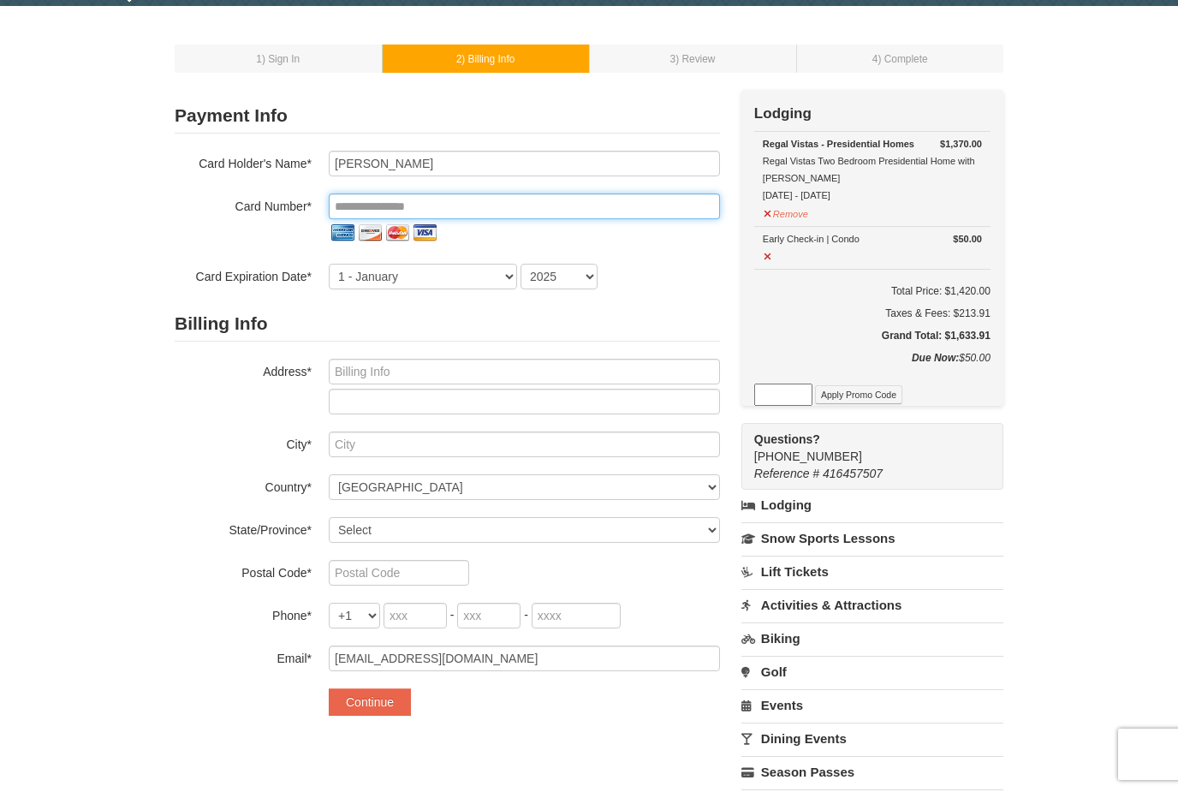
click at [646, 207] on input "tel" at bounding box center [524, 207] width 391 height 26
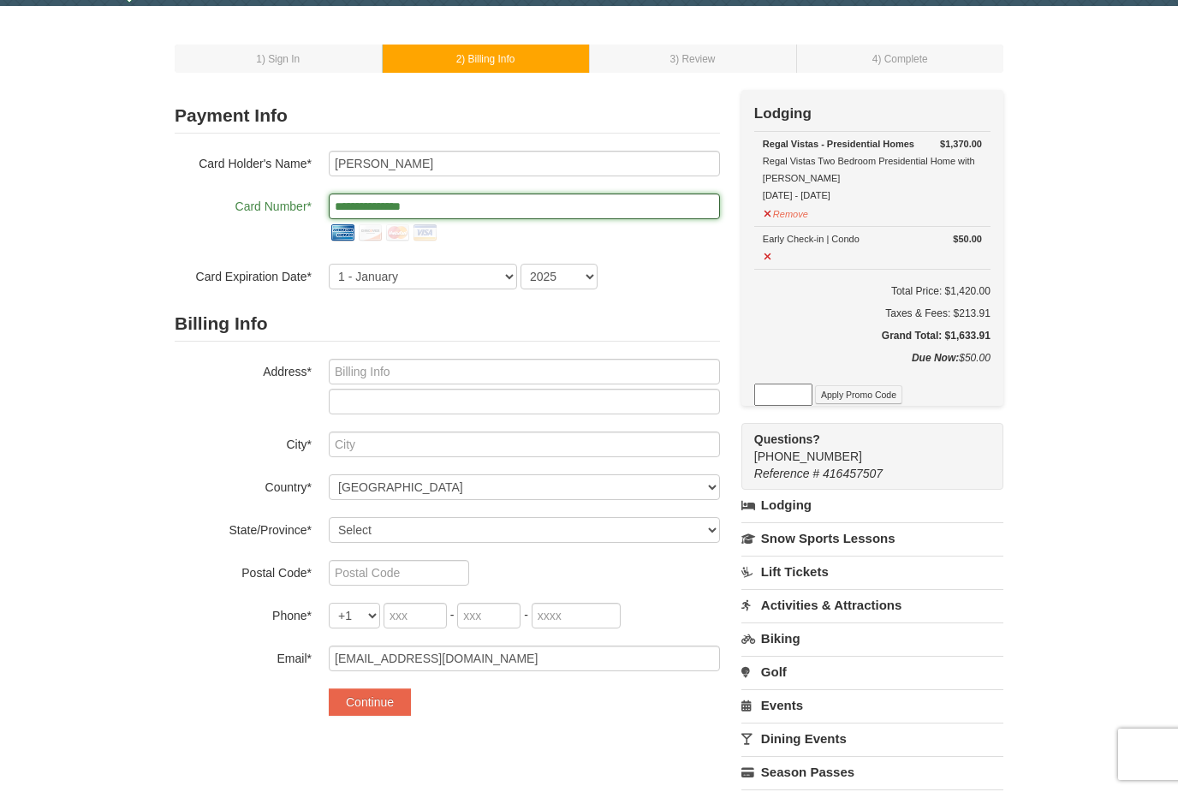
type input "**********"
click at [504, 278] on select "1 - January 2 - February 3 - March 4 - April 5 - May 6 - June 7 - July 8 - Augu…" at bounding box center [423, 277] width 188 height 26
select select "4"
click at [587, 286] on select "2025 2026 2027 2028 2029 2030 2031 2032 2033 2034" at bounding box center [559, 277] width 77 height 26
select select "2027"
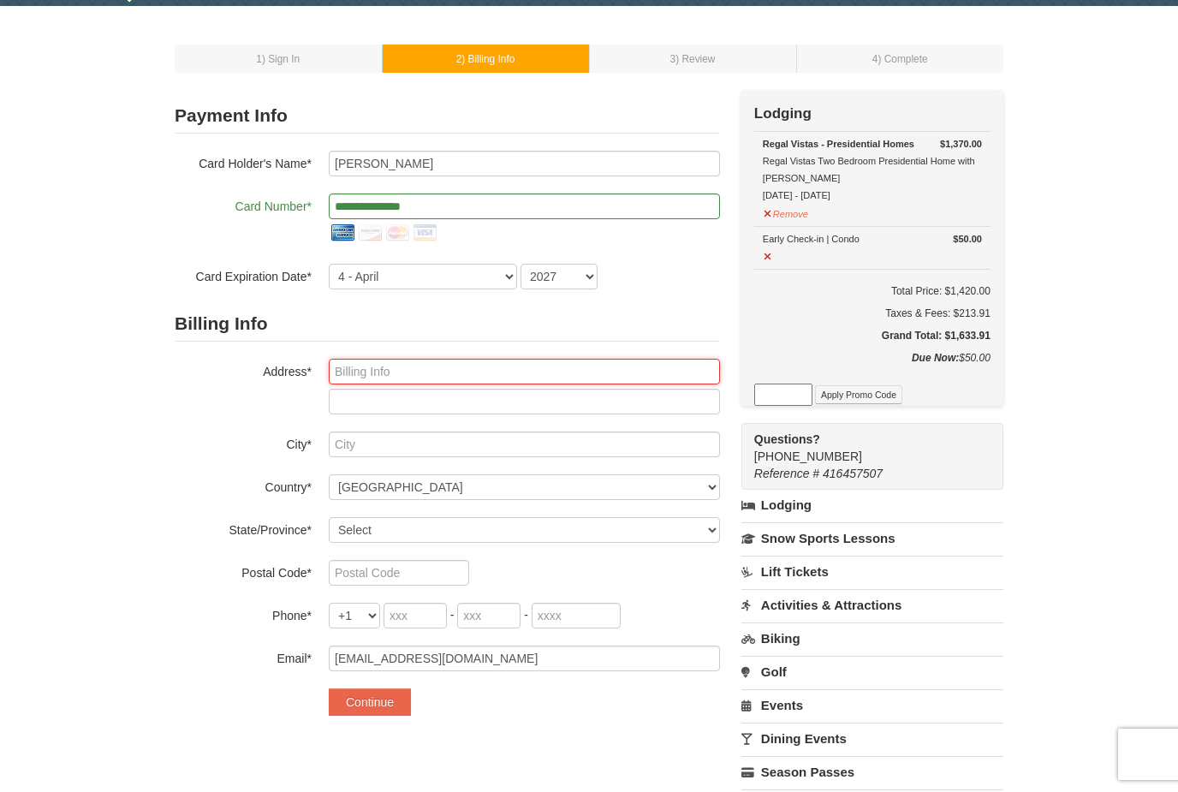
click at [636, 368] on input "text" at bounding box center [524, 372] width 391 height 26
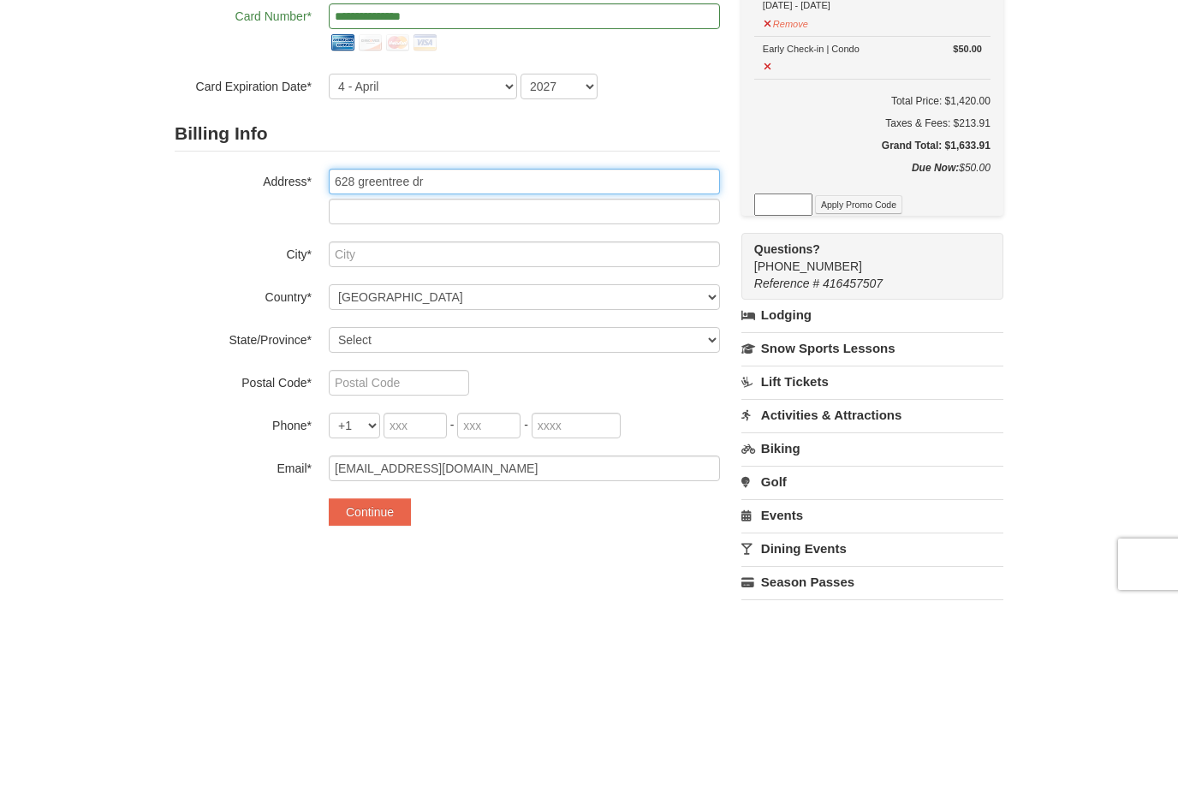
type input "628 greentree dr"
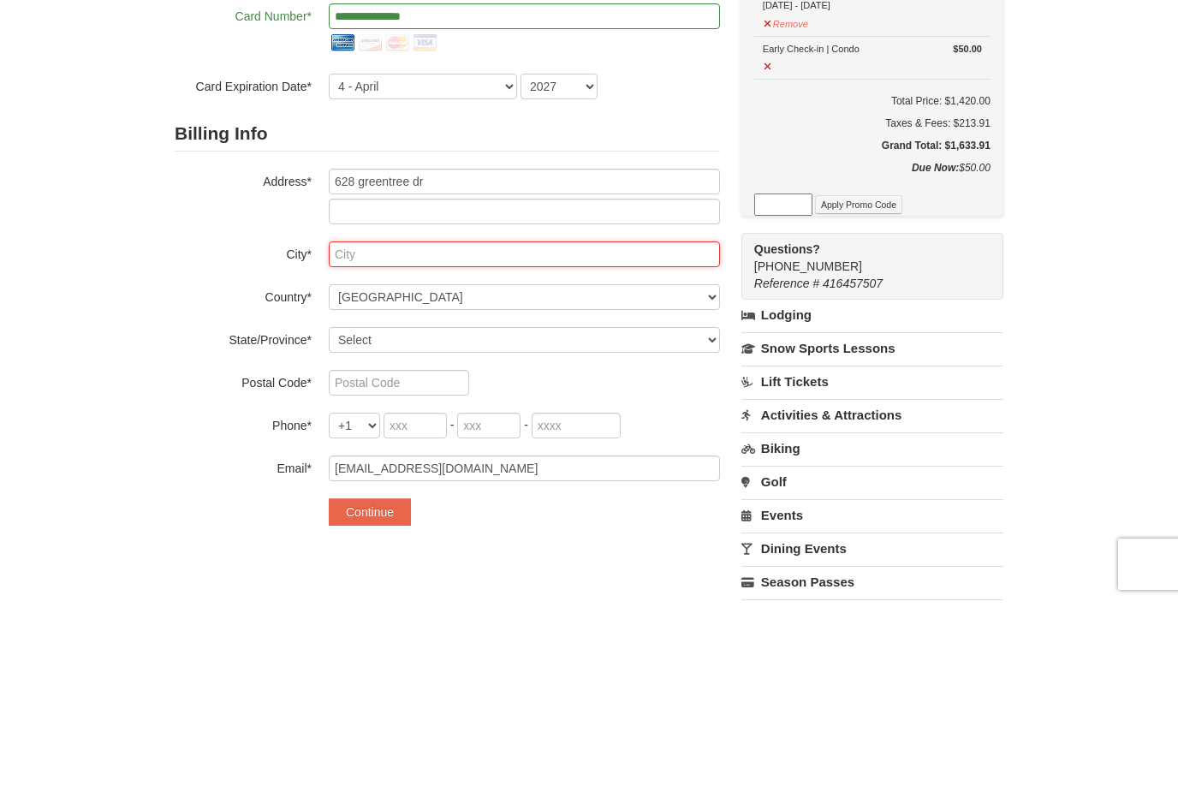
click at [585, 432] on input "text" at bounding box center [524, 445] width 391 height 26
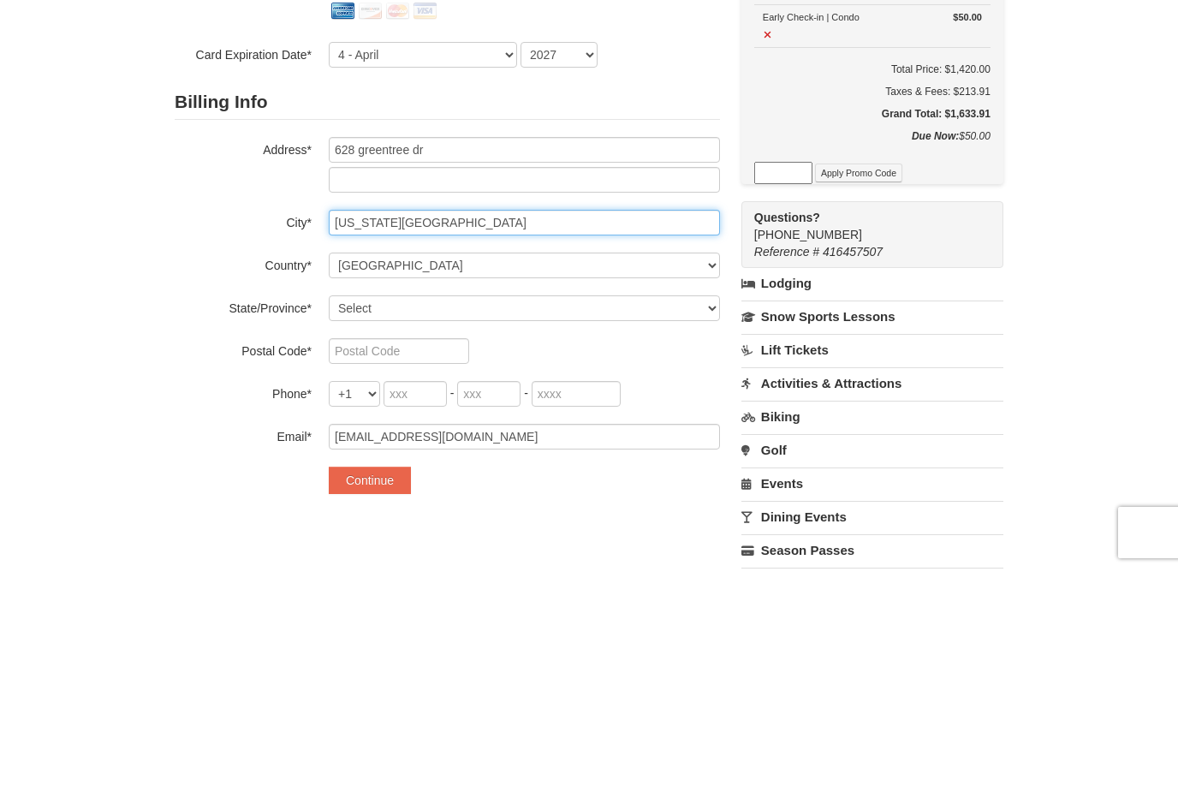
type input "Virginia beach"
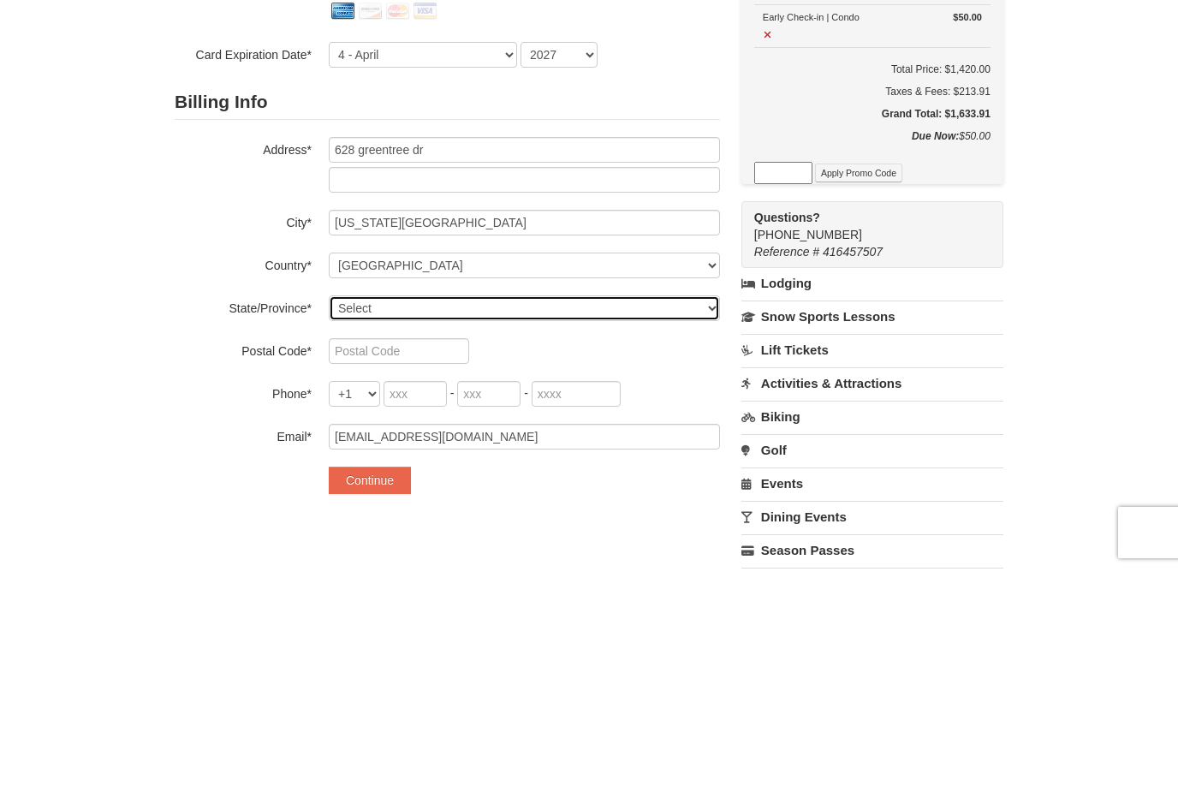
click at [702, 517] on select "Select Alabama Alaska American Samoa Arizona Arkansas California Colorado Conne…" at bounding box center [524, 530] width 391 height 26
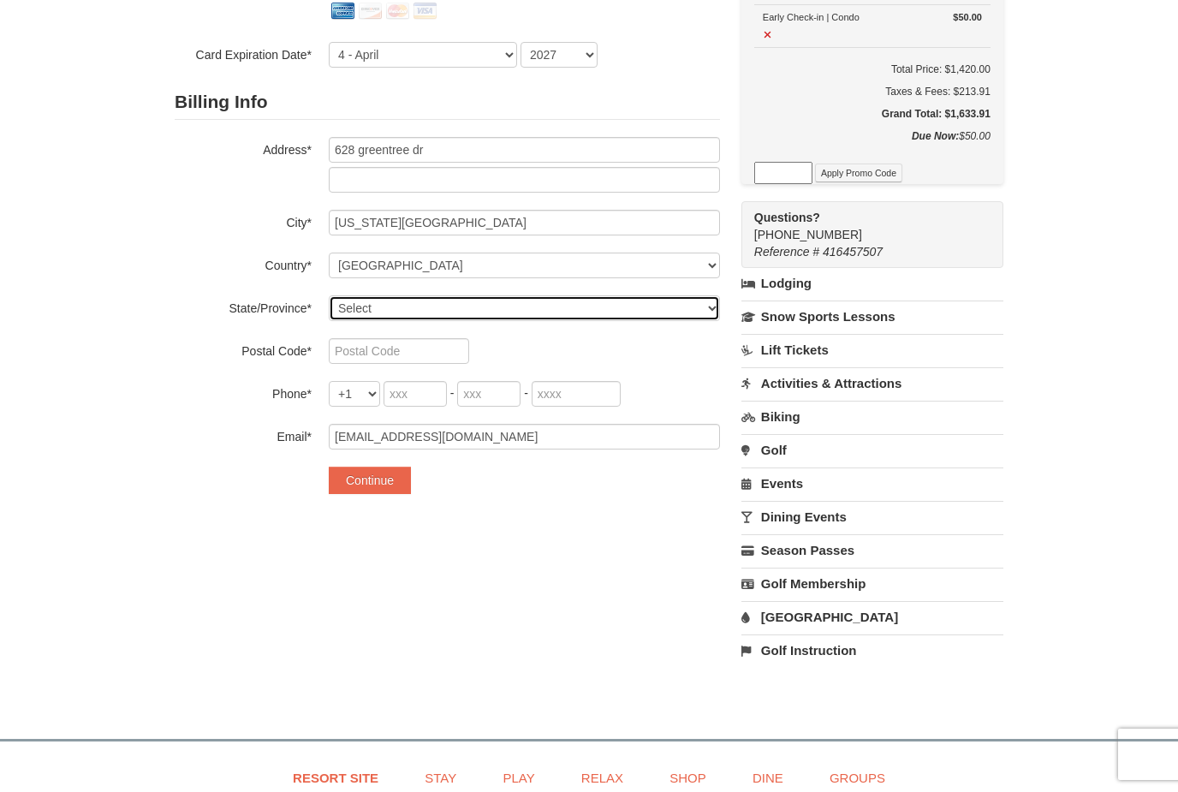
select select "VA"
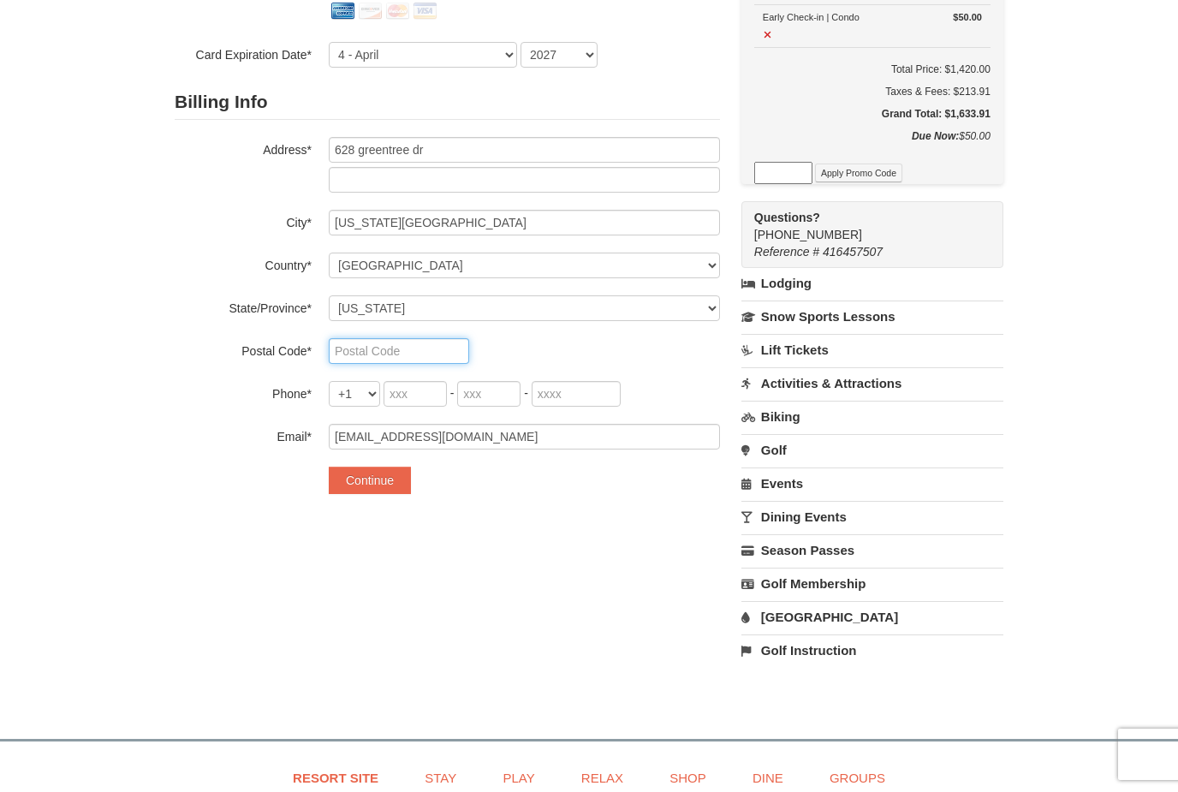
click at [450, 356] on input "text" at bounding box center [399, 351] width 140 height 26
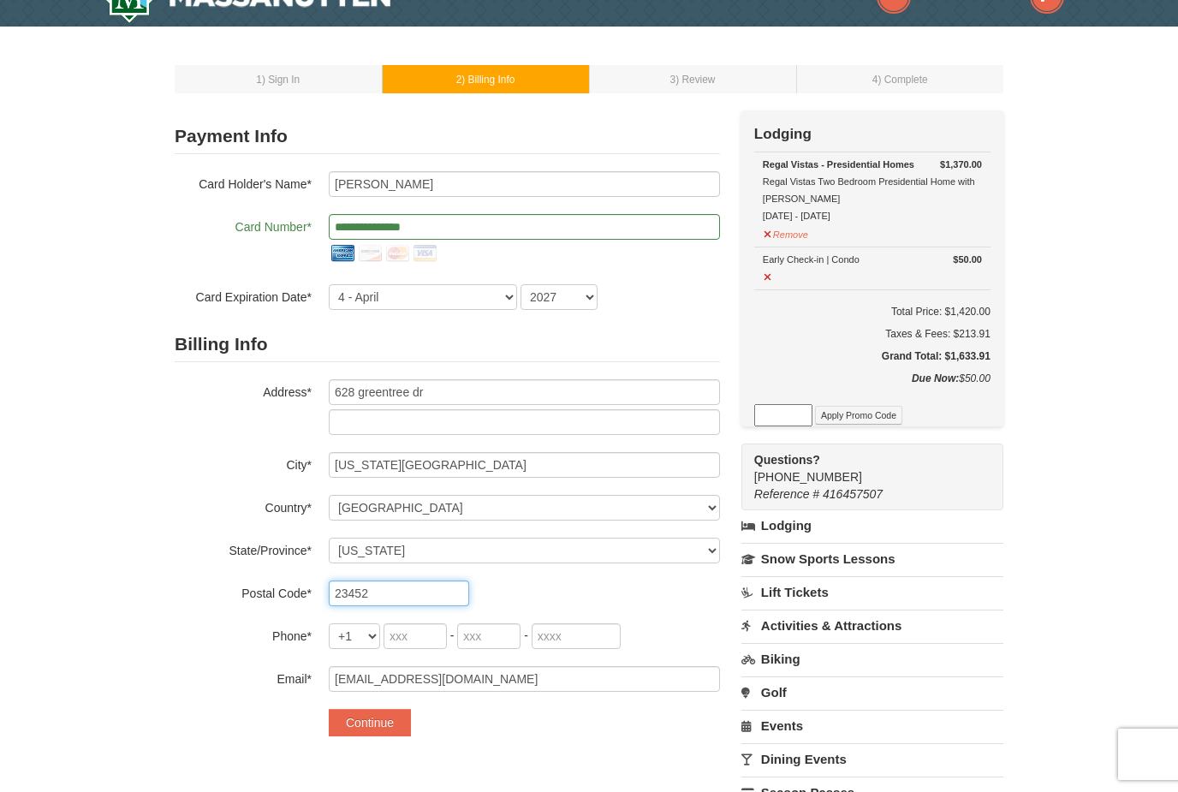
scroll to position [18, 0]
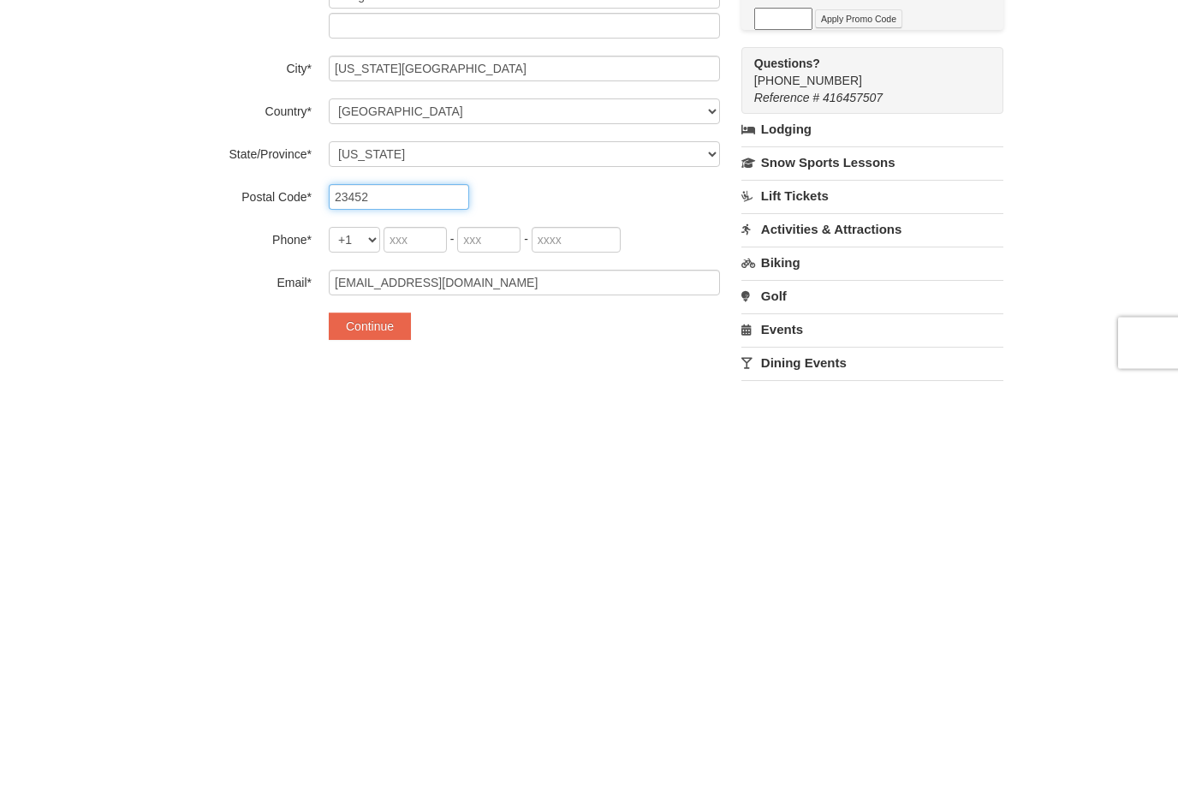
type input "23452"
click at [358, 639] on select "+1 +20 +212 +213 +216 +218 +220 +221 +222 +223 +224 +225 +226 +227 +228 +229 +2…" at bounding box center [354, 652] width 51 height 26
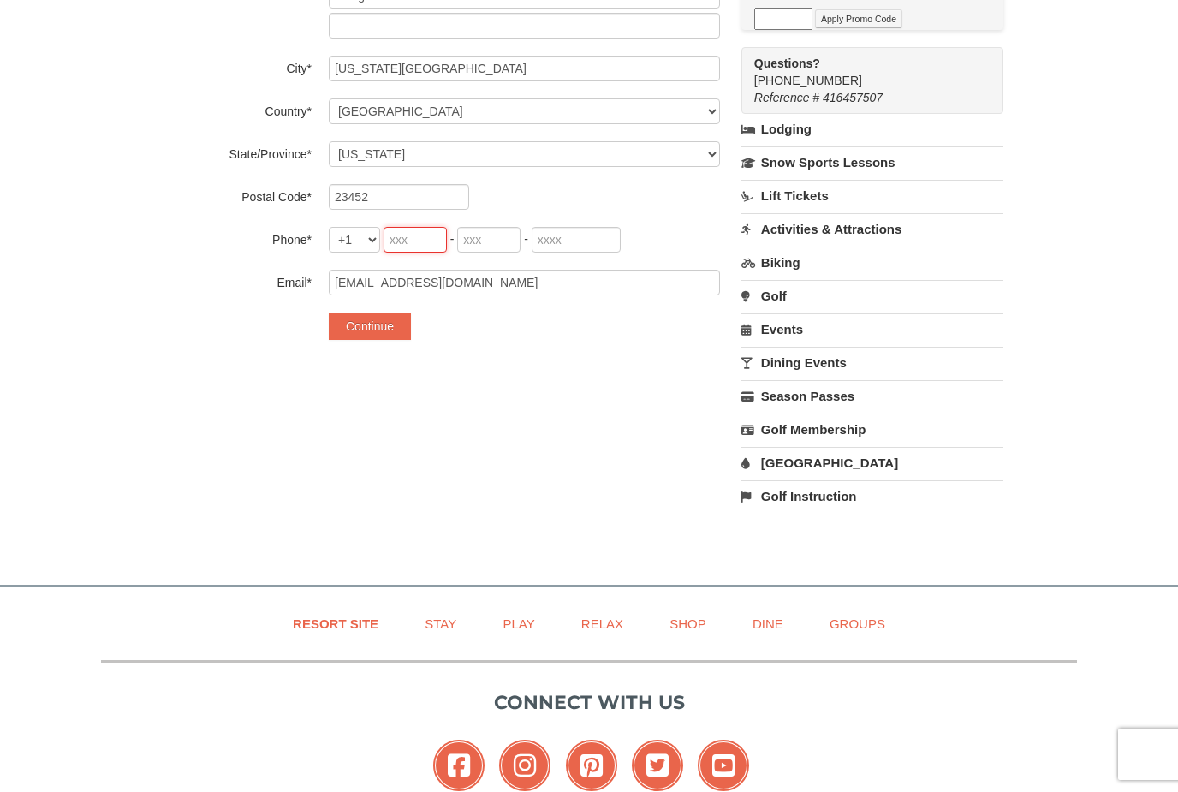
click at [431, 236] on input "tel" at bounding box center [415, 240] width 63 height 26
type input "561"
click at [498, 251] on input "tel" at bounding box center [488, 240] width 63 height 26
type input "558"
click at [591, 245] on input "tel" at bounding box center [576, 240] width 89 height 26
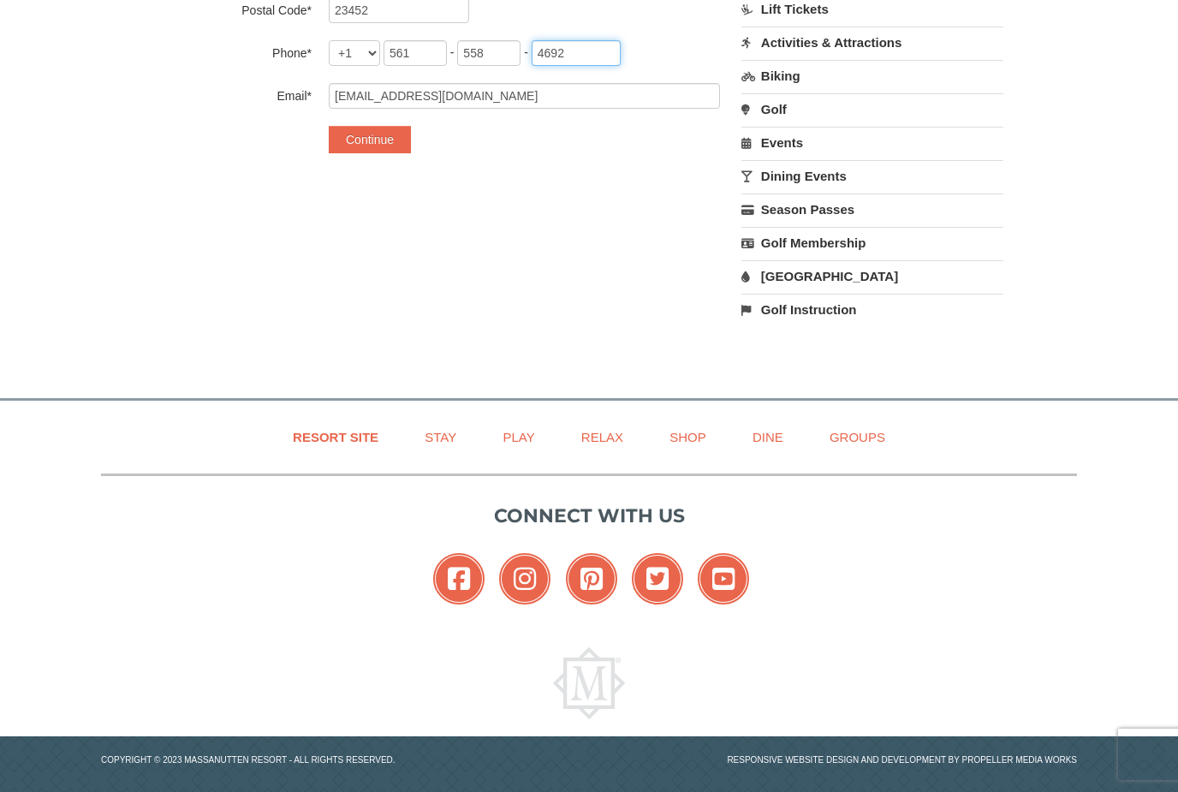
scroll to position [615, 0]
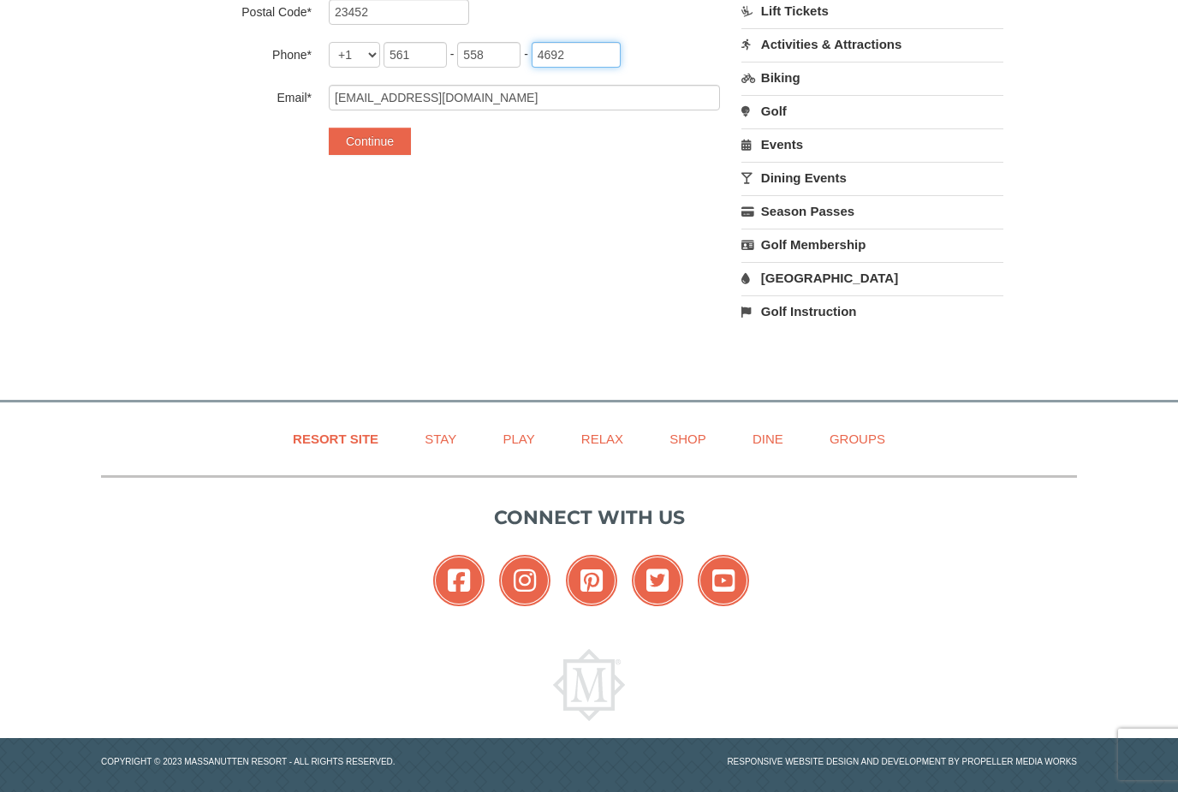
type input "4692"
click at [397, 145] on button "Continue" at bounding box center [370, 141] width 82 height 27
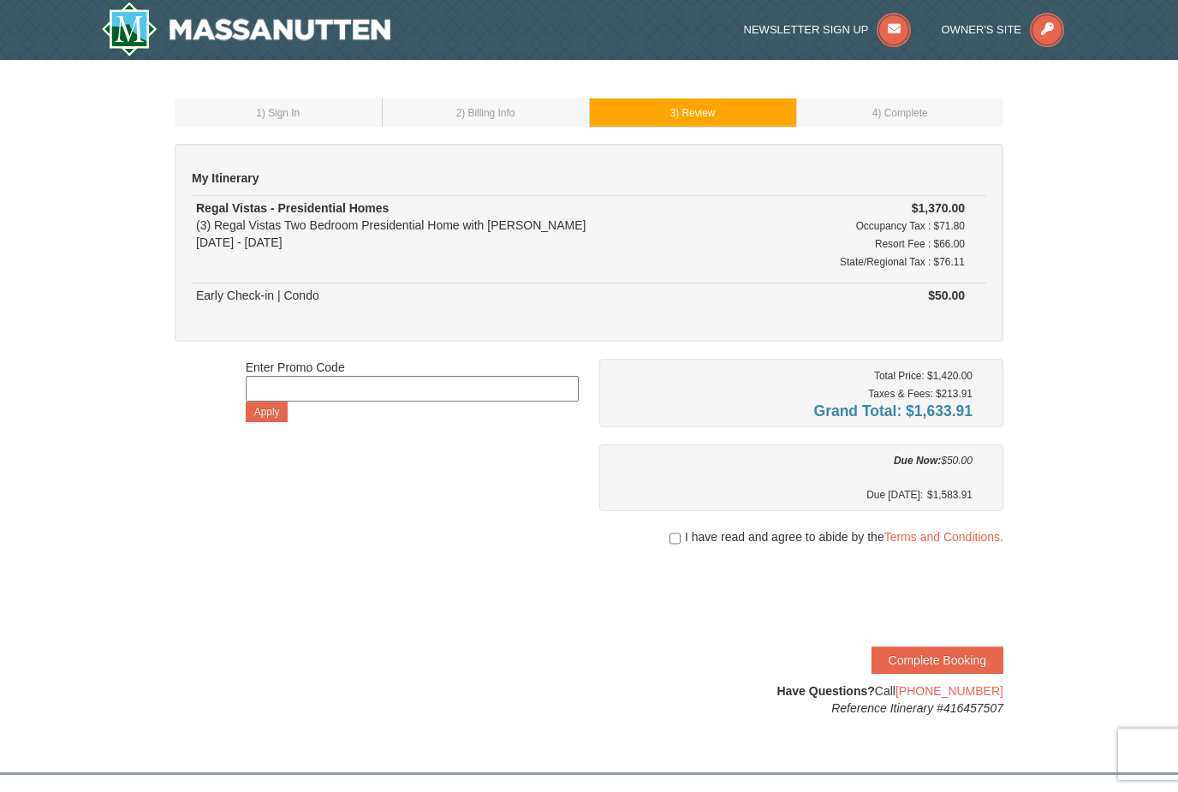
click at [677, 540] on input "checkbox" at bounding box center [675, 539] width 11 height 14
checkbox input "true"
click at [943, 657] on button "Complete Booking" at bounding box center [938, 660] width 132 height 27
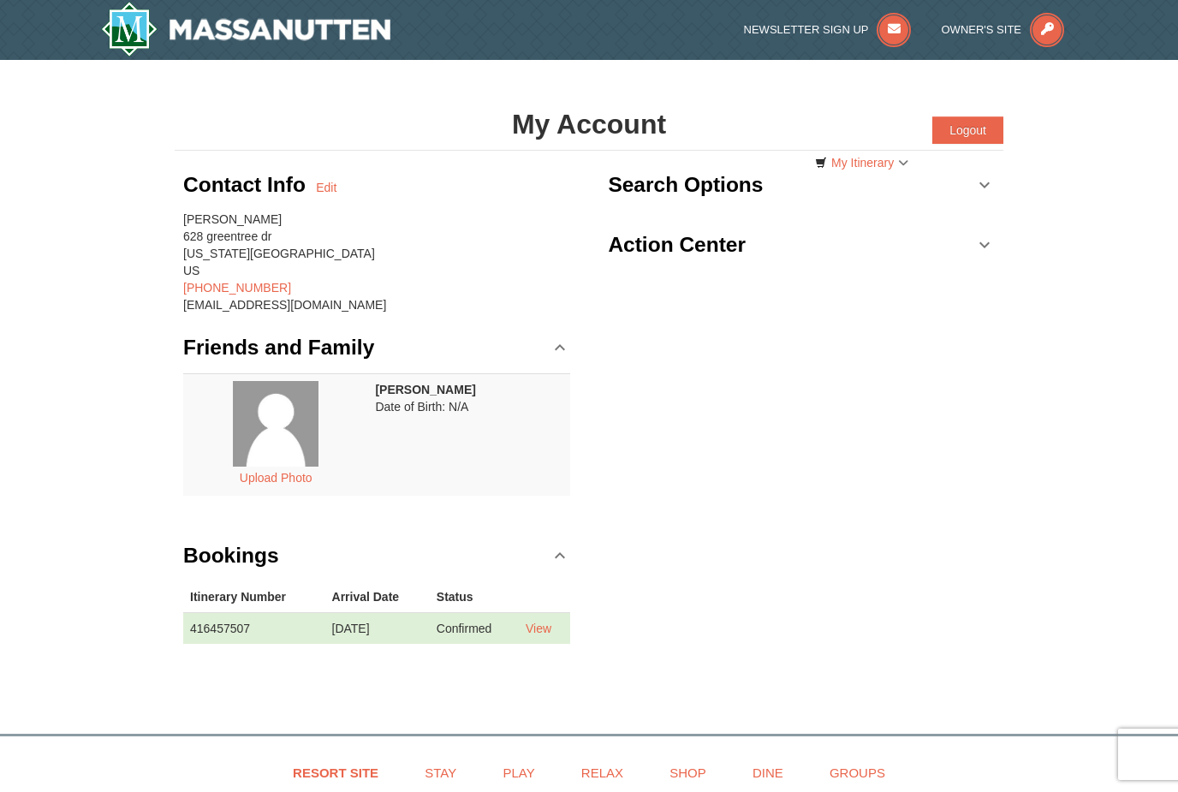
click at [904, 170] on link "My Itinerary" at bounding box center [862, 163] width 116 height 26
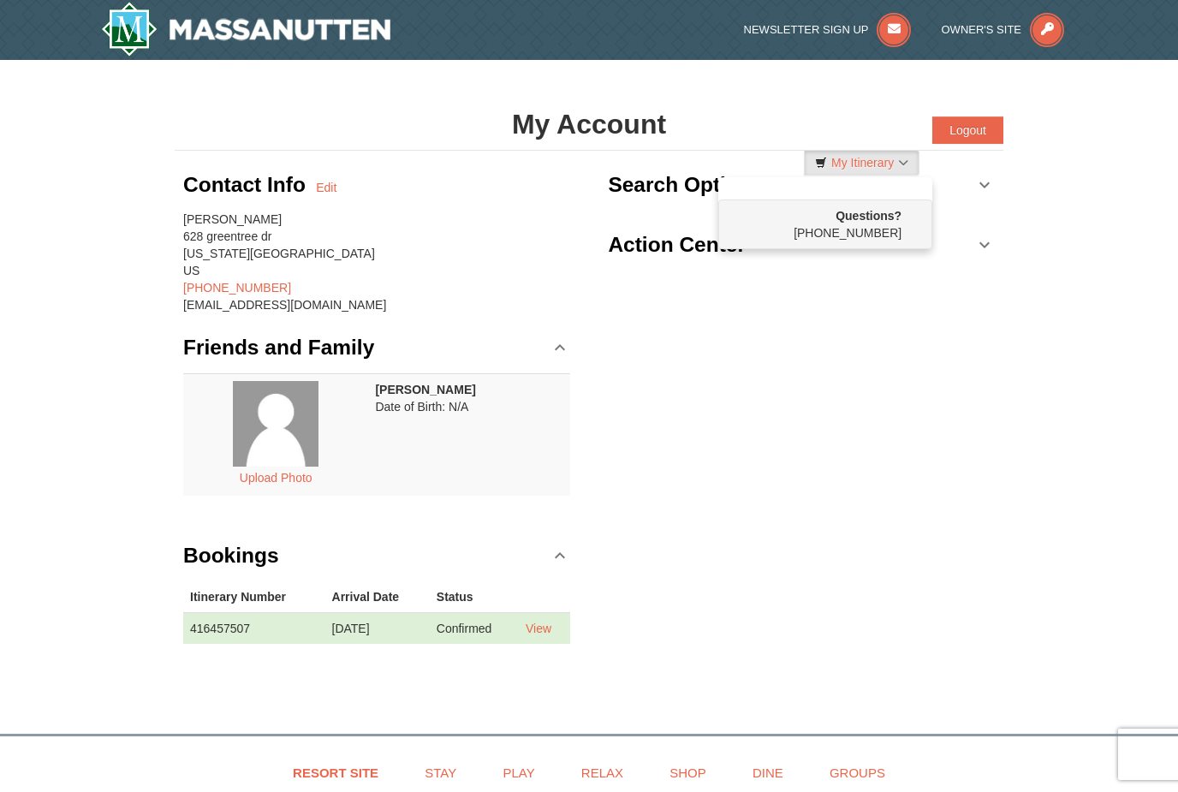
click at [849, 346] on div at bounding box center [589, 396] width 1178 height 792
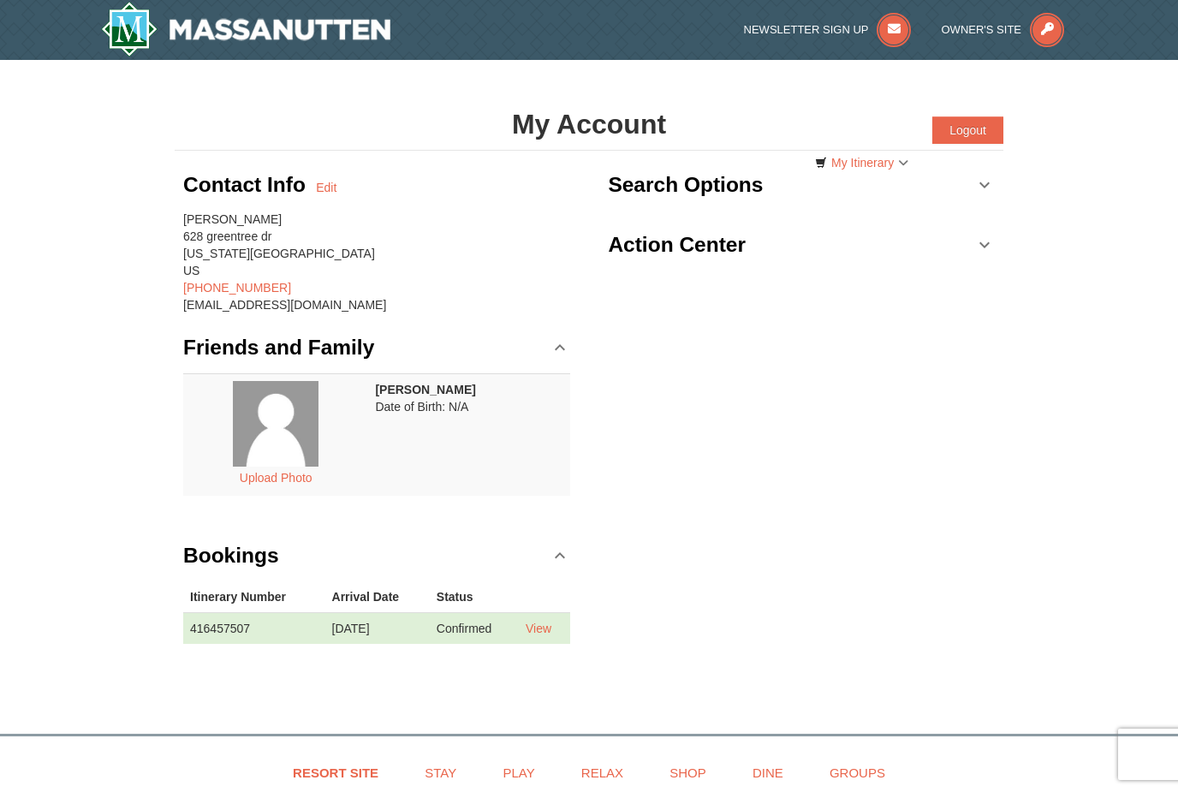
click at [988, 243] on link "Action Center" at bounding box center [801, 244] width 387 height 51
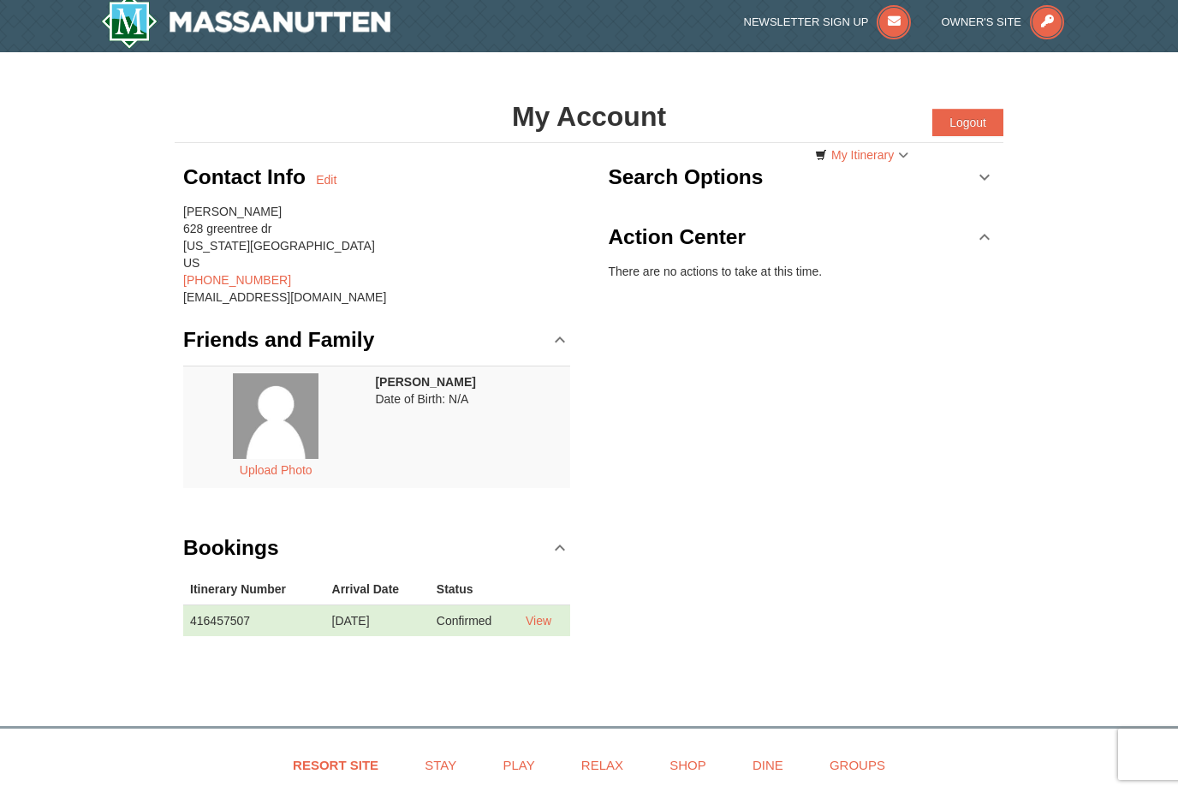
scroll to position [153, 0]
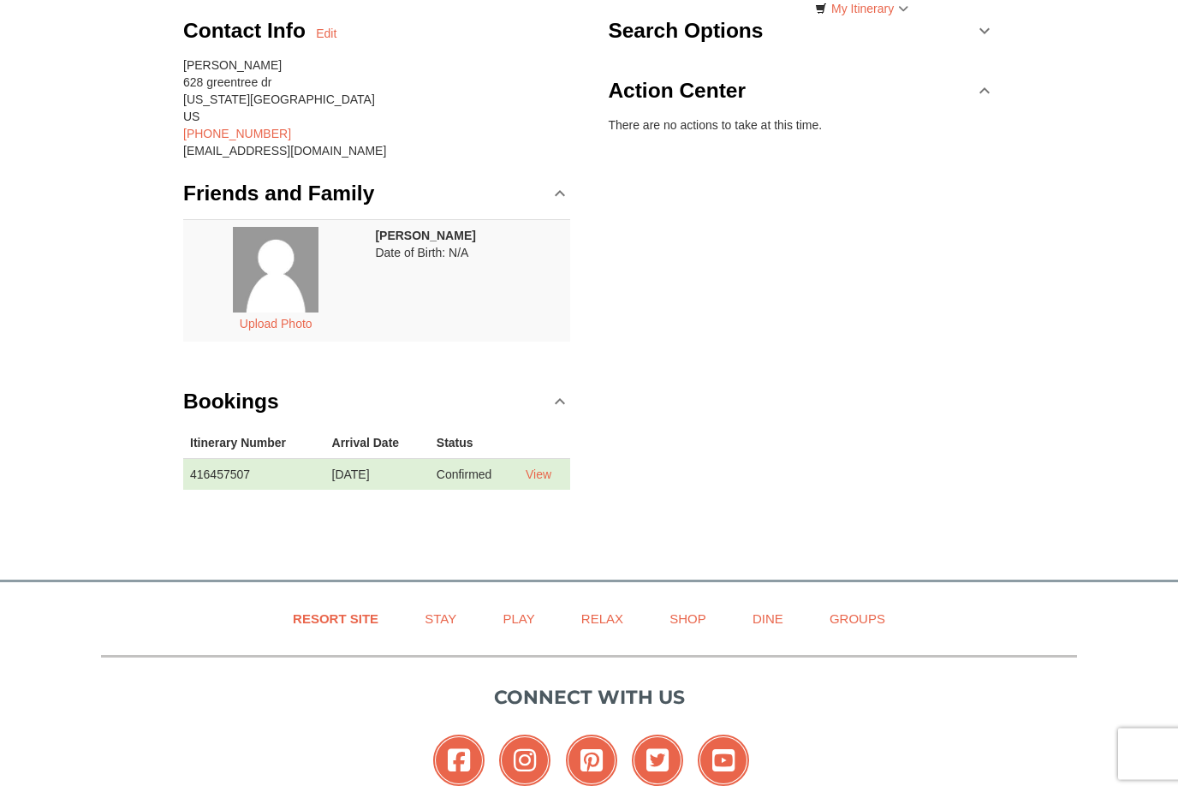
click at [446, 627] on link "Stay" at bounding box center [440, 619] width 75 height 39
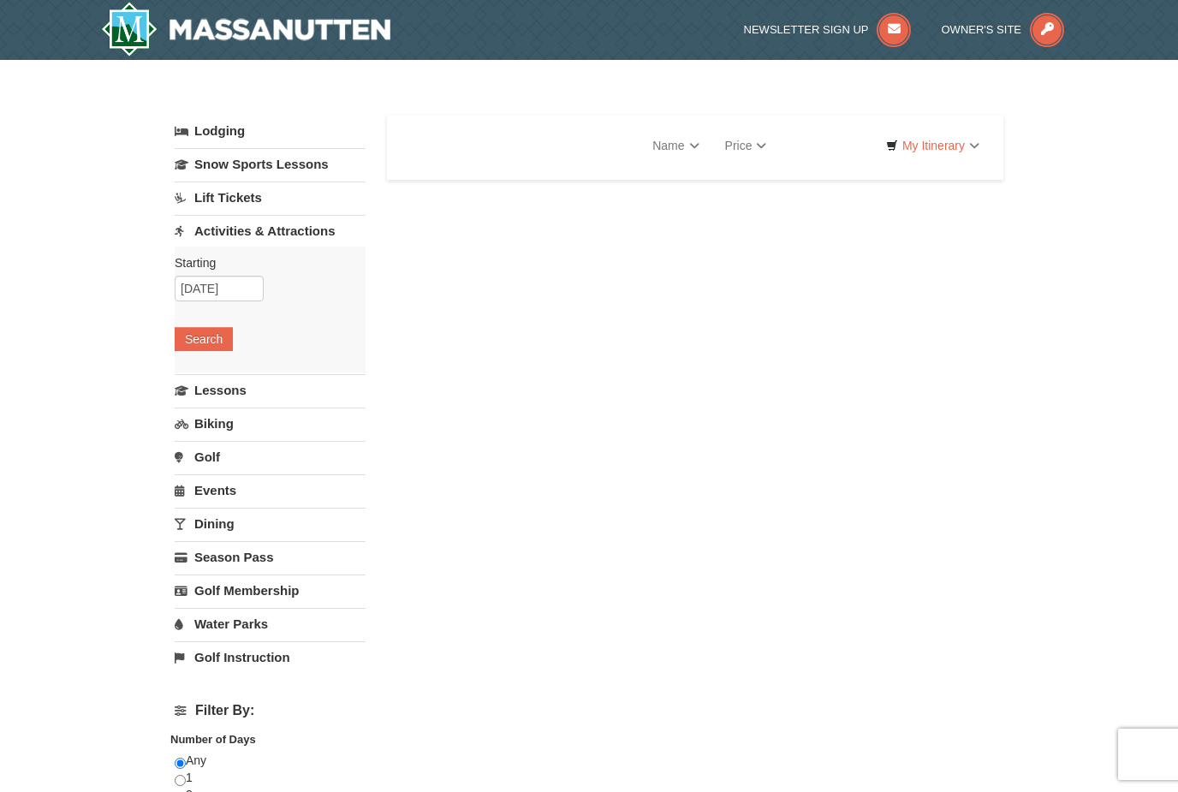
select select "10"
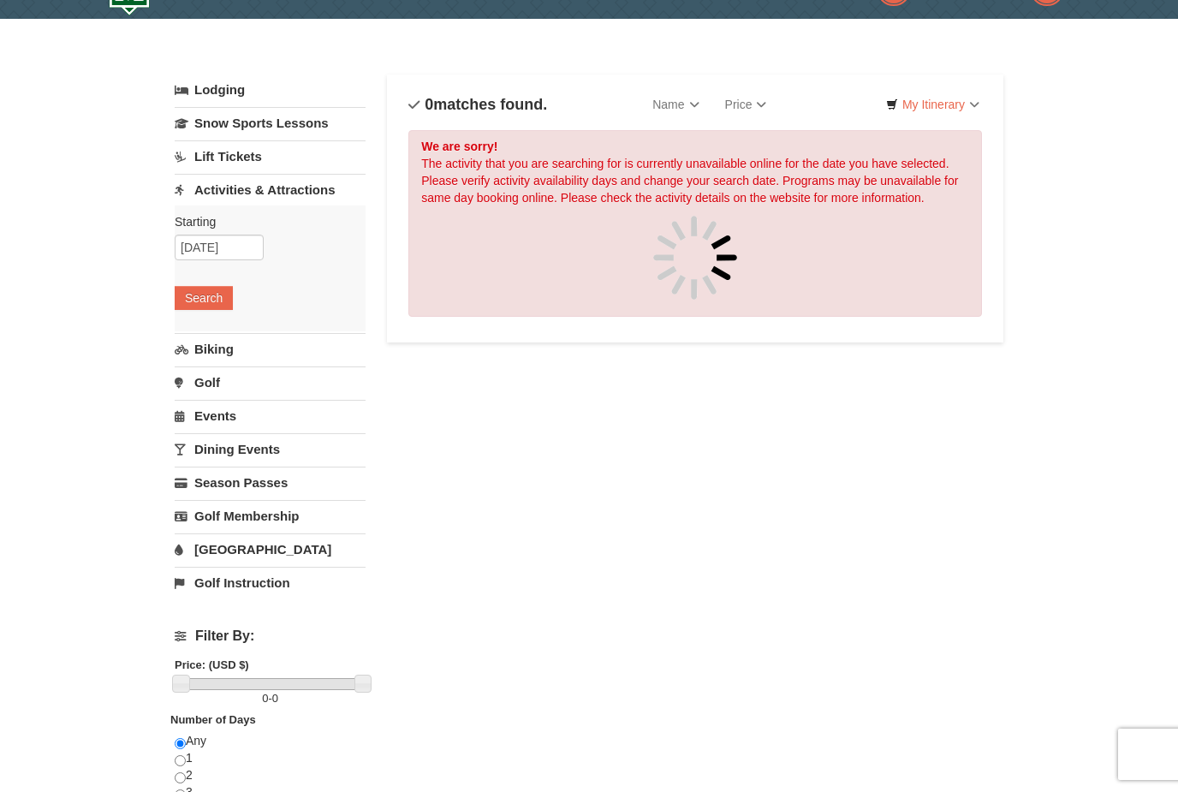
scroll to position [42, 0]
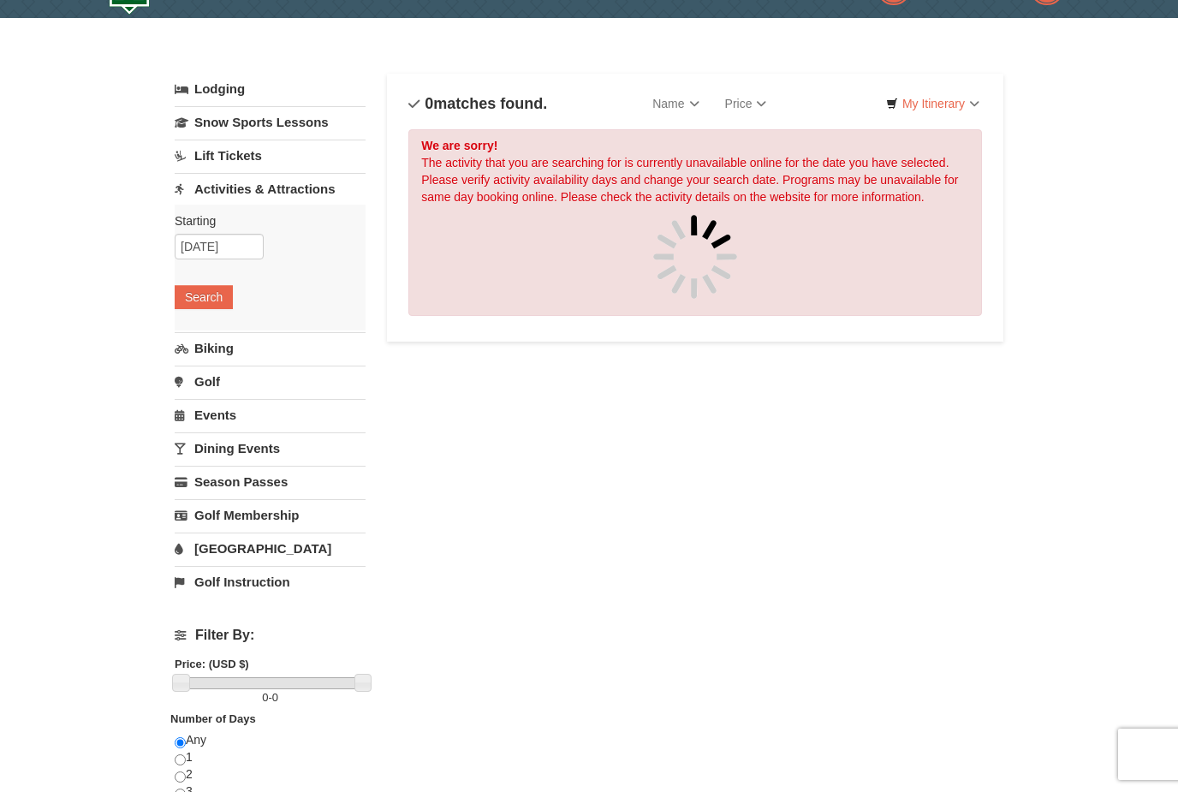
click at [229, 357] on link "Biking" at bounding box center [270, 348] width 191 height 32
click at [221, 339] on button "Search" at bounding box center [204, 331] width 58 height 24
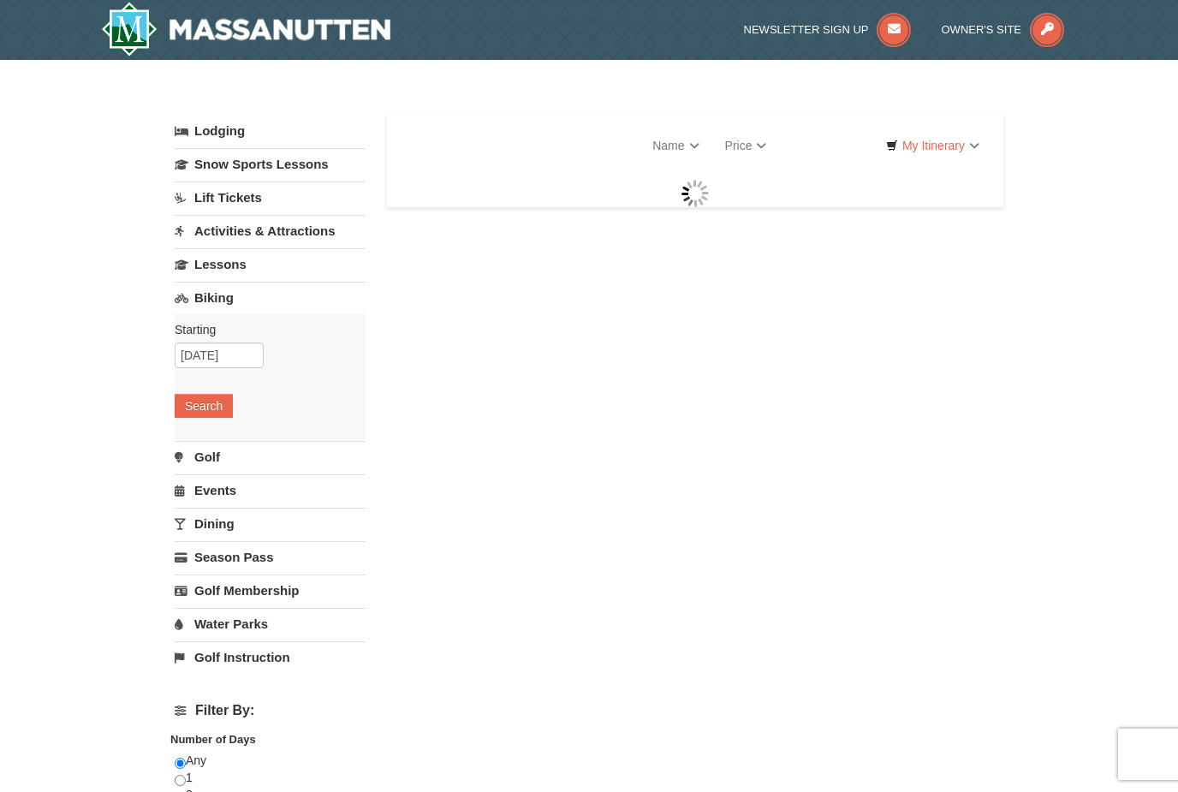
select select "10"
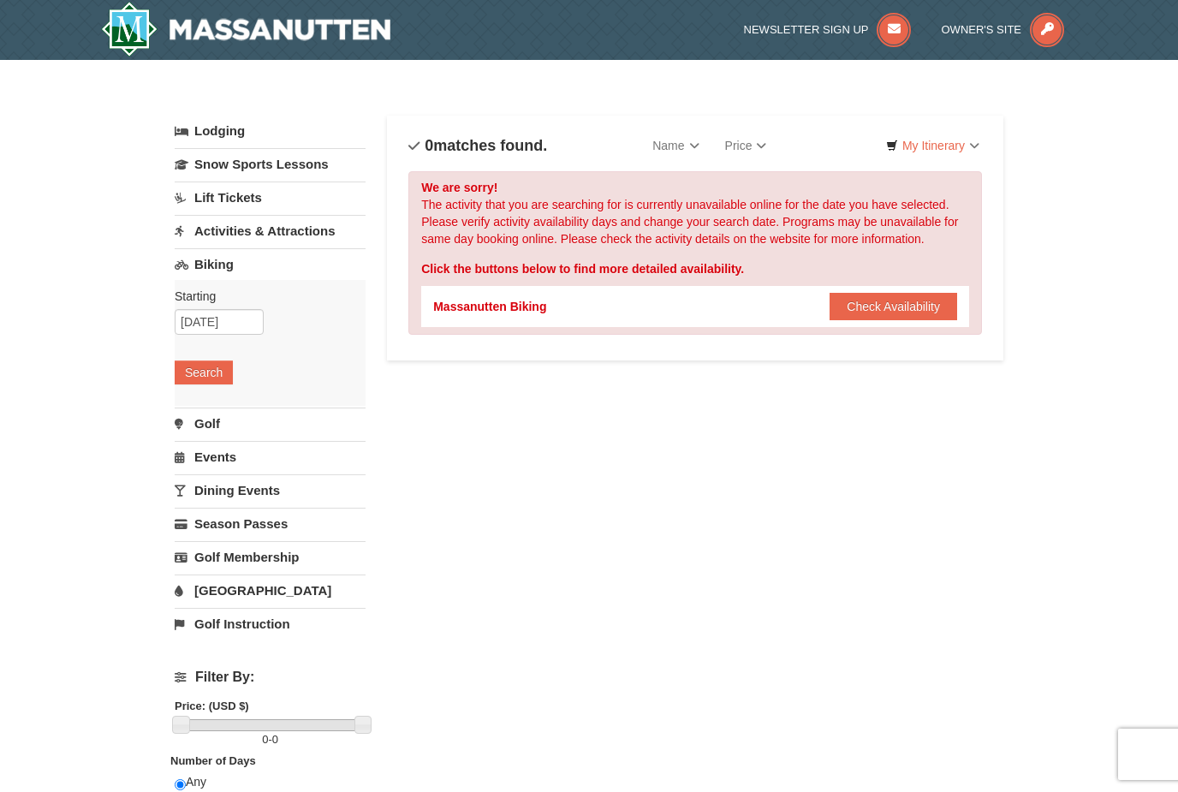
click at [934, 302] on button "Check Availability" at bounding box center [894, 306] width 128 height 27
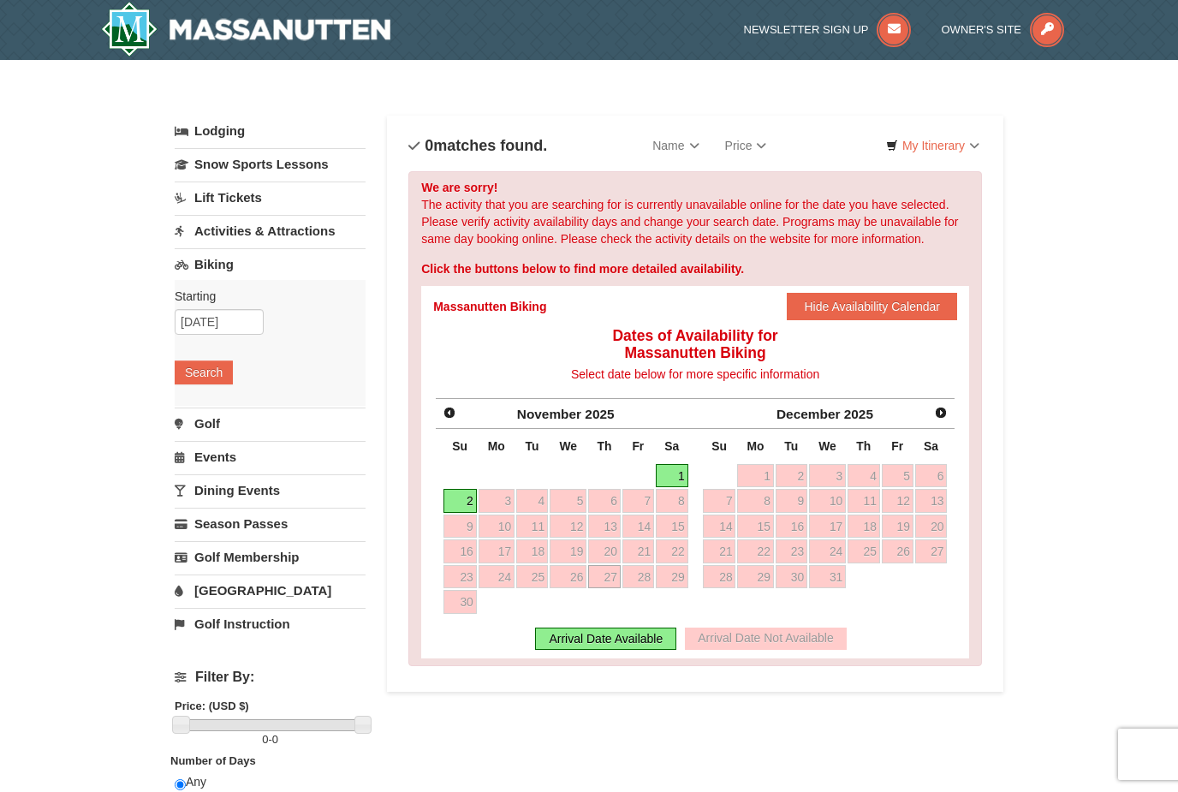
click at [245, 274] on link "Biking" at bounding box center [270, 264] width 191 height 32
